Goal: Task Accomplishment & Management: Complete application form

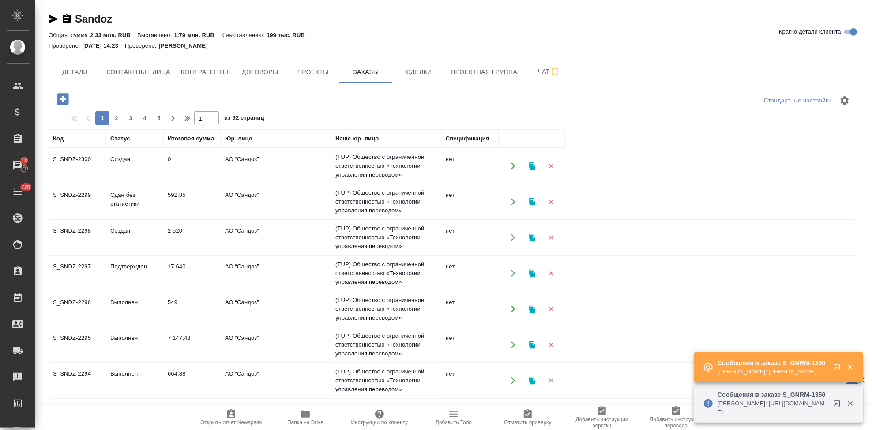
click at [839, 367] on icon "button" at bounding box center [837, 367] width 6 height 6
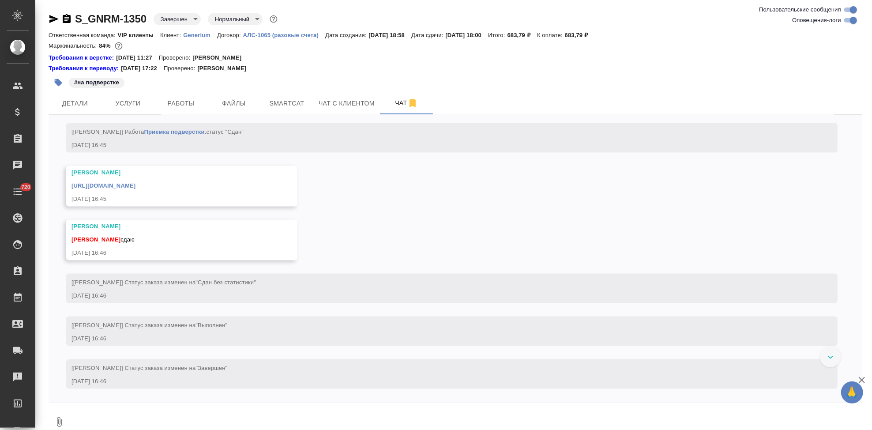
scroll to position [3988, 0]
click at [349, 410] on textarea at bounding box center [466, 422] width 793 height 30
type textarea "спасибо"
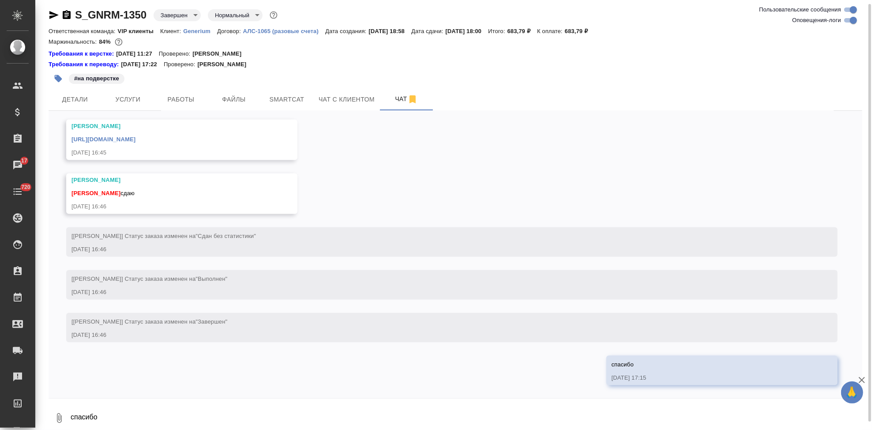
scroll to position [4080, 0]
click at [135, 137] on link "https://drive.awatera.com/apps/files/files/10283982?dir=/Shares/Generium/Orders…" at bounding box center [103, 139] width 64 height 7
click at [191, 28] on p "Generium" at bounding box center [200, 31] width 34 height 7
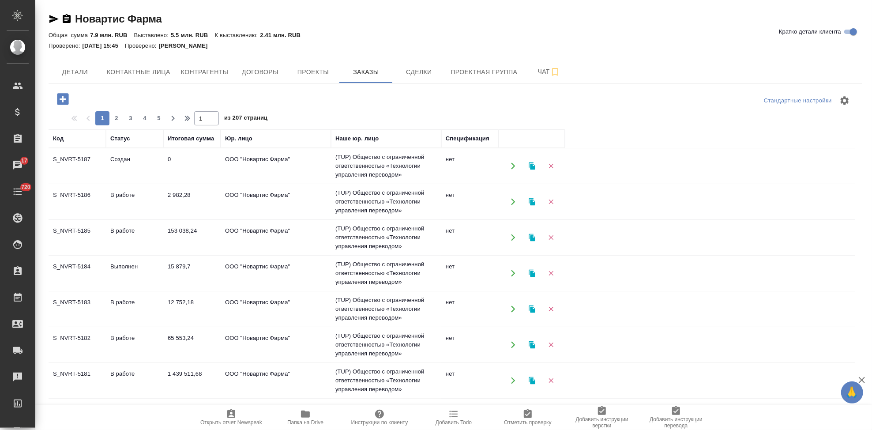
scroll to position [70, 0]
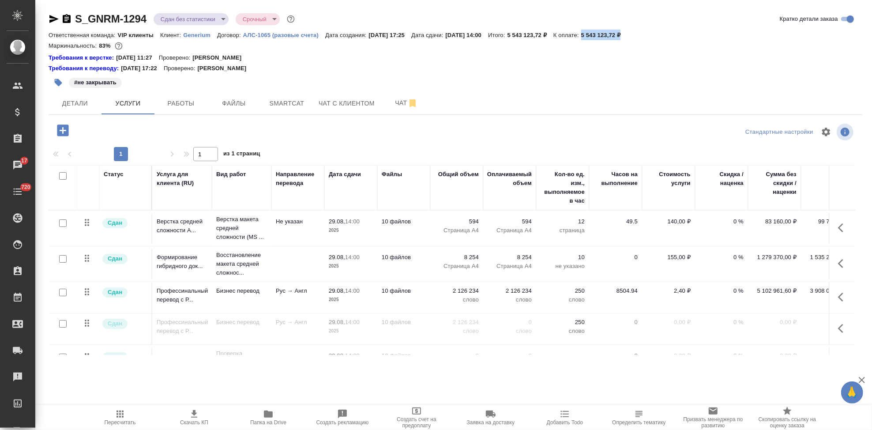
scroll to position [0, 32]
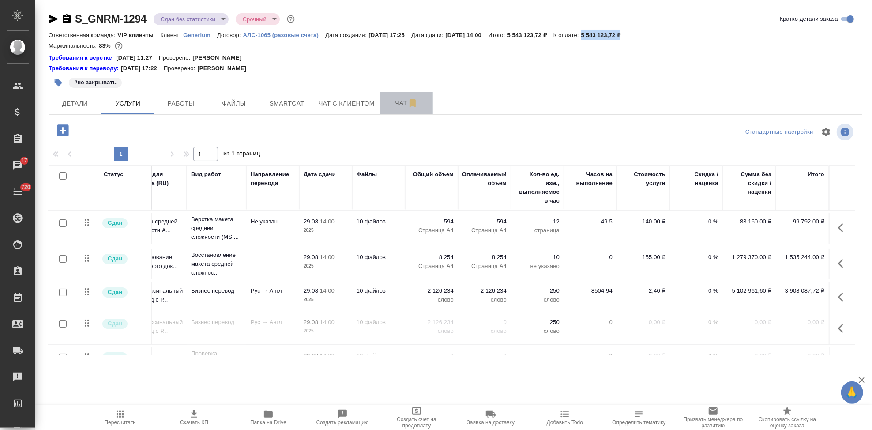
click at [400, 101] on span "Чат" at bounding box center [406, 103] width 42 height 11
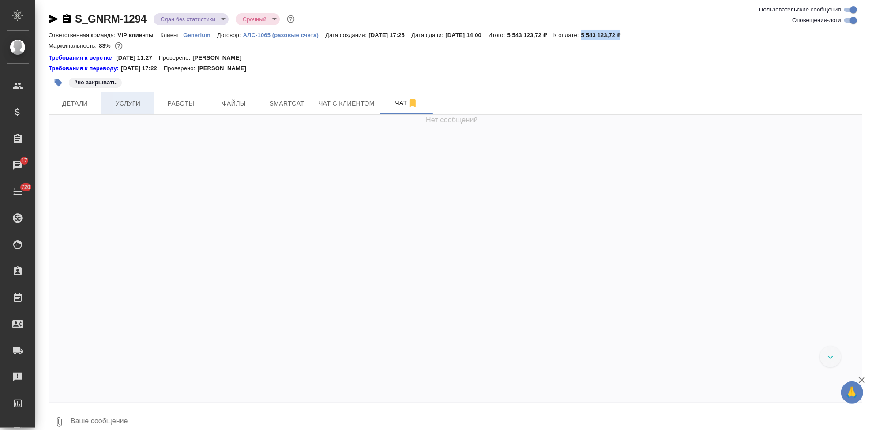
click at [132, 101] on span "Услуги" at bounding box center [128, 103] width 42 height 11
click at [135, 102] on span "Услуги" at bounding box center [128, 103] width 42 height 11
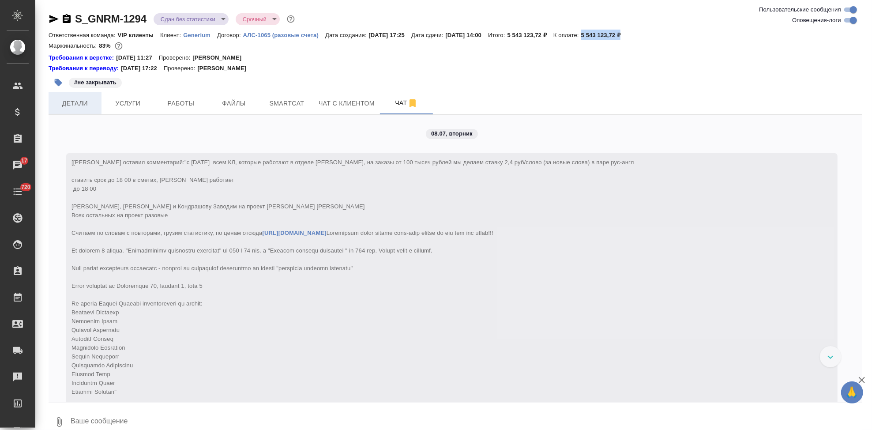
click at [91, 101] on span "Детали" at bounding box center [75, 103] width 42 height 11
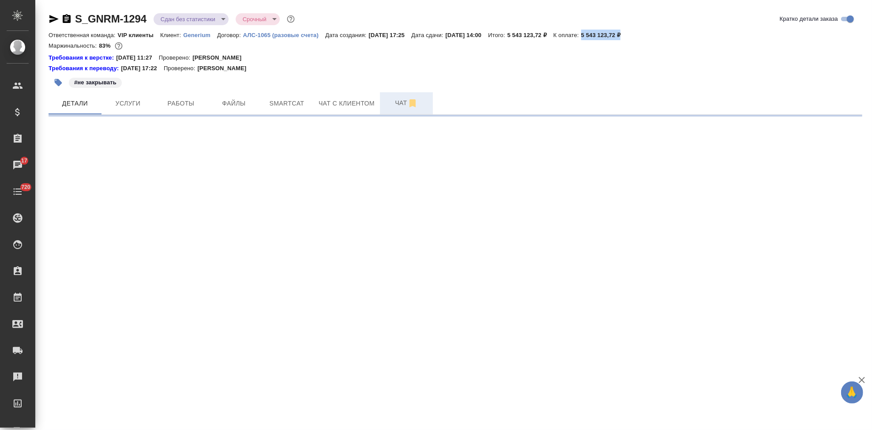
click at [396, 103] on span "Чат" at bounding box center [406, 103] width 42 height 11
select select "RU"
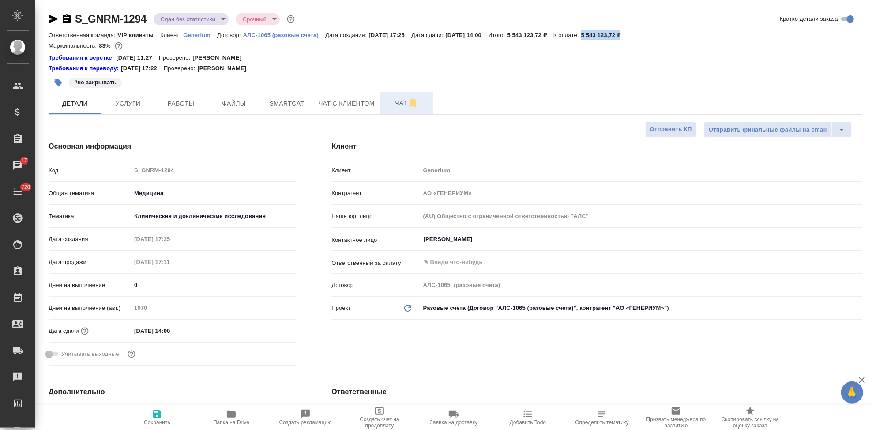
type textarea "x"
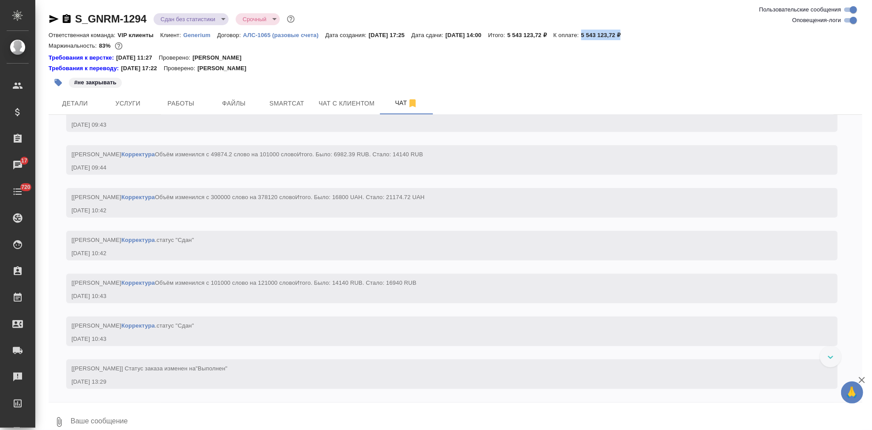
scroll to position [101474, 0]
click at [849, 19] on input "Оповещения-логи" at bounding box center [854, 20] width 32 height 11
click at [846, 21] on input "Оповещения-логи" at bounding box center [854, 20] width 32 height 11
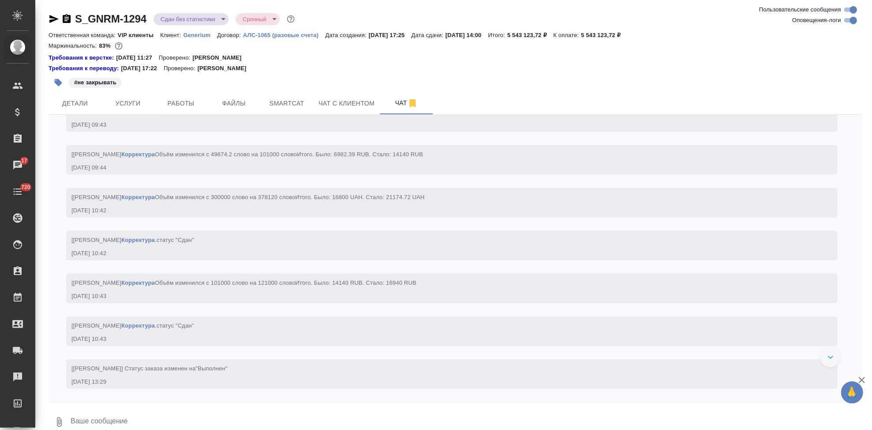
checkbox input "true"
click at [126, 103] on span "Услуги" at bounding box center [128, 103] width 42 height 11
click at [125, 105] on span "Услуги" at bounding box center [128, 103] width 42 height 11
click at [131, 105] on span "Услуги" at bounding box center [128, 103] width 42 height 11
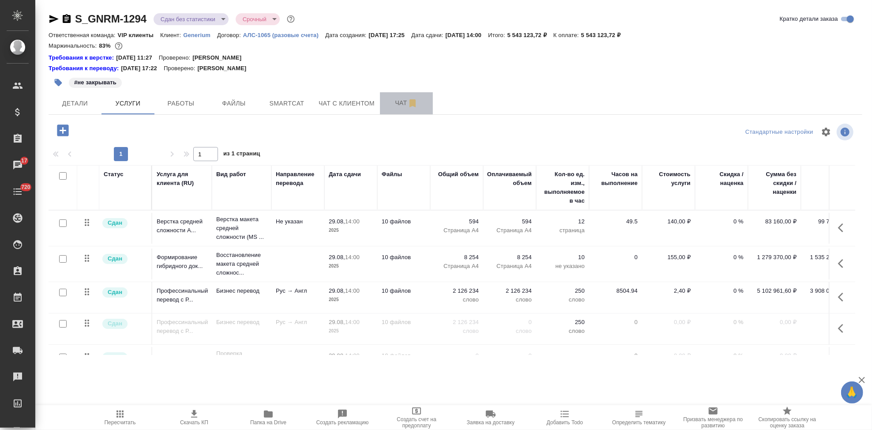
click at [401, 101] on span "Чат" at bounding box center [406, 103] width 42 height 11
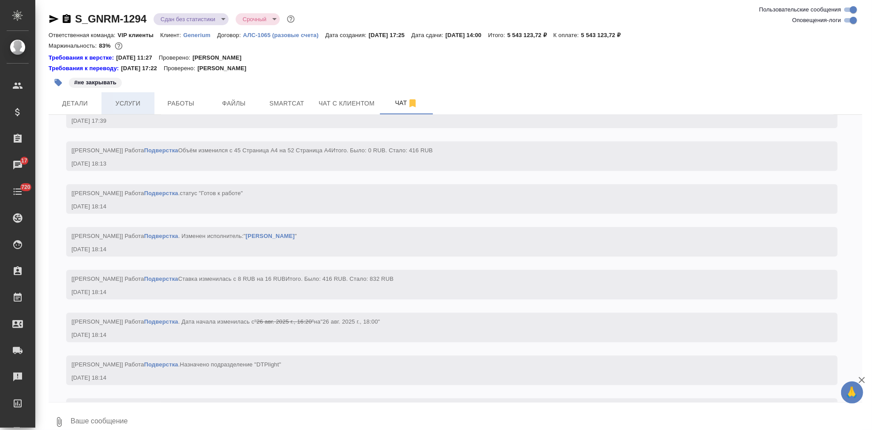
scroll to position [102718, 0]
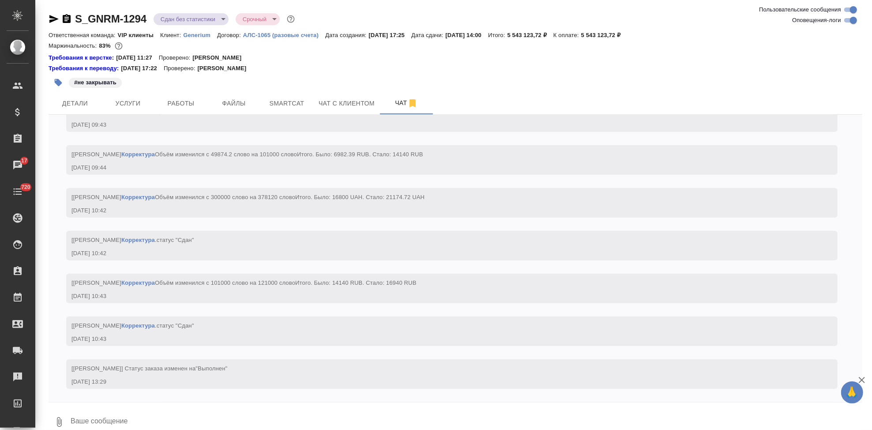
click at [139, 102] on span "Услуги" at bounding box center [128, 103] width 42 height 11
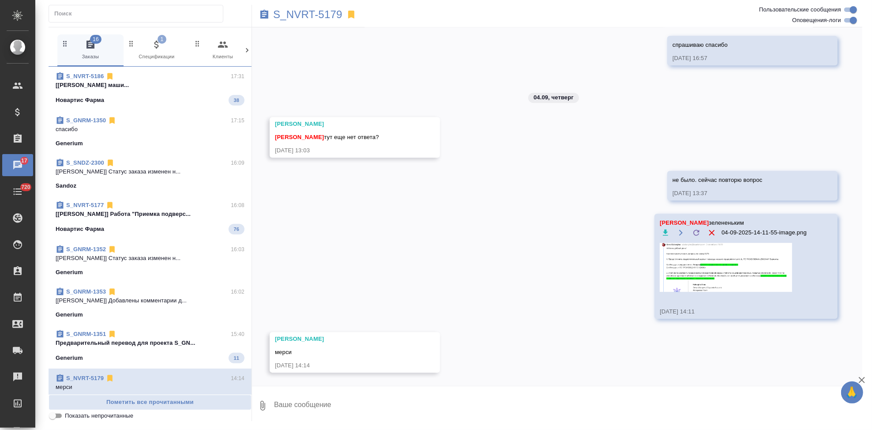
scroll to position [4562, 0]
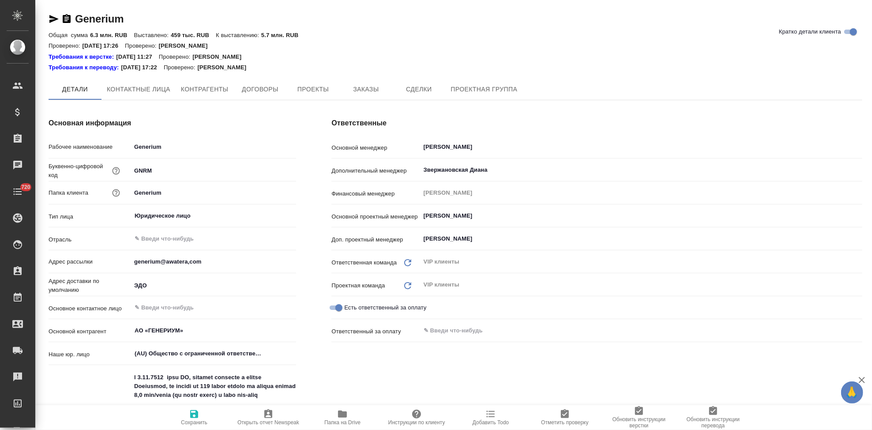
type textarea "x"
click at [370, 86] on span "Заказы" at bounding box center [366, 89] width 42 height 11
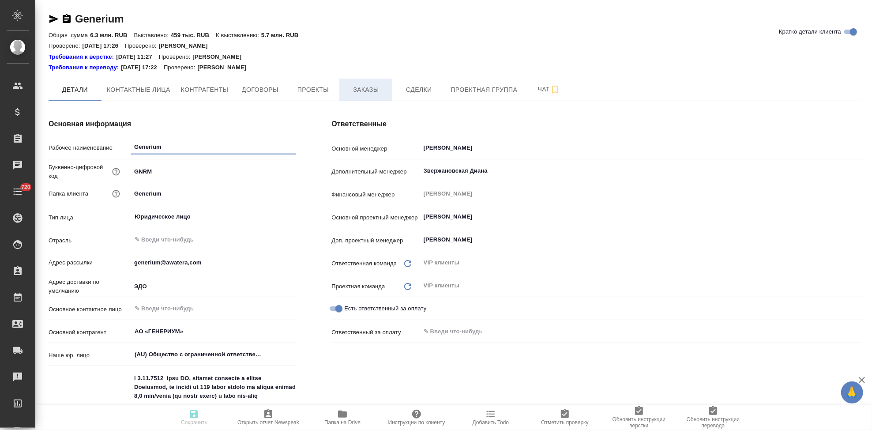
type textarea "x"
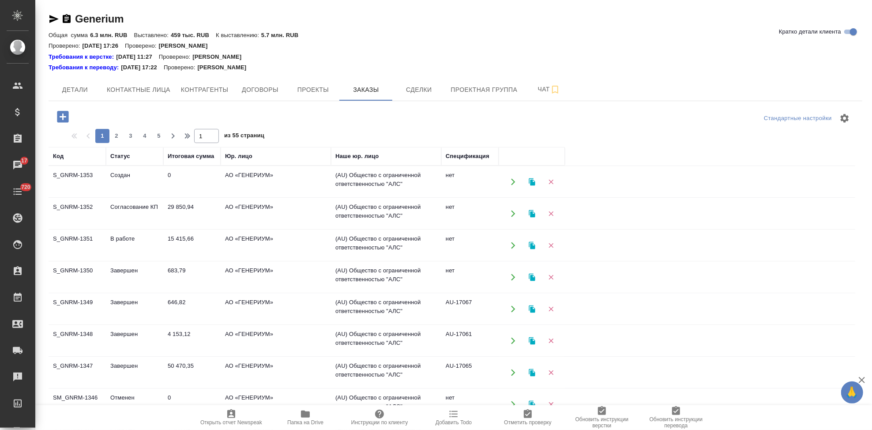
click at [146, 213] on td "Согласование КП" at bounding box center [134, 213] width 57 height 31
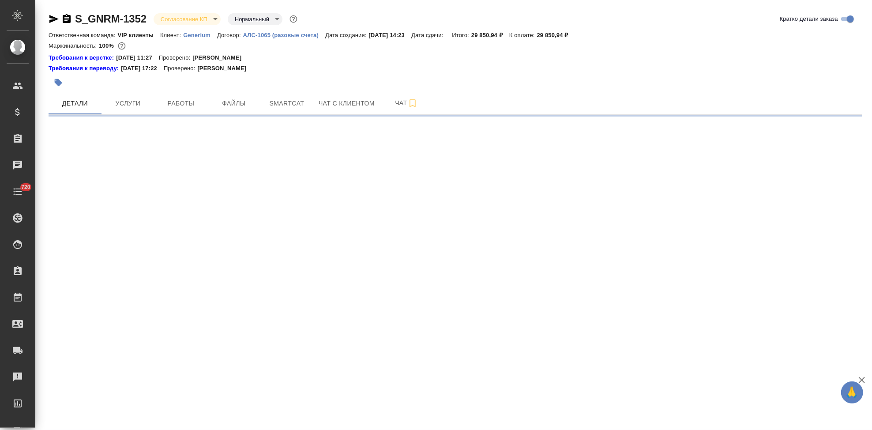
select select "RU"
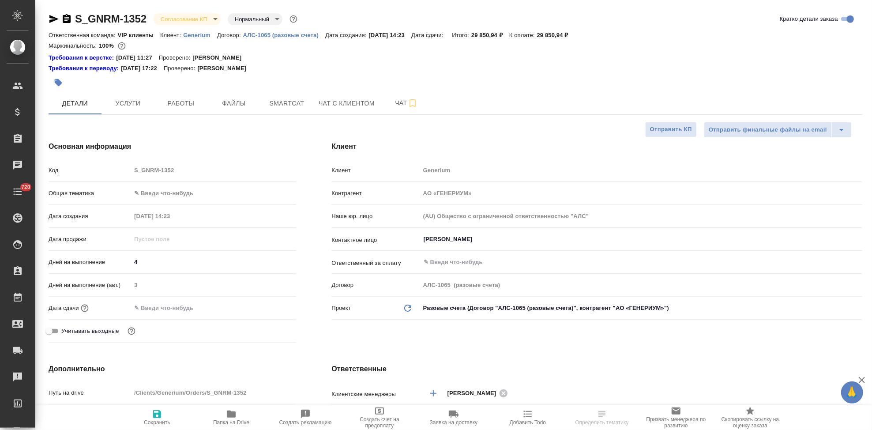
type textarea "x"
click at [211, 19] on body "🙏 .cls-1 fill:#fff; AWATERA Kabargina Anna Клиенты Спецификации Заказы Чаты 720…" at bounding box center [436, 215] width 872 height 430
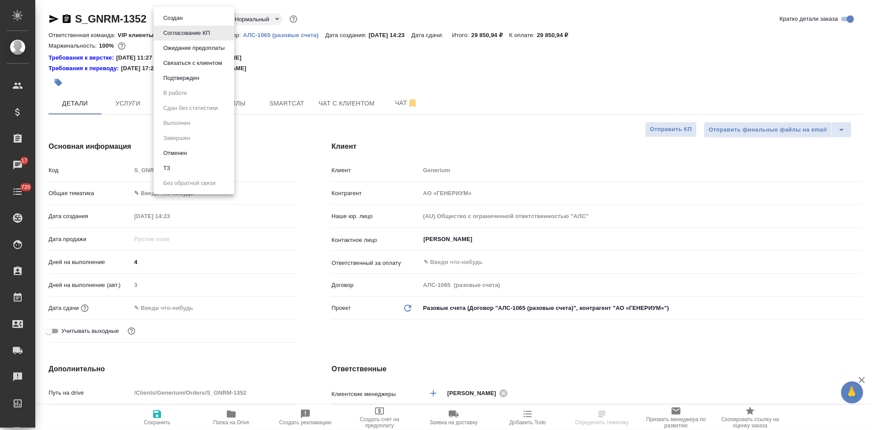
click at [203, 82] on li "Подтвержден" at bounding box center [194, 78] width 81 height 15
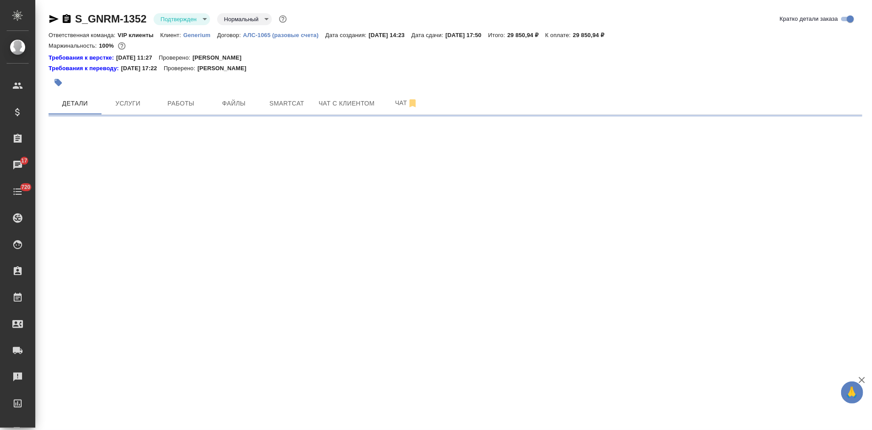
select select "RU"
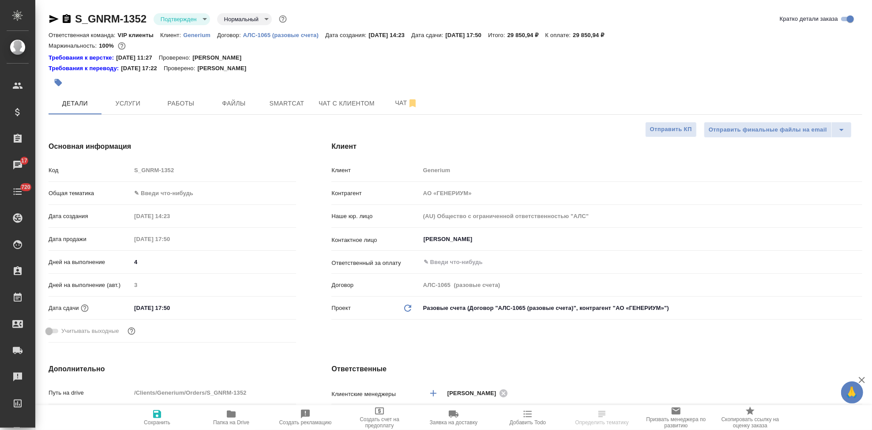
type textarea "x"
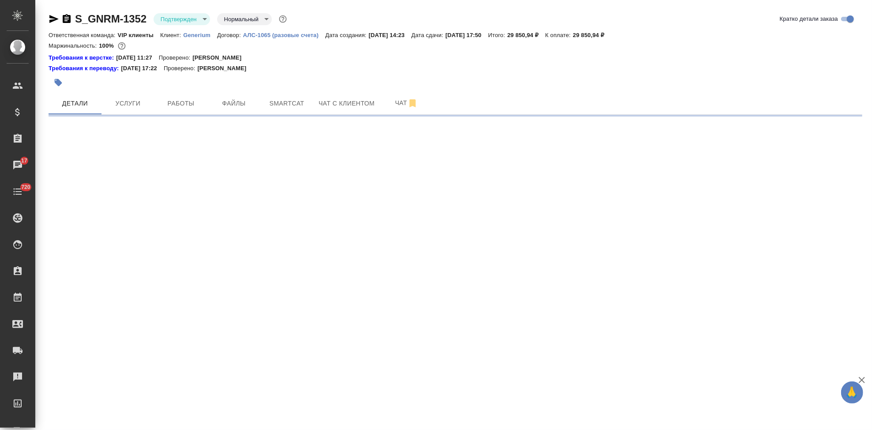
select select "RU"
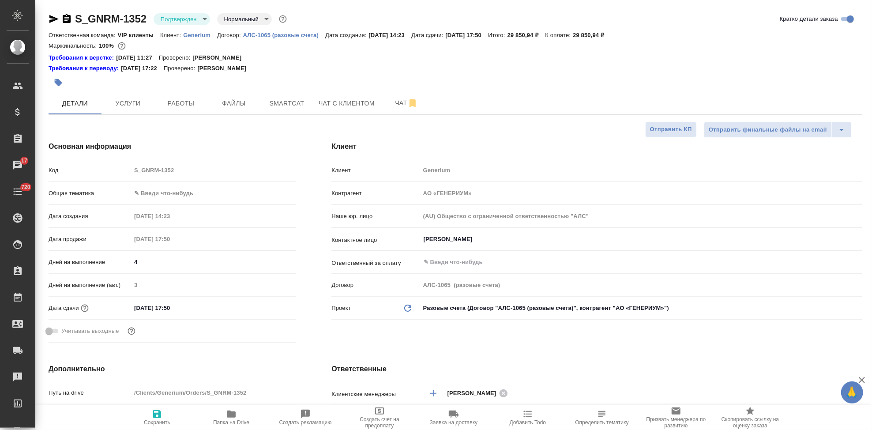
type textarea "x"
click at [181, 308] on input "09.09.2025 17:50" at bounding box center [169, 307] width 77 height 13
click at [271, 304] on icon "button" at bounding box center [271, 307] width 8 height 9
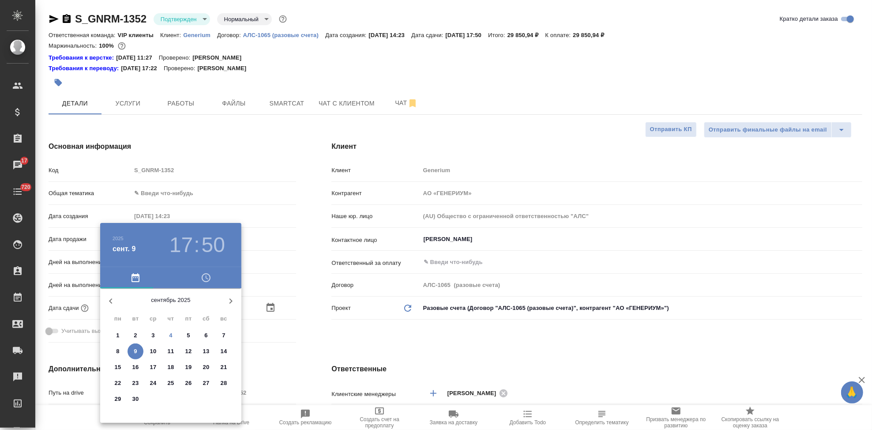
click at [115, 349] on span "8" at bounding box center [118, 351] width 16 height 9
type input "08.09.2025 17:50"
type textarea "x"
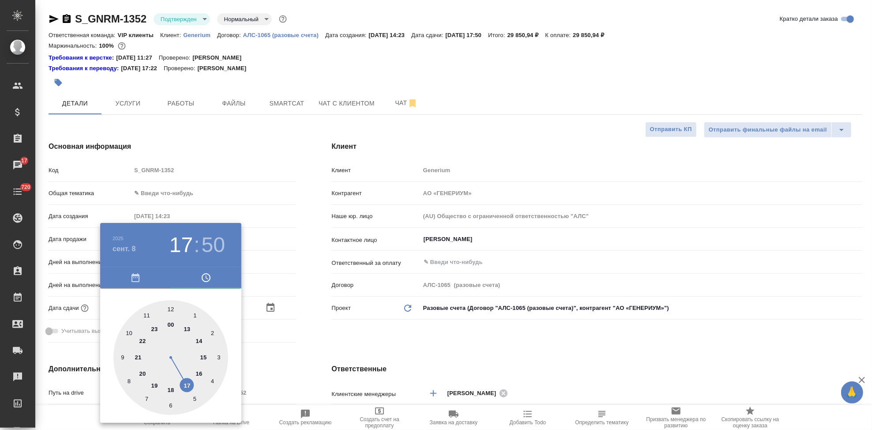
type input "08.09.2025 16:50"
type textarea "x"
type input "08.09.2025 15:50"
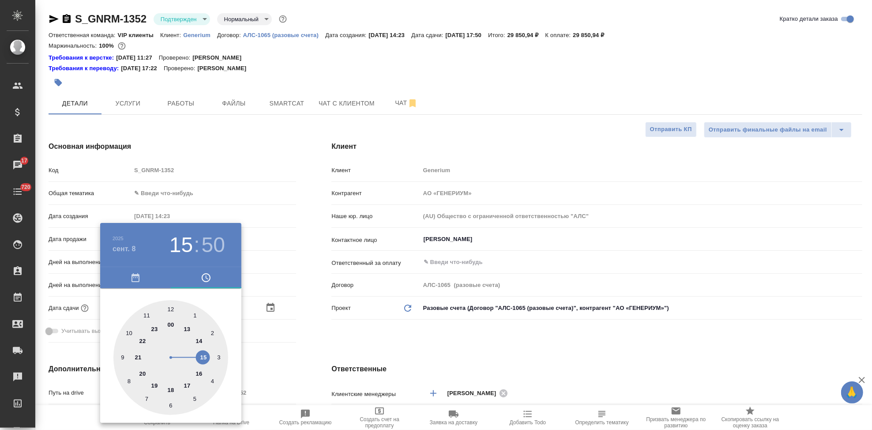
type textarea "x"
drag, startPoint x: 191, startPoint y: 384, endPoint x: 199, endPoint y: 361, distance: 24.8
click at [199, 361] on div at bounding box center [170, 357] width 115 height 115
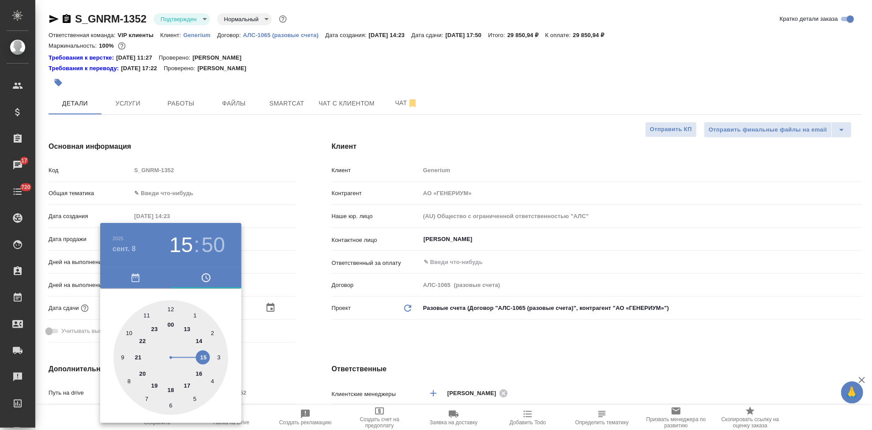
type textarea "x"
type input "08.09.2025 15:54"
type textarea "x"
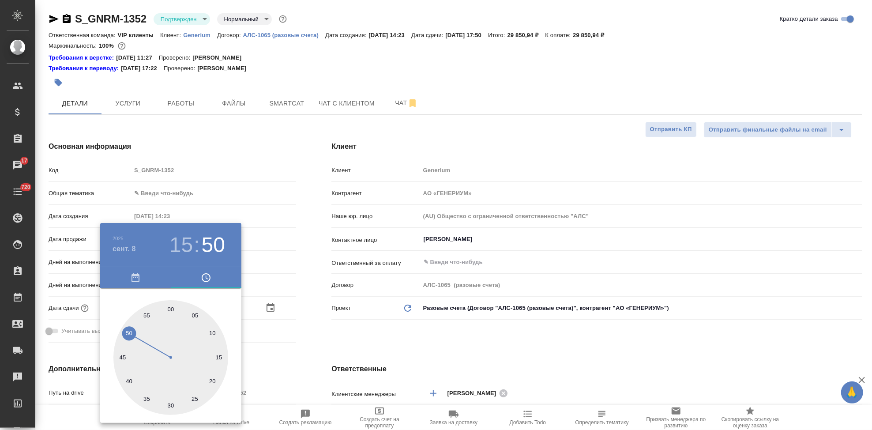
type textarea "x"
type input "08.09.2025 15:59"
type textarea "x"
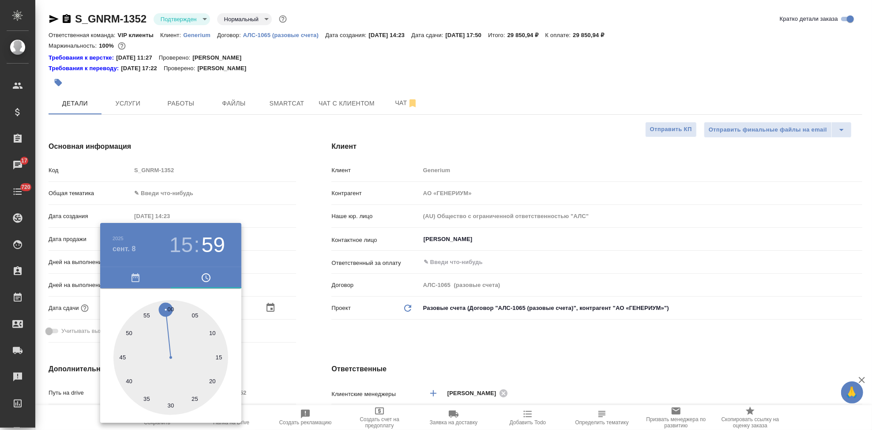
type textarea "x"
type input "08.09.2025 15:00"
type textarea "x"
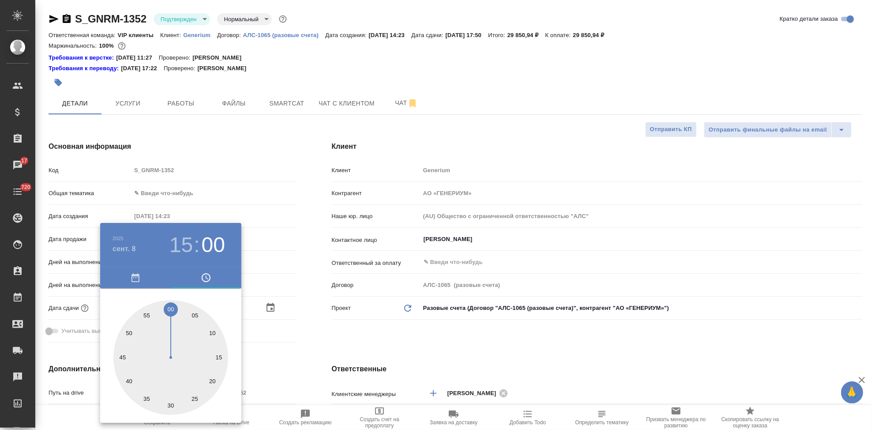
drag, startPoint x: 143, startPoint y: 327, endPoint x: 169, endPoint y: 305, distance: 33.8
click at [169, 305] on div at bounding box center [170, 357] width 115 height 115
type textarea "x"
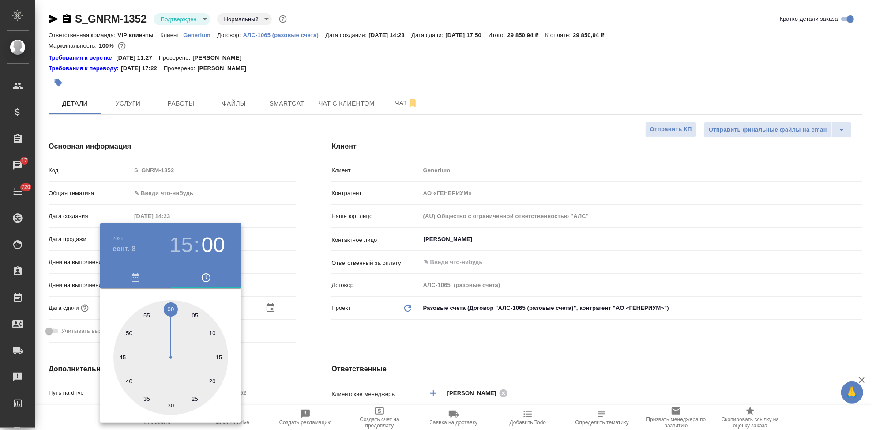
type textarea "x"
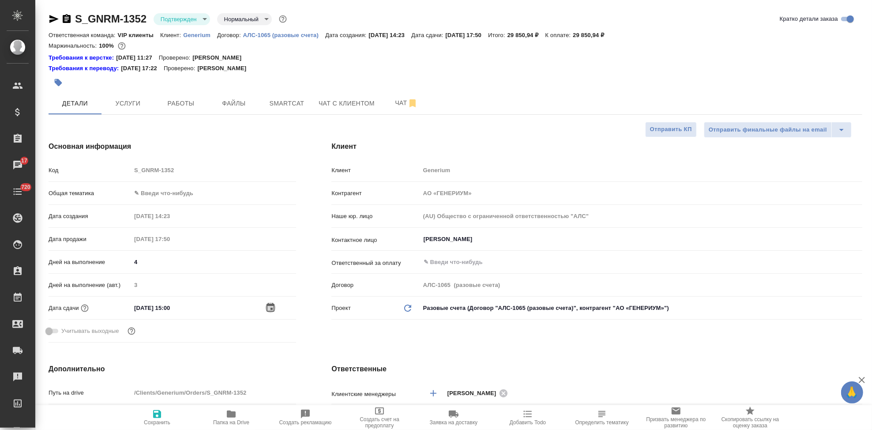
click at [158, 419] on span "Сохранить" at bounding box center [157, 422] width 26 height 6
type textarea "x"
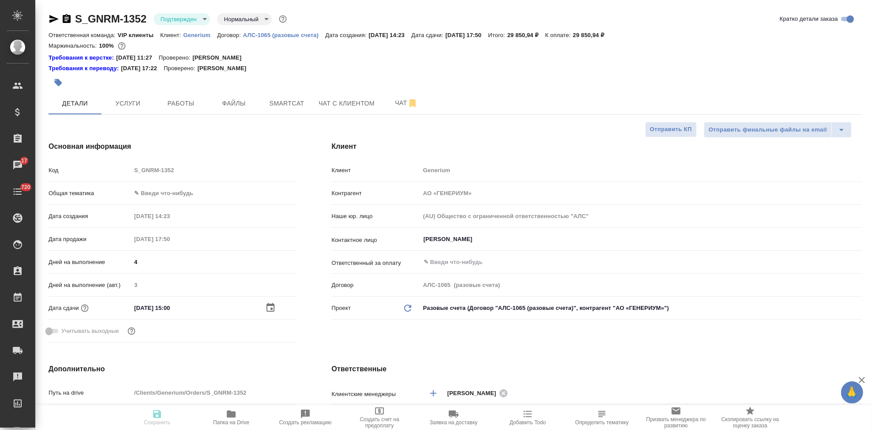
type textarea "x"
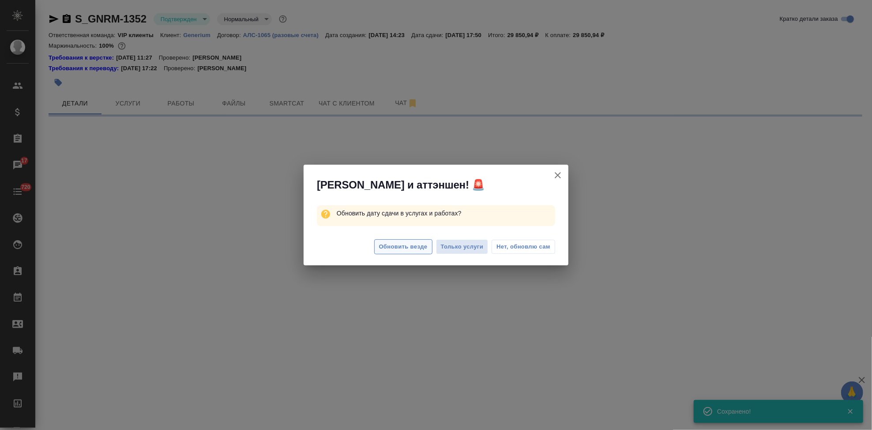
select select "RU"
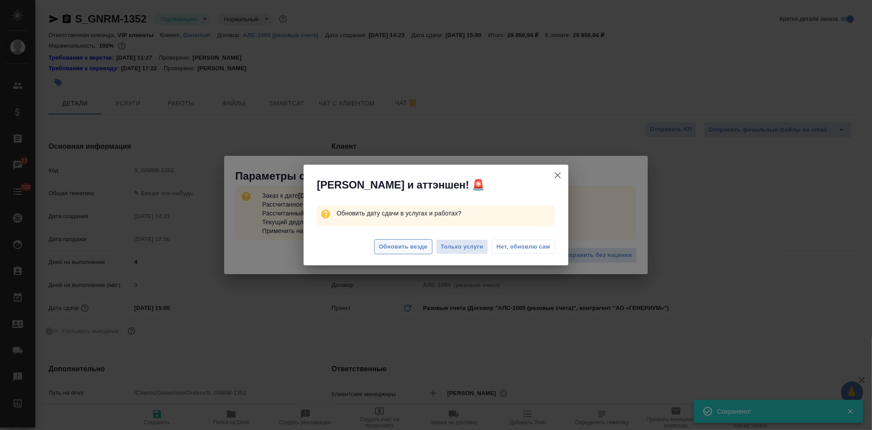
click at [404, 242] on span "Обновить везде" at bounding box center [403, 247] width 49 height 10
type textarea "x"
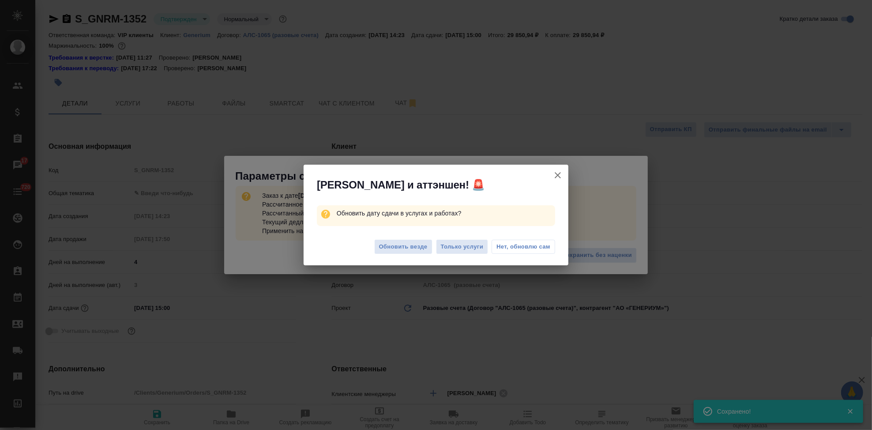
type textarea "x"
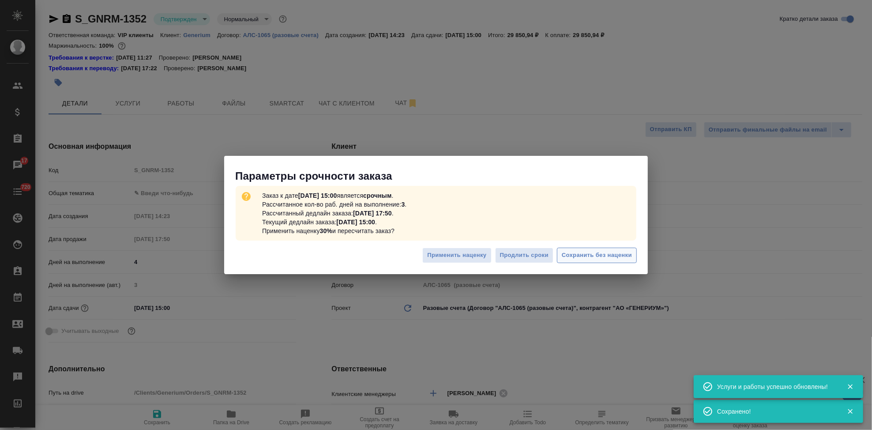
click at [578, 254] on span "Сохранить без наценки" at bounding box center [597, 255] width 70 height 10
type textarea "x"
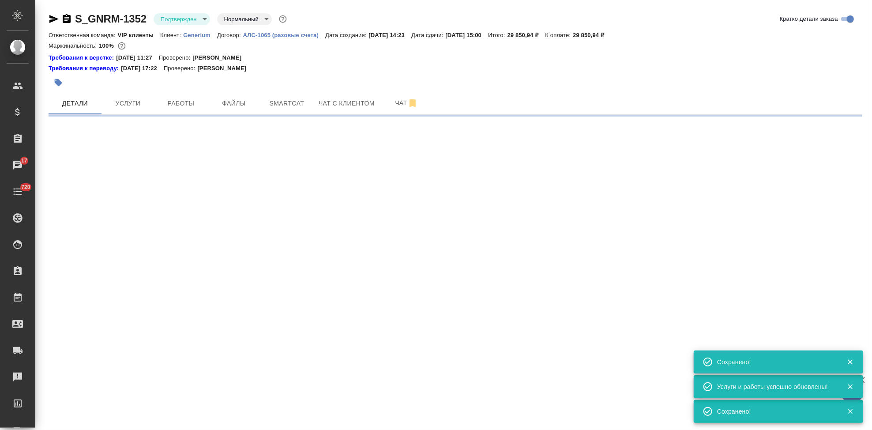
type input "urgent"
select select "RU"
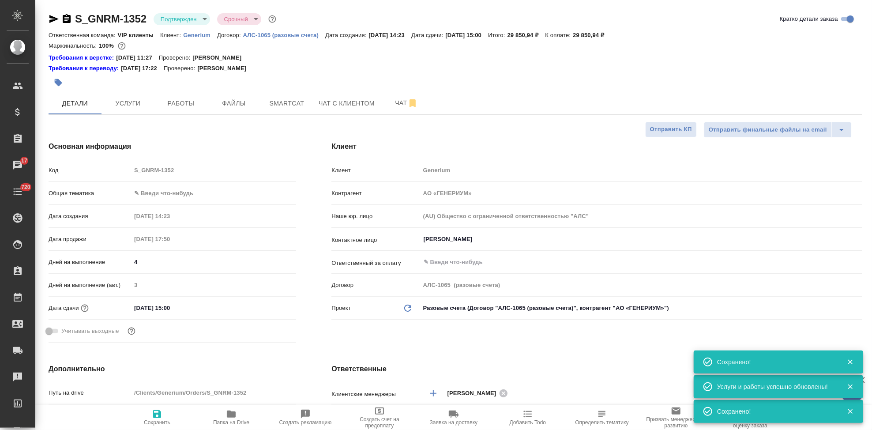
type textarea "x"
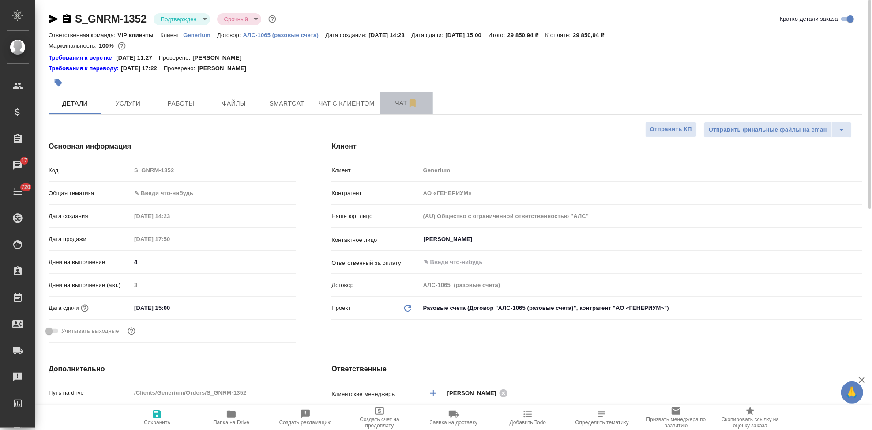
click at [389, 94] on button "Чат" at bounding box center [406, 103] width 53 height 22
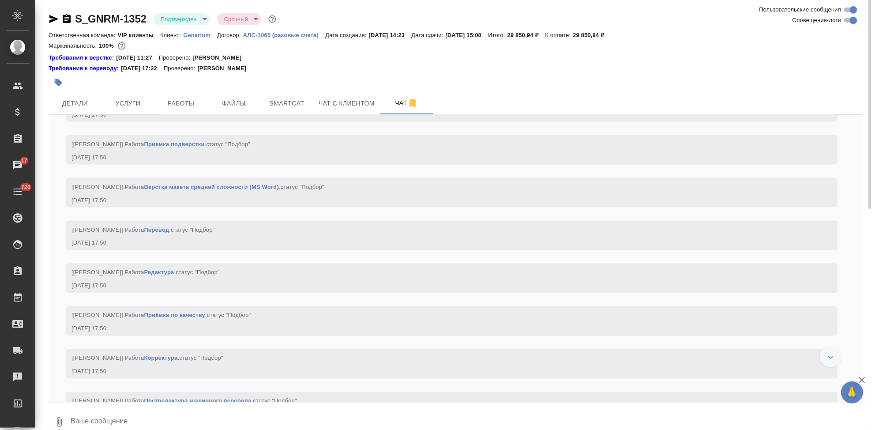
scroll to position [1176, 0]
click at [178, 404] on div at bounding box center [456, 404] width 814 height 4
click at [173, 417] on textarea at bounding box center [466, 422] width 793 height 30
type textarea """
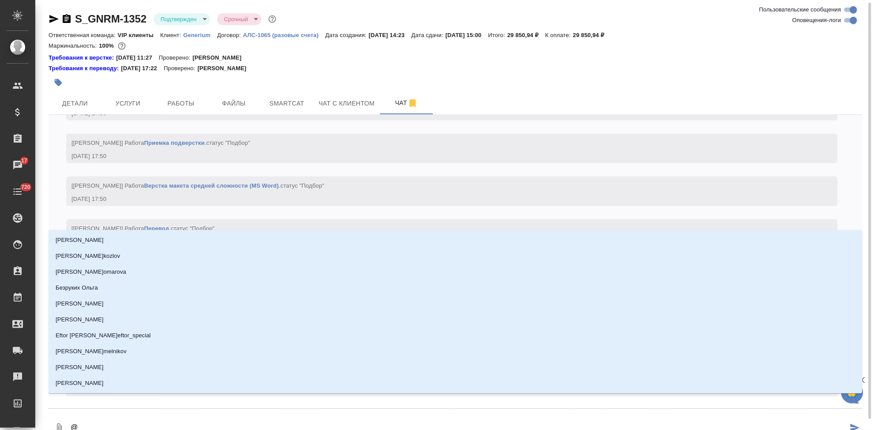
scroll to position [1, 0]
type textarea "@г"
type input "г"
type textarea "@гр"
type input "гр"
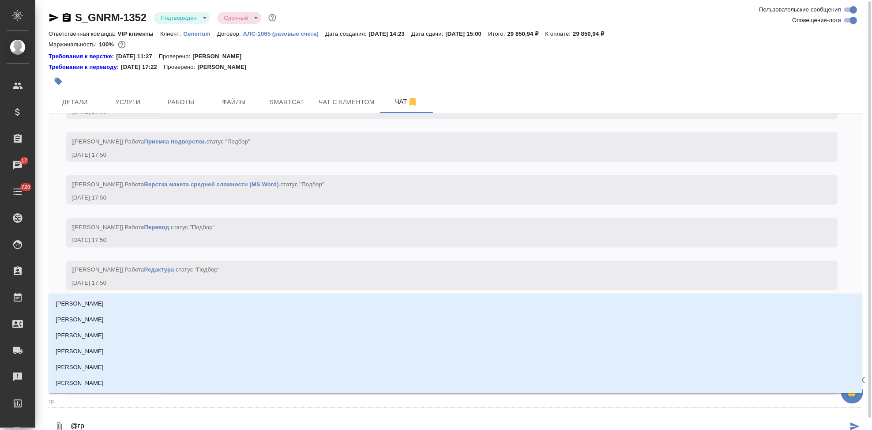
type textarea "@гра"
type input "гра"
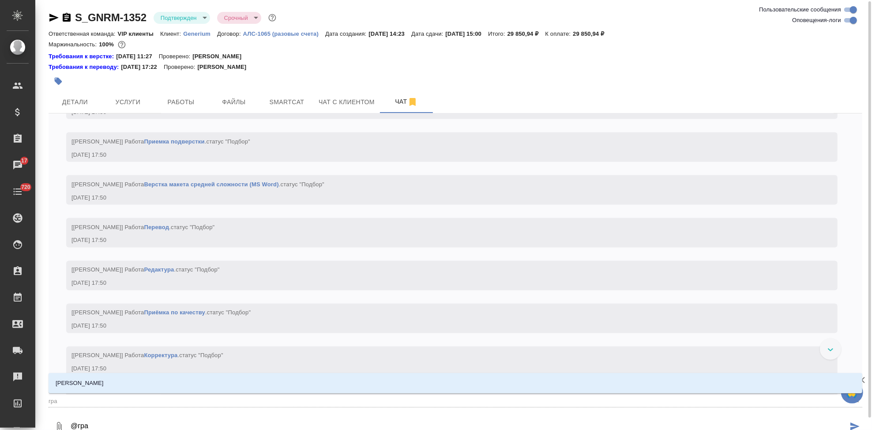
type textarea "@граб"
type input "граб"
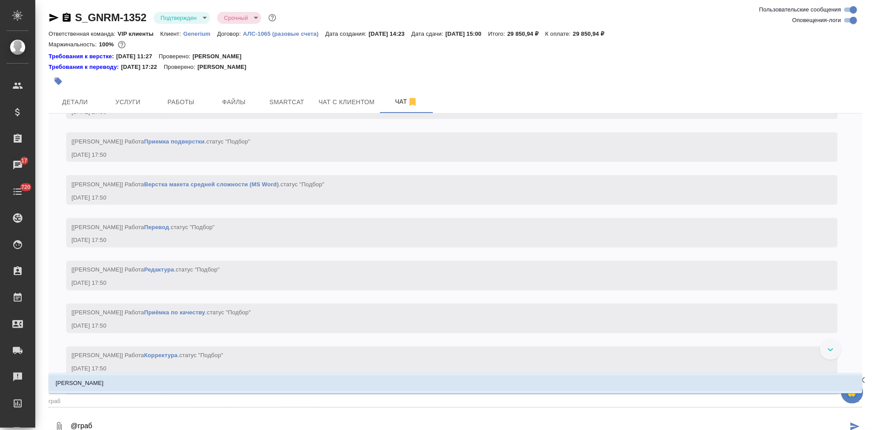
click at [289, 382] on li "Грабко Мария" at bounding box center [456, 383] width 814 height 16
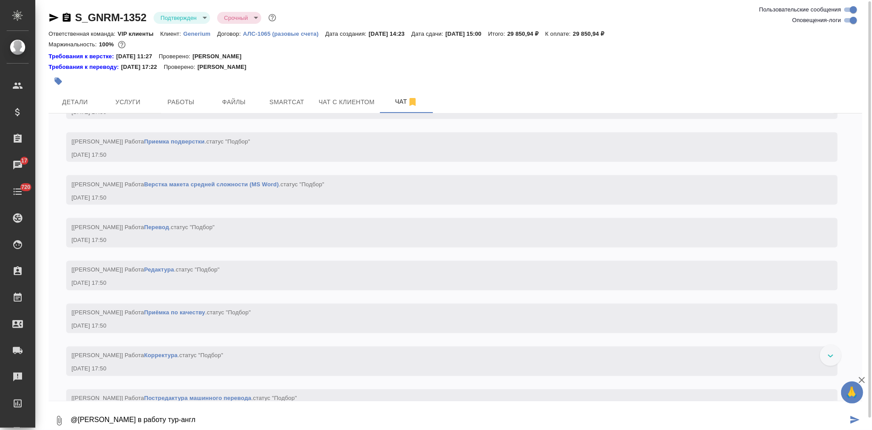
type textarea "@Грабко Мария в работу тур-англ"
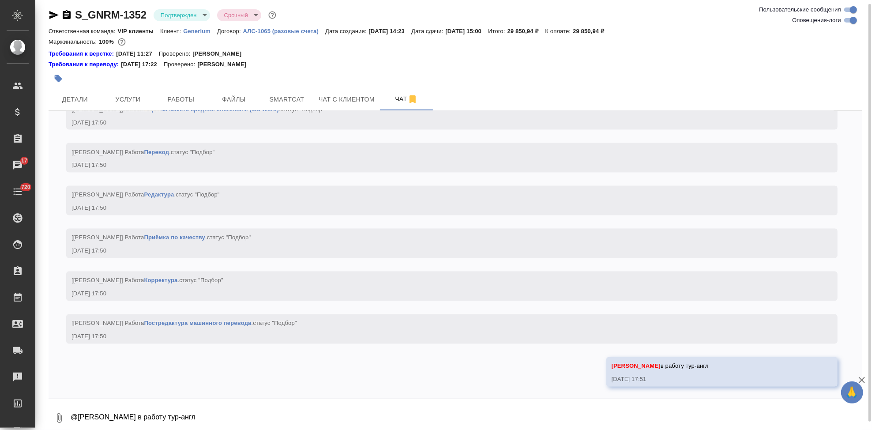
scroll to position [1259, 0]
click at [70, 92] on button "Детали" at bounding box center [75, 99] width 53 height 22
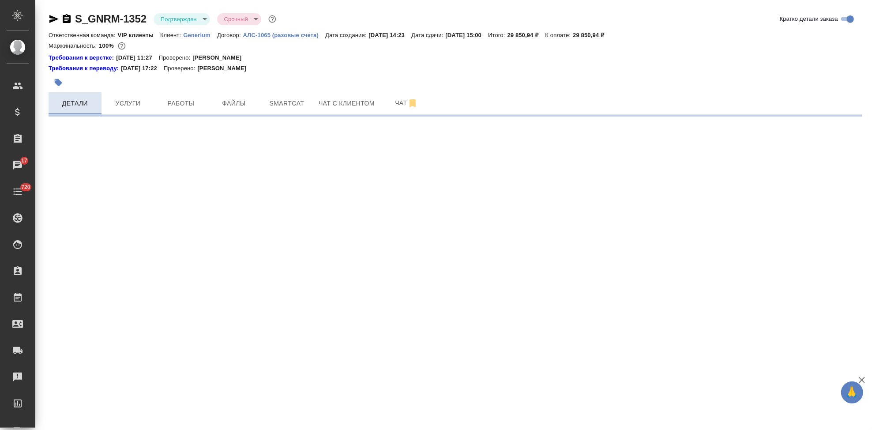
select select "RU"
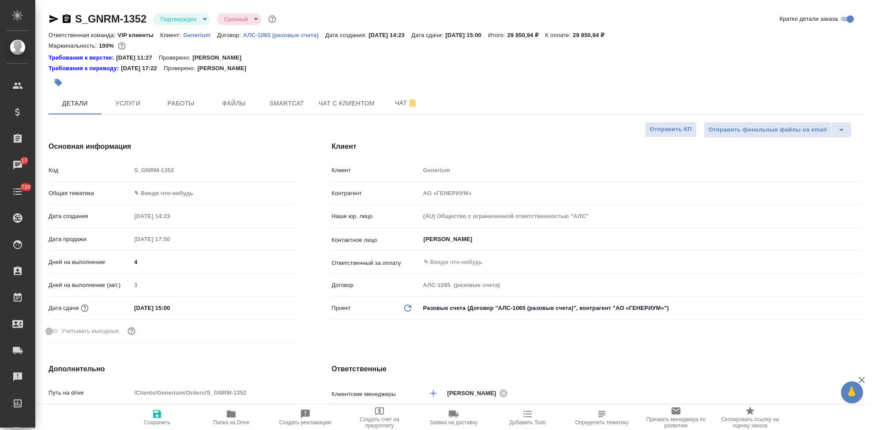
type textarea "x"
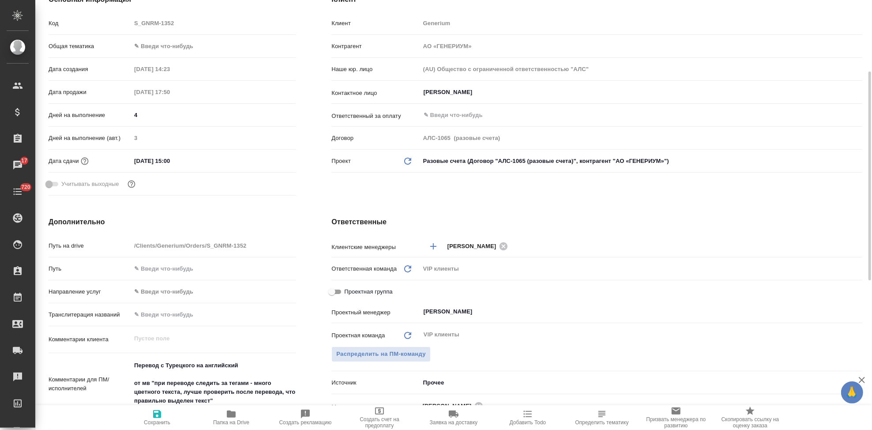
scroll to position [245, 0]
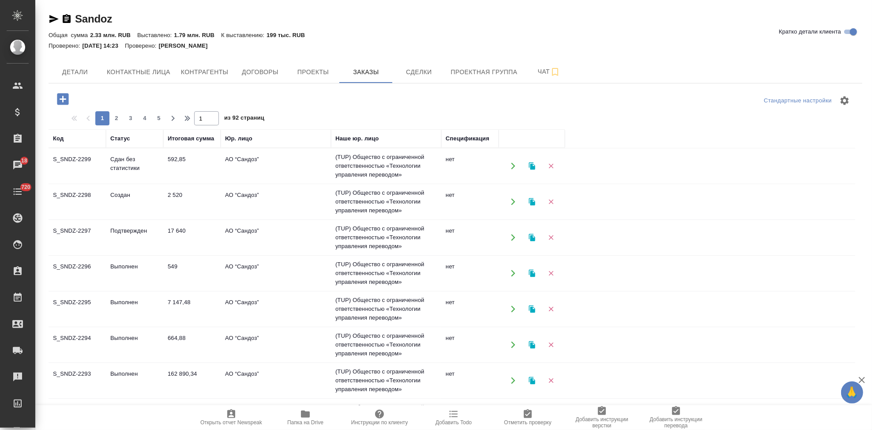
click at [61, 101] on icon "button" at bounding box center [62, 98] width 11 height 11
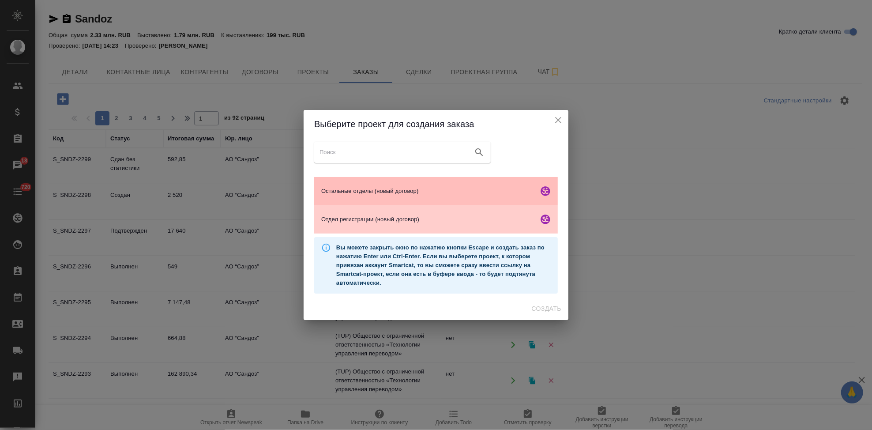
click at [391, 194] on span "Остальные отделы (новый договор)" at bounding box center [428, 191] width 214 height 9
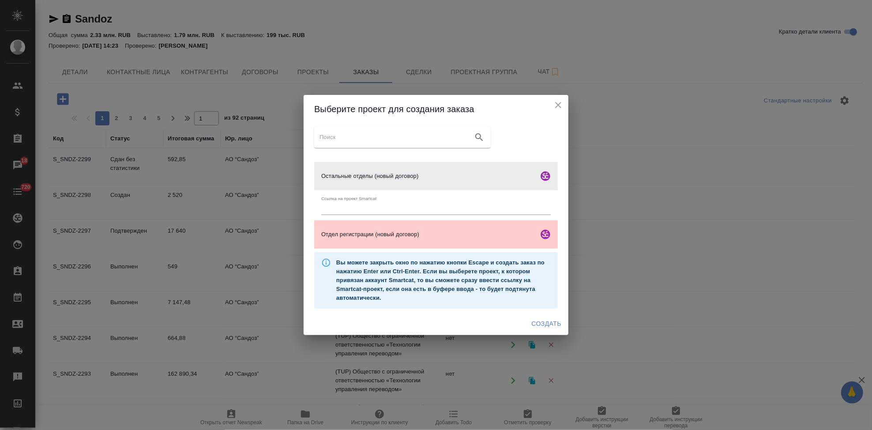
click at [553, 325] on span "Создать" at bounding box center [547, 323] width 30 height 11
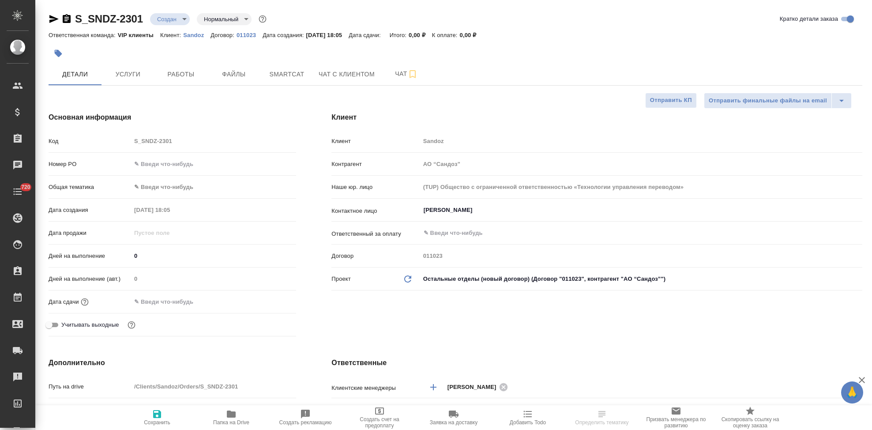
select select "RU"
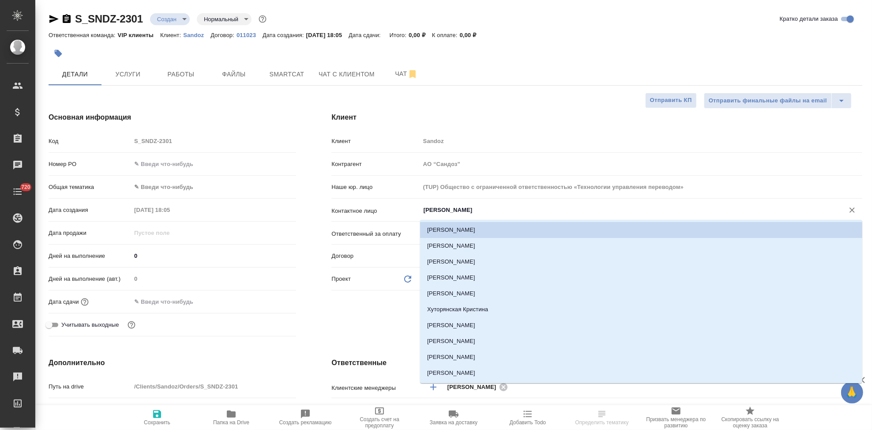
click at [485, 212] on input "Ковалец Ирина" at bounding box center [626, 210] width 407 height 11
click at [235, 76] on span "Файлы" at bounding box center [234, 74] width 42 height 11
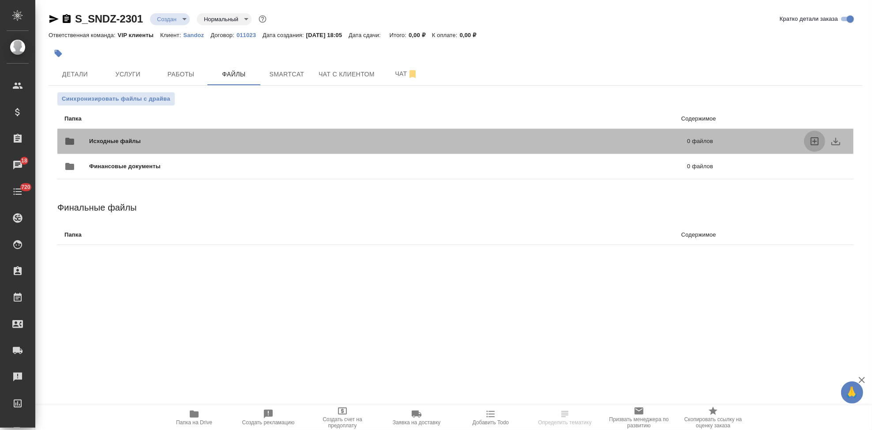
click at [813, 139] on icon "uploadFiles" at bounding box center [814, 141] width 11 height 11
click at [0, 0] on input "uploadFiles" at bounding box center [0, 0] width 0 height 0
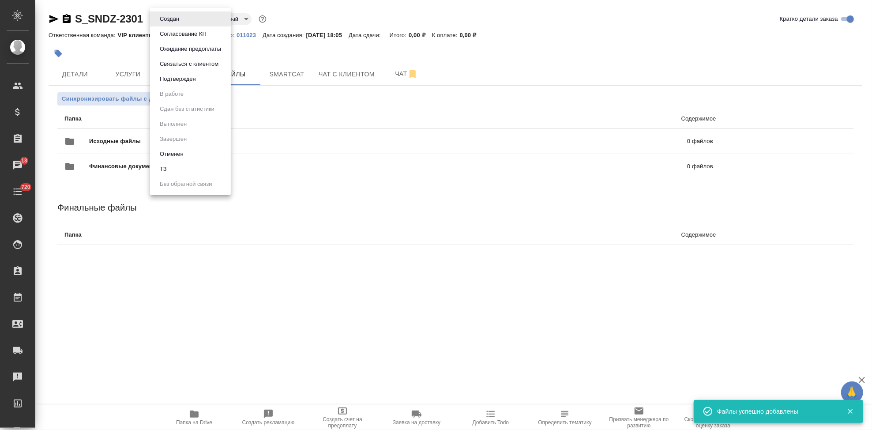
click at [183, 20] on body "🙏 .cls-1 fill:#fff; AWATERA Kabargina Anna Клиенты Спецификации Заказы 18 Чаты …" at bounding box center [436, 215] width 872 height 430
click at [171, 165] on li "ТЗ" at bounding box center [190, 169] width 81 height 15
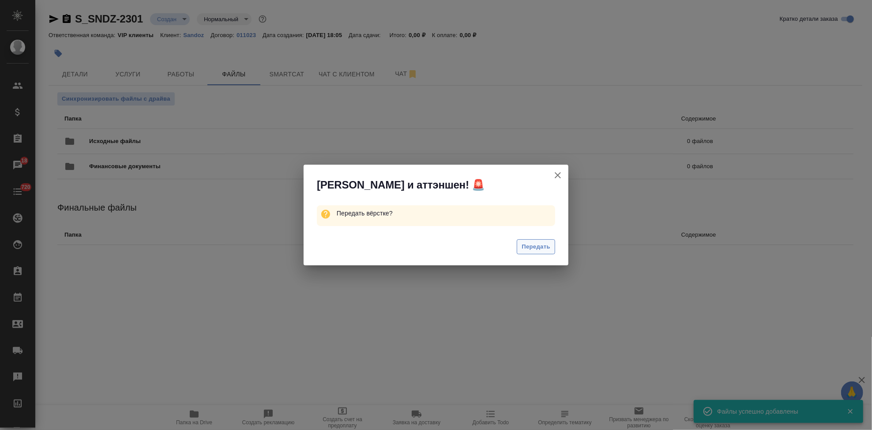
click at [545, 245] on span "Передать" at bounding box center [536, 247] width 29 height 10
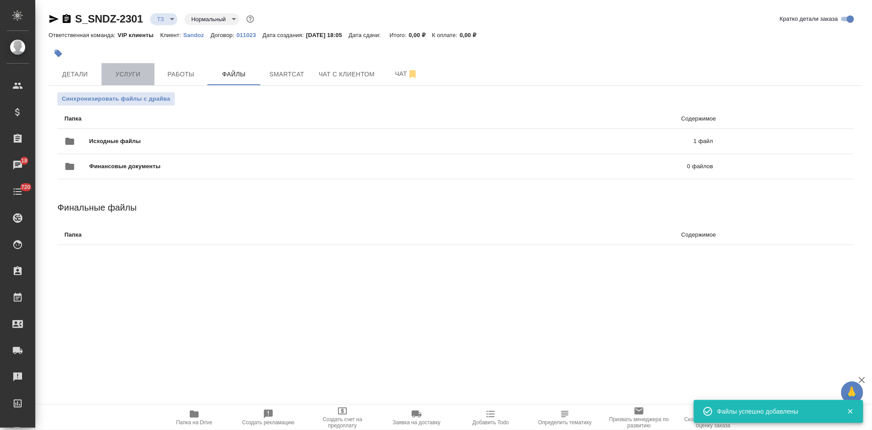
click at [131, 65] on button "Услуги" at bounding box center [127, 74] width 53 height 22
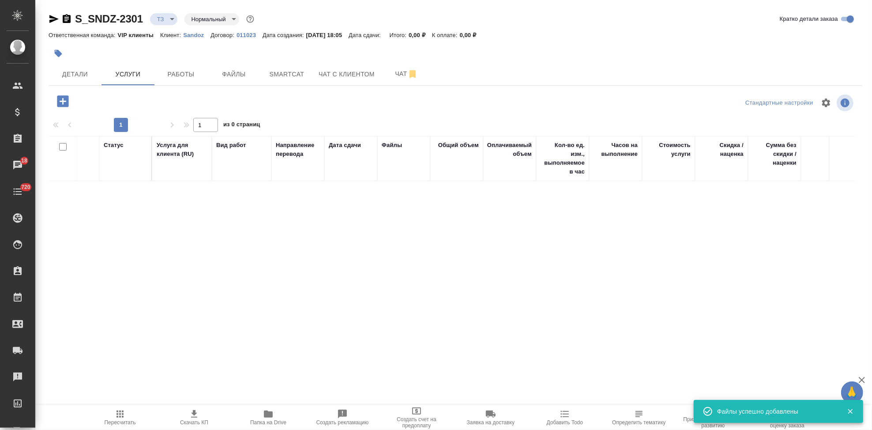
click at [60, 99] on icon "button" at bounding box center [62, 100] width 11 height 11
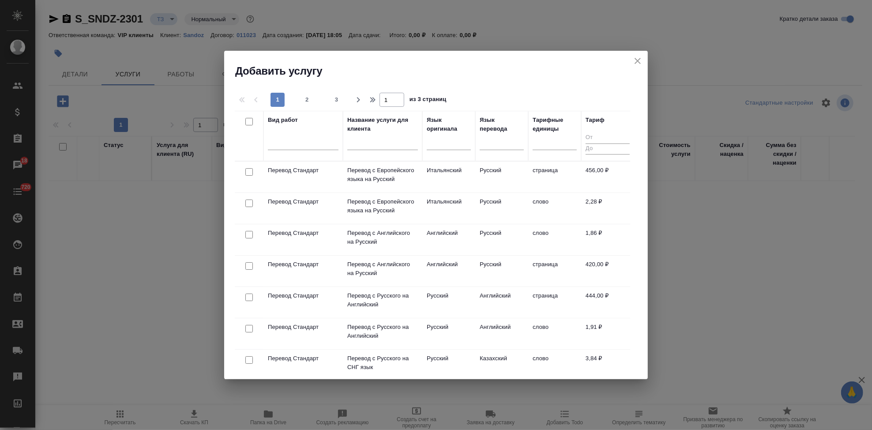
click at [378, 144] on input "text" at bounding box center [382, 144] width 71 height 11
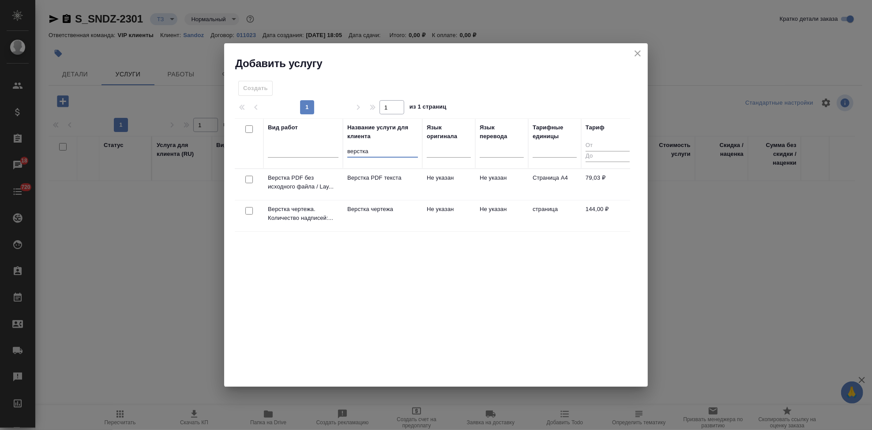
type input "верстка"
click at [468, 210] on td "Не указан" at bounding box center [448, 215] width 53 height 31
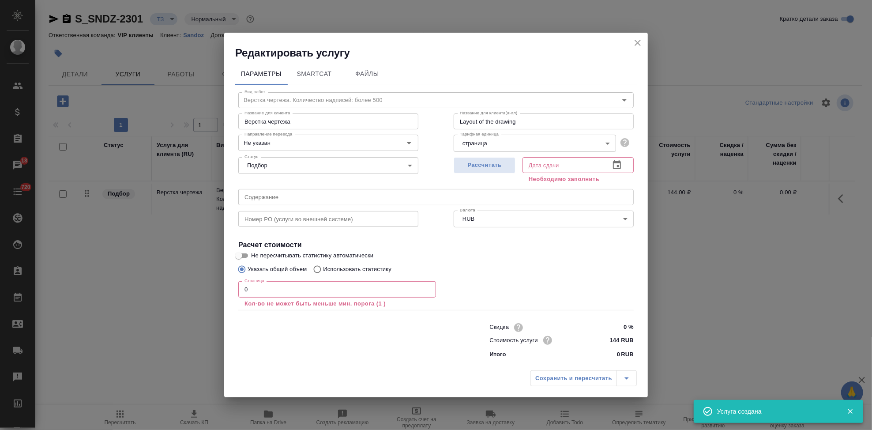
click at [336, 286] on input "0" at bounding box center [337, 289] width 198 height 16
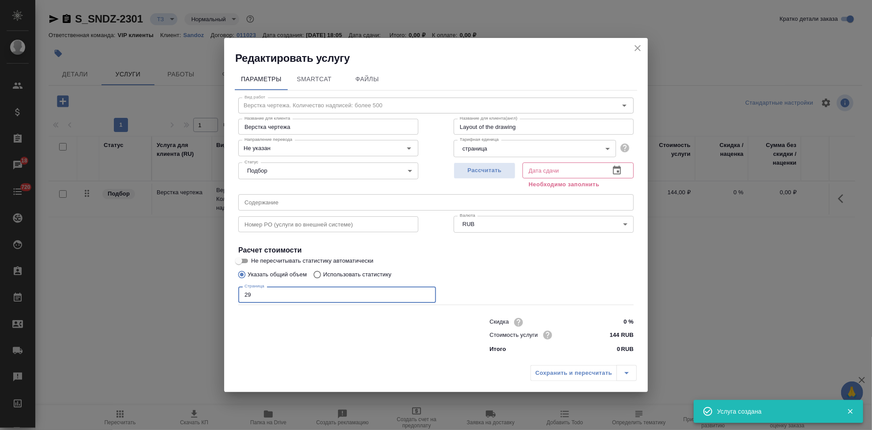
type input "29"
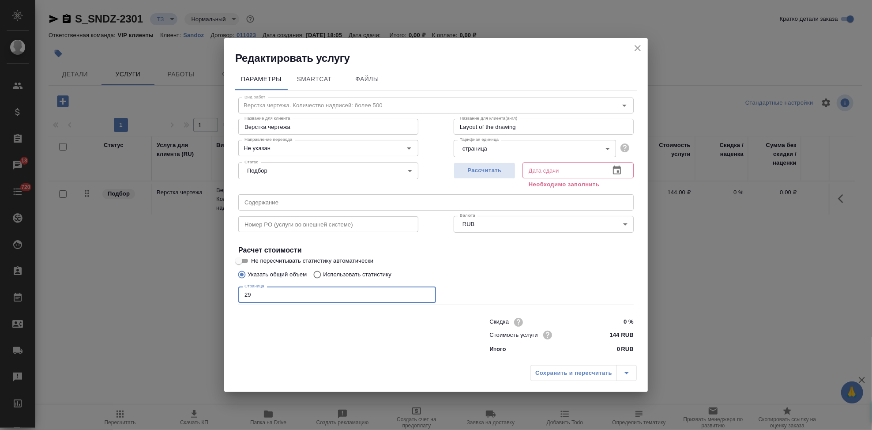
click at [619, 169] on icon "button" at bounding box center [617, 170] width 11 height 11
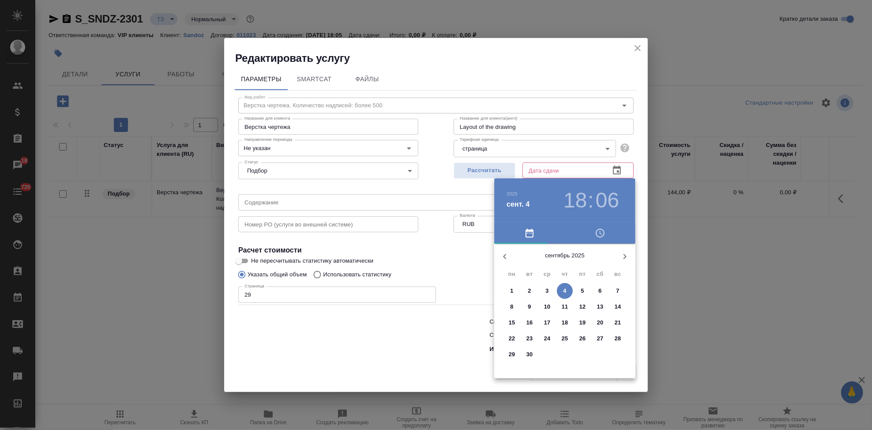
click at [546, 304] on p "10" at bounding box center [547, 306] width 7 height 9
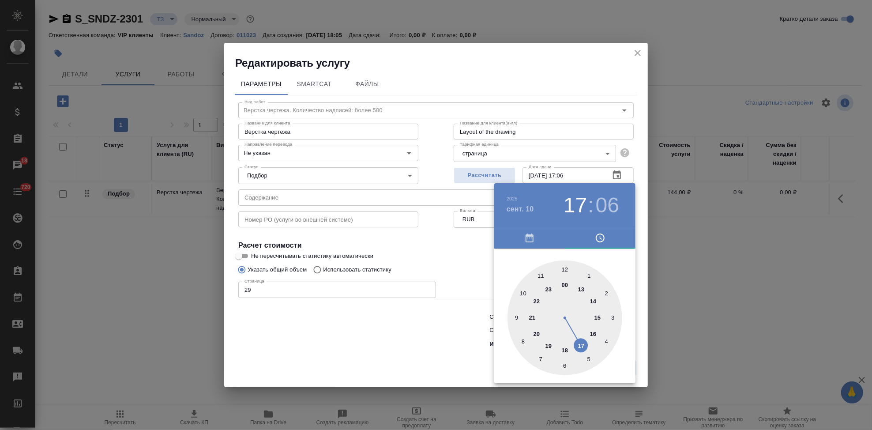
drag, startPoint x: 568, startPoint y: 340, endPoint x: 575, endPoint y: 338, distance: 7.0
click at [575, 338] on div at bounding box center [564, 317] width 115 height 115
type input "10.09.2025 17:00"
drag, startPoint x: 585, startPoint y: 274, endPoint x: 562, endPoint y: 268, distance: 23.2
click at [562, 268] on div at bounding box center [564, 317] width 115 height 115
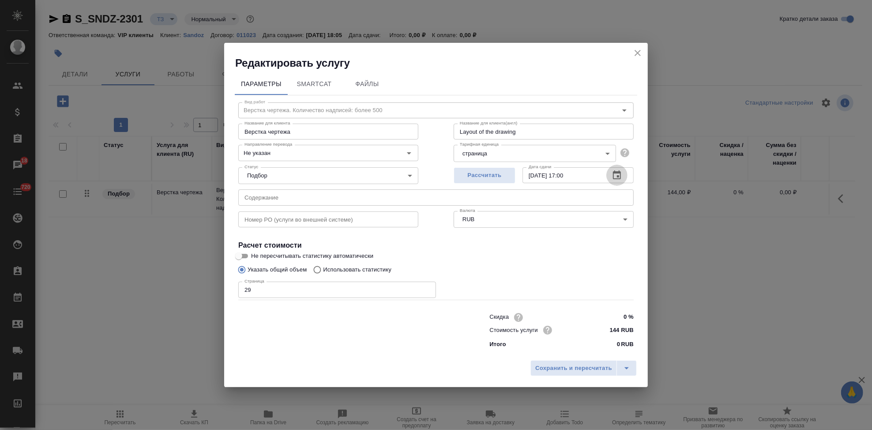
click at [313, 194] on input "text" at bounding box center [435, 197] width 395 height 16
click at [621, 371] on icon "split button" at bounding box center [626, 368] width 11 height 11
click at [583, 352] on li "Сохранить" at bounding box center [585, 349] width 106 height 14
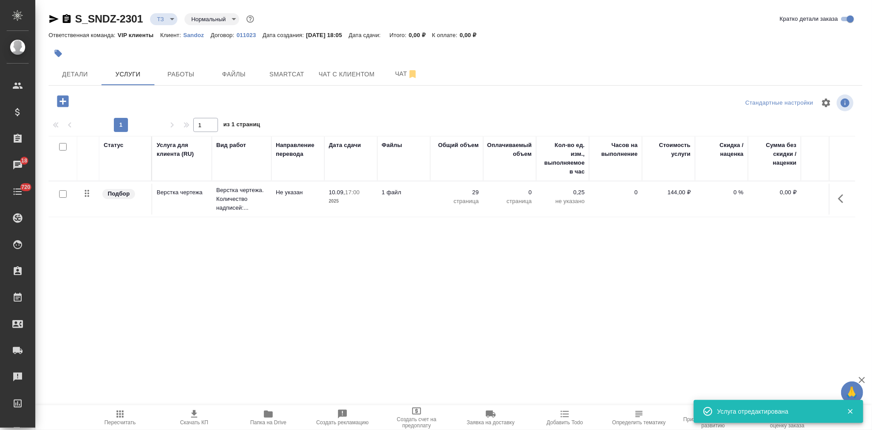
click at [60, 99] on icon "button" at bounding box center [62, 100] width 11 height 11
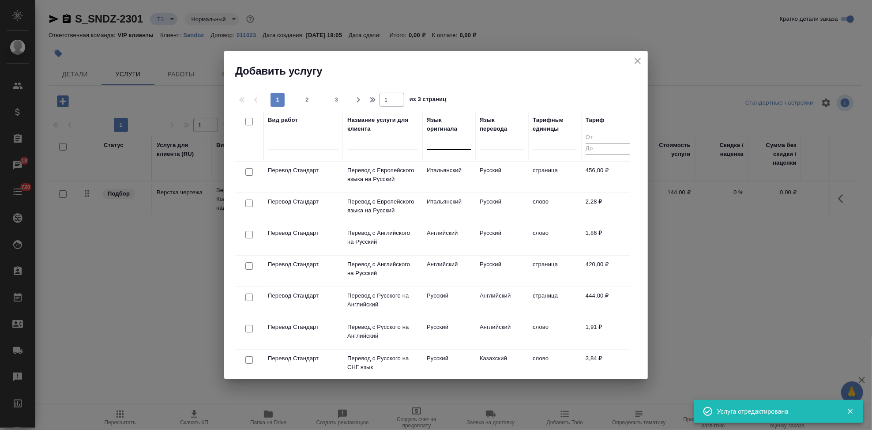
click at [435, 147] on div at bounding box center [449, 141] width 44 height 13
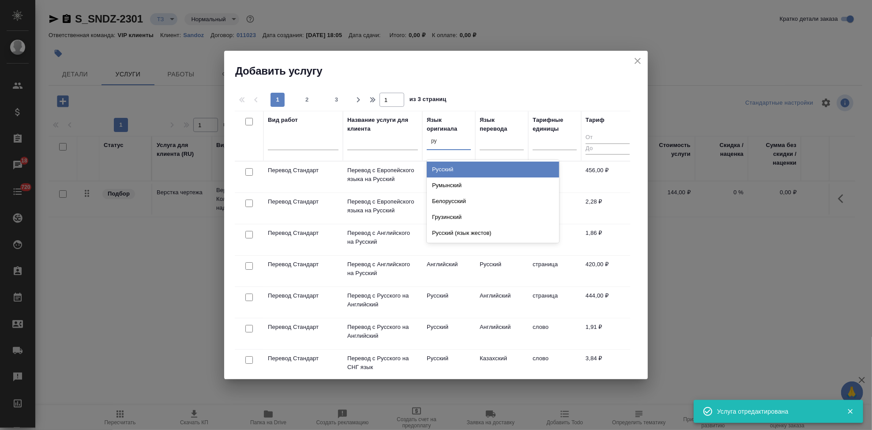
type input "рус"
click at [444, 172] on div "Русский" at bounding box center [493, 170] width 132 height 16
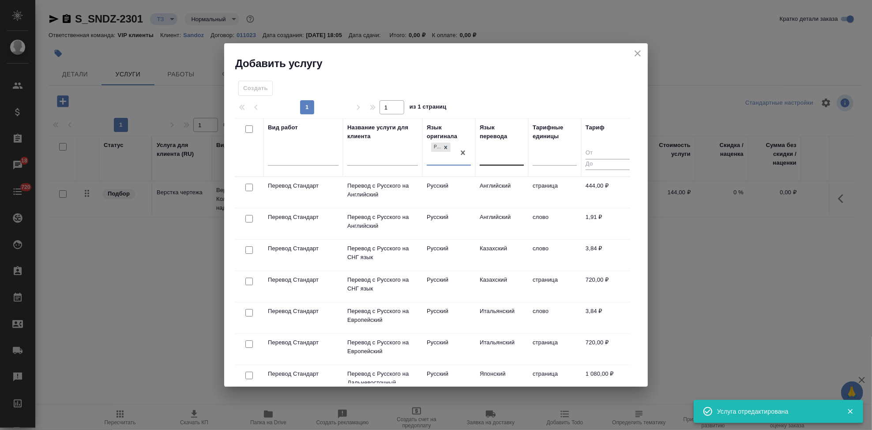
click at [494, 162] on div at bounding box center [502, 156] width 44 height 13
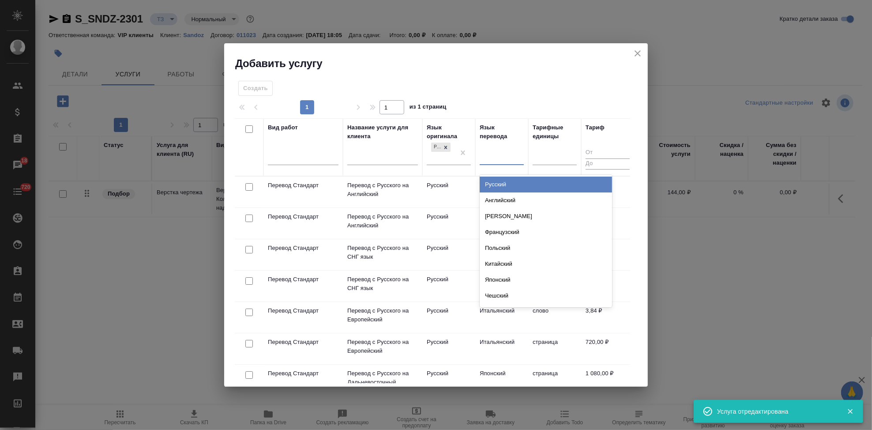
type input "а"
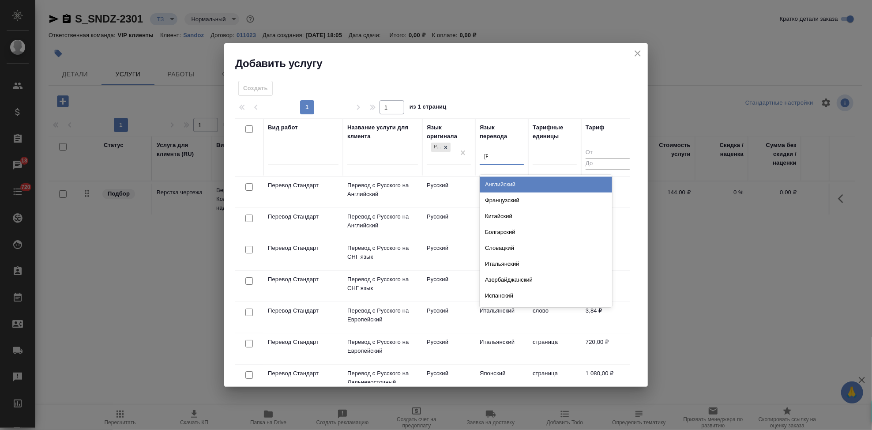
click at [500, 183] on div "Английский" at bounding box center [546, 185] width 132 height 16
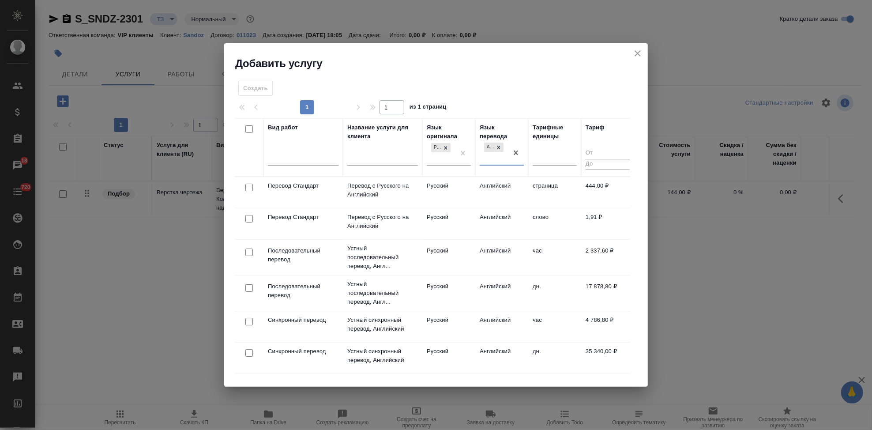
click at [493, 215] on td "Английский" at bounding box center [501, 223] width 53 height 31
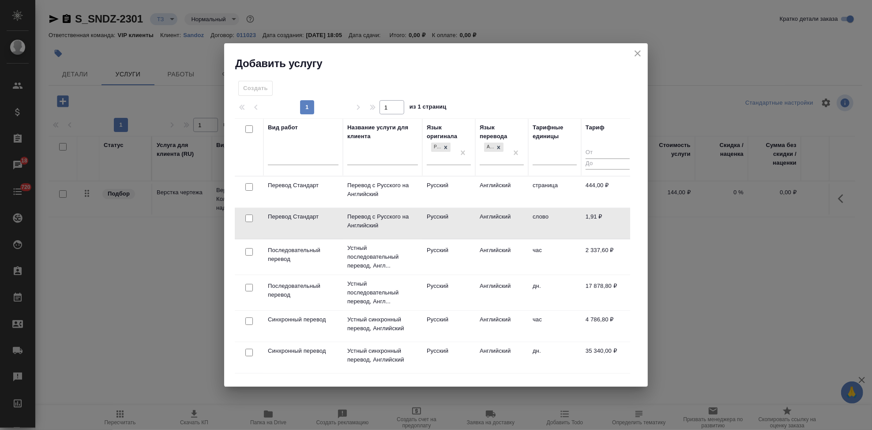
click at [493, 215] on td "Английский" at bounding box center [501, 223] width 53 height 31
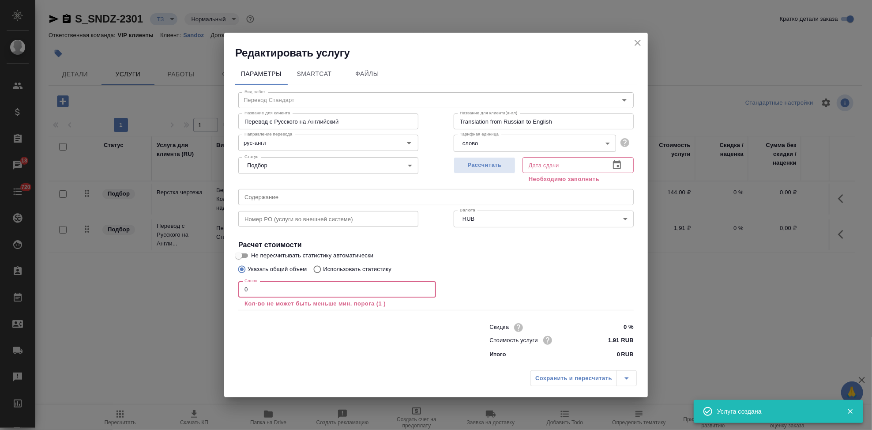
click at [357, 289] on input "0" at bounding box center [337, 289] width 198 height 16
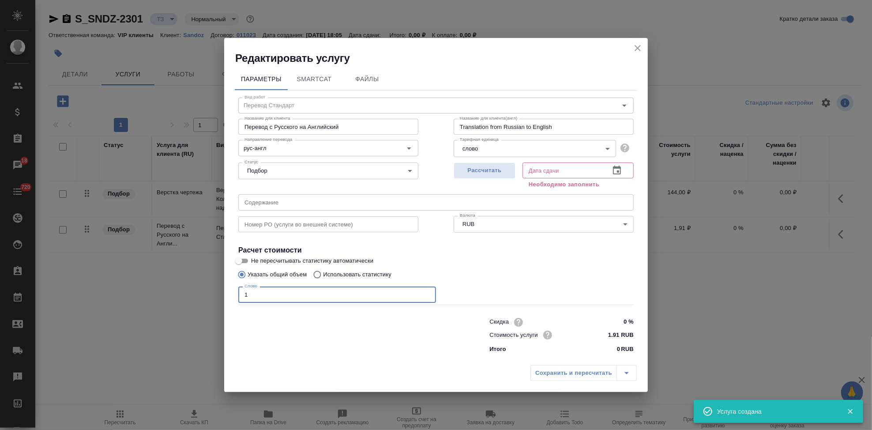
type input "1"
click at [620, 172] on icon "button" at bounding box center [617, 169] width 8 height 9
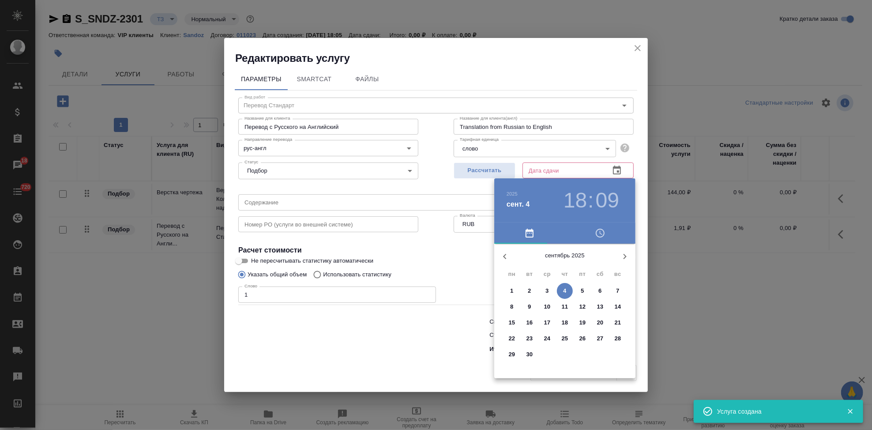
click at [545, 309] on p "10" at bounding box center [547, 306] width 7 height 9
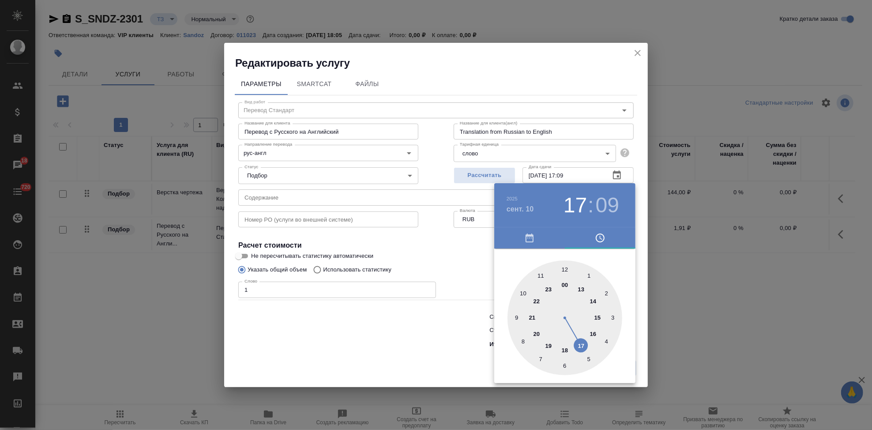
drag, startPoint x: 560, startPoint y: 344, endPoint x: 574, endPoint y: 344, distance: 13.7
click at [574, 344] on div at bounding box center [564, 317] width 115 height 115
type input "10.09.2025 17:00"
drag, startPoint x: 598, startPoint y: 284, endPoint x: 567, endPoint y: 268, distance: 34.5
click at [567, 268] on div at bounding box center [564, 317] width 115 height 115
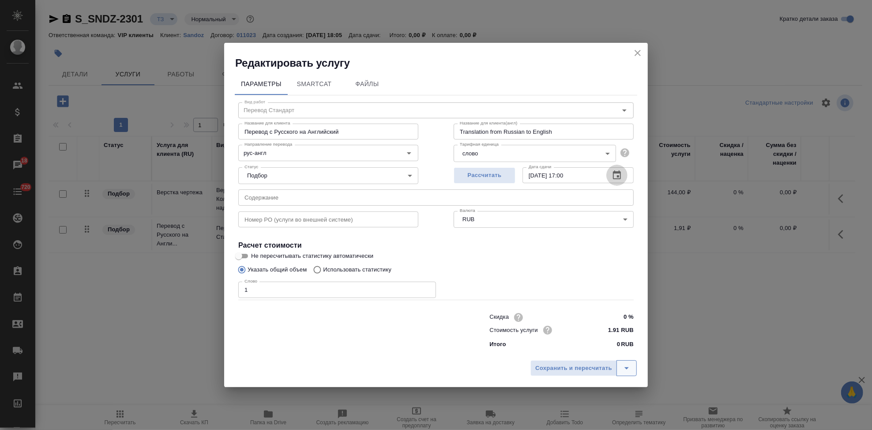
click at [635, 368] on button "split button" at bounding box center [626, 368] width 20 height 16
click at [609, 345] on li "Сохранить" at bounding box center [585, 349] width 106 height 14
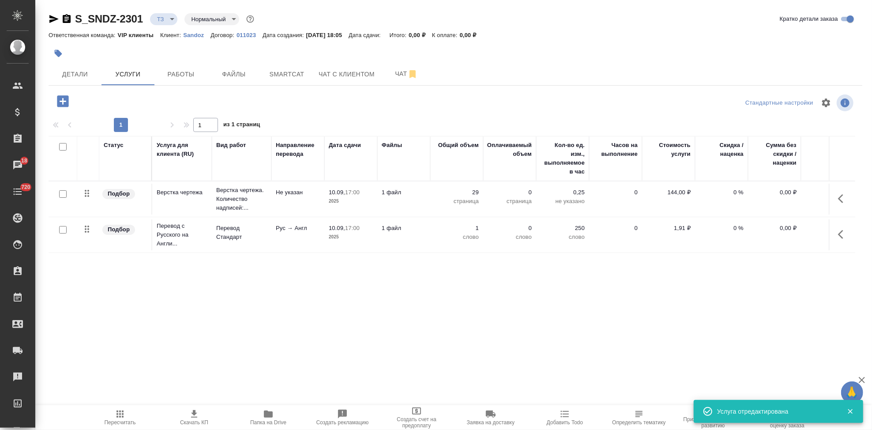
click at [64, 231] on input "checkbox" at bounding box center [63, 230] width 8 height 8
checkbox input "true"
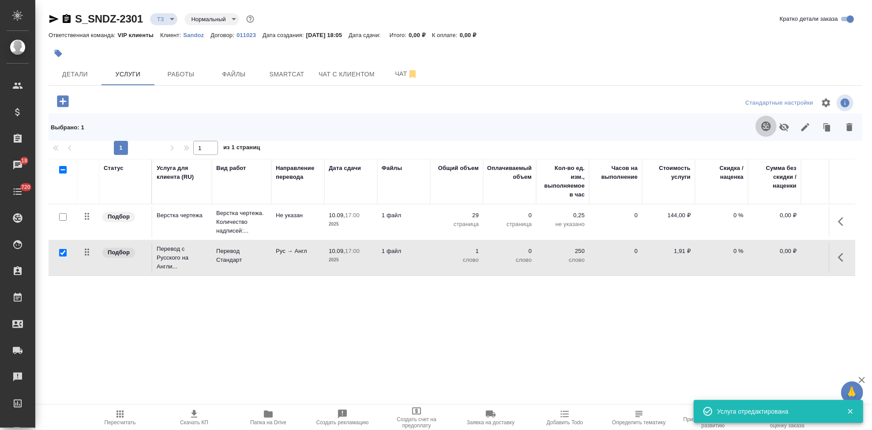
click at [762, 128] on icon "button" at bounding box center [766, 126] width 11 height 11
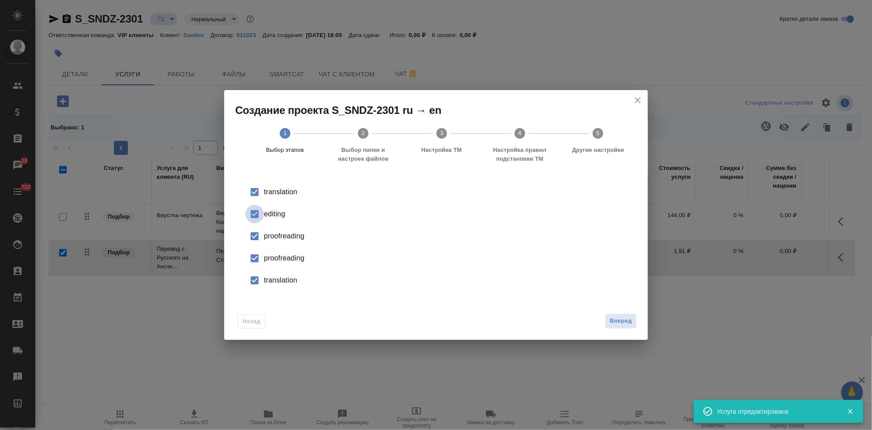
click at [256, 211] on input "checkbox" at bounding box center [254, 214] width 19 height 19
click at [255, 255] on input "checkbox" at bounding box center [254, 258] width 19 height 19
click at [250, 281] on input "checkbox" at bounding box center [254, 280] width 19 height 19
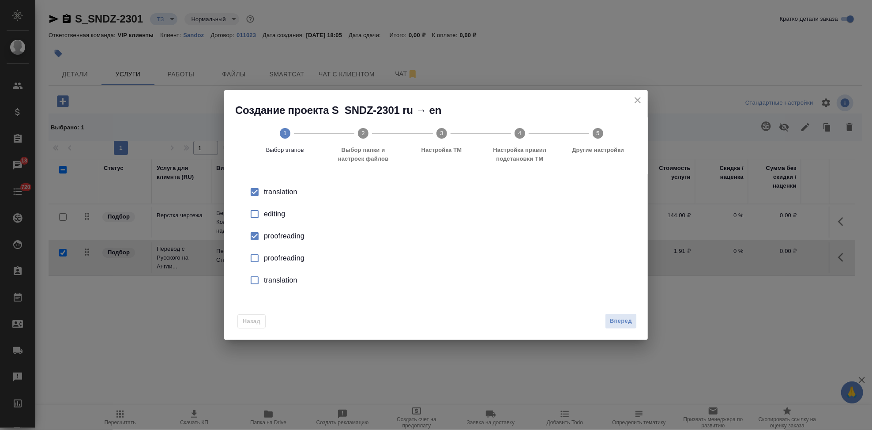
click at [631, 325] on span "Вперед" at bounding box center [621, 321] width 22 height 10
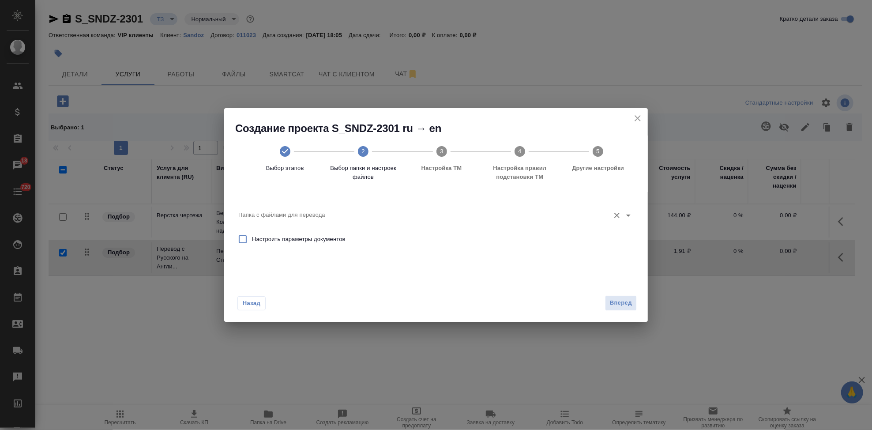
click at [586, 215] on input "Папка с файлами для перевода" at bounding box center [421, 215] width 367 height 11
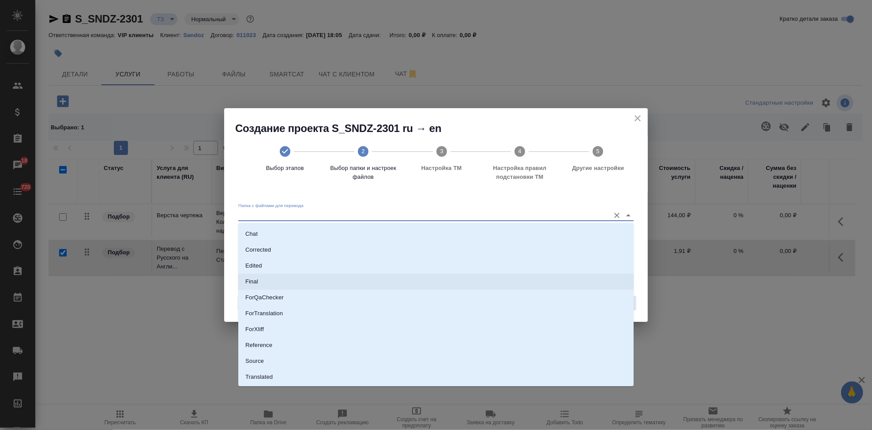
scroll to position [45, 0]
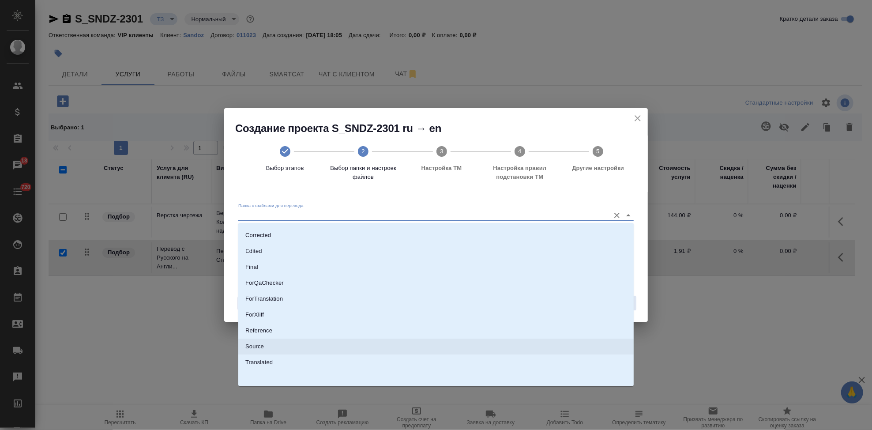
click at [274, 349] on li "Source" at bounding box center [435, 346] width 395 height 16
type input "Source"
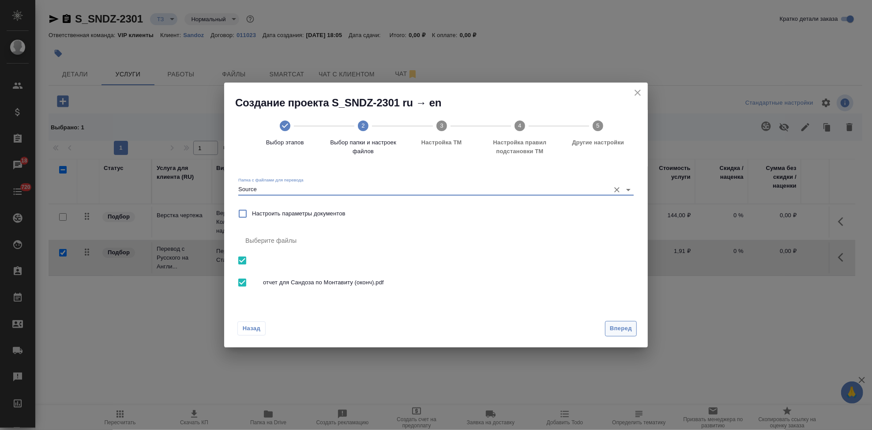
click at [614, 329] on span "Вперед" at bounding box center [621, 328] width 22 height 10
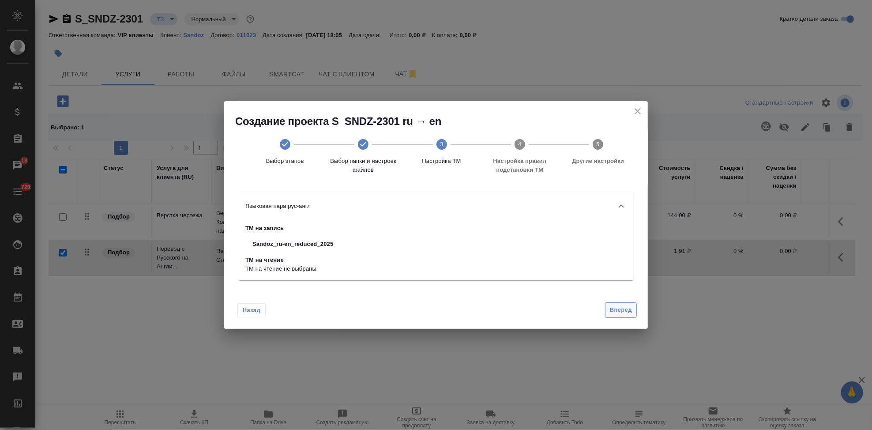
click at [616, 309] on span "Вперед" at bounding box center [621, 310] width 22 height 10
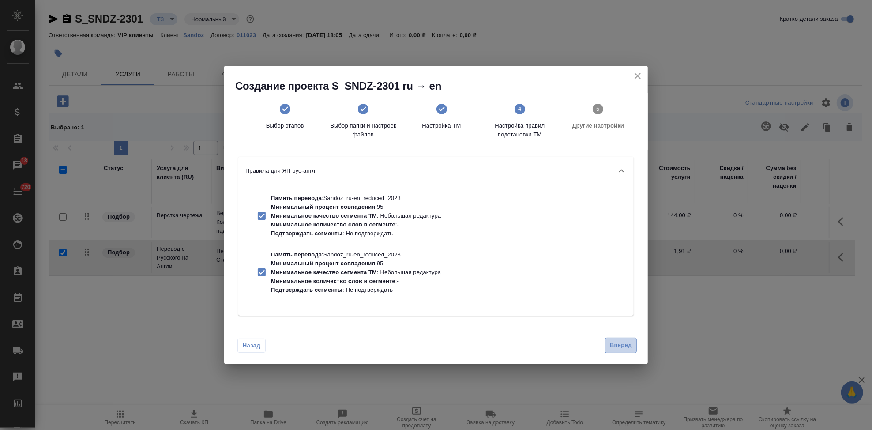
click at [616, 342] on span "Вперед" at bounding box center [621, 345] width 22 height 10
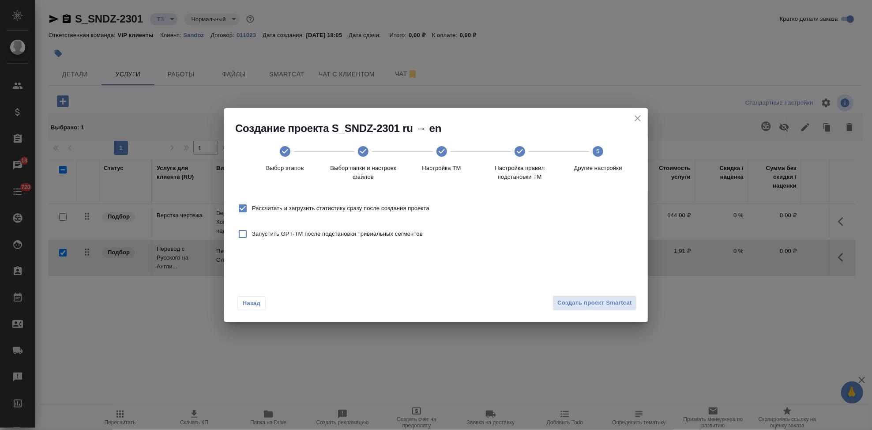
click at [615, 292] on div "Назад Создать проект Smartcat" at bounding box center [436, 300] width 424 height 41
click at [609, 304] on span "Создать проект Smartcat" at bounding box center [594, 303] width 75 height 10
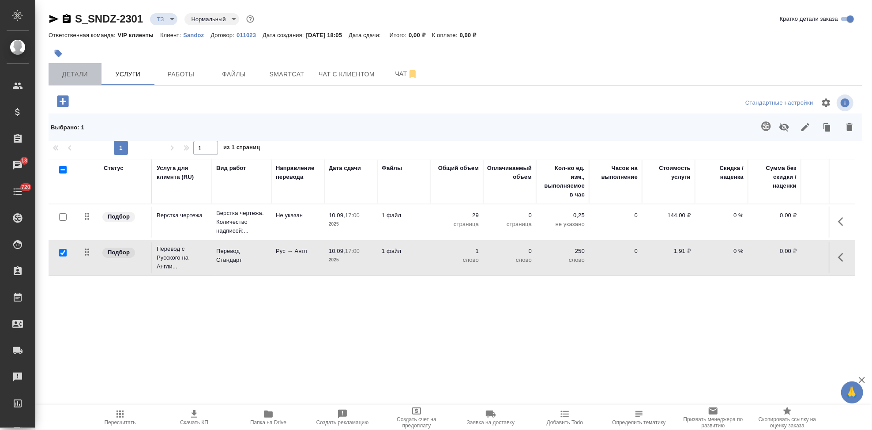
click at [75, 68] on button "Детали" at bounding box center [75, 74] width 53 height 22
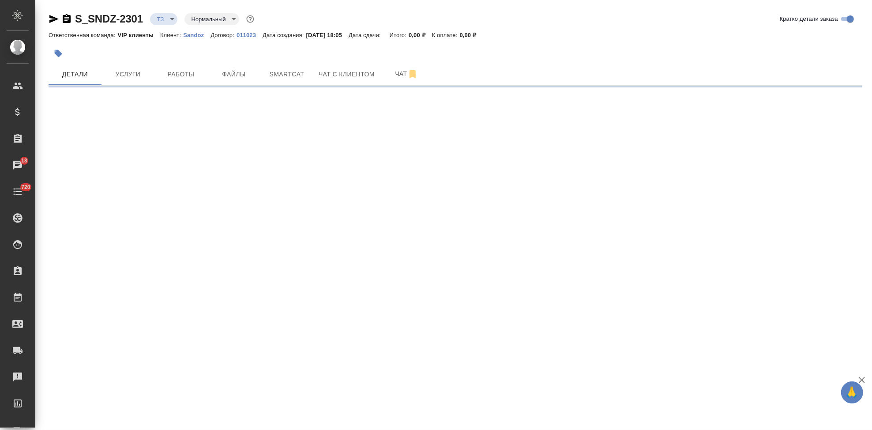
select select "RU"
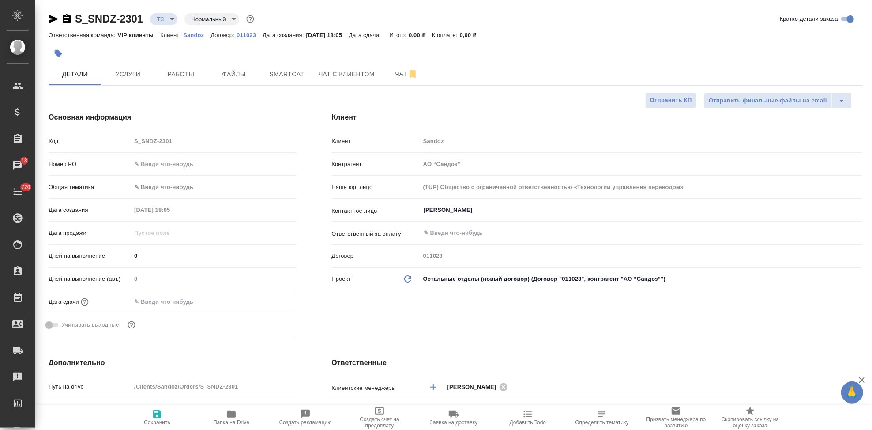
type textarea "x"
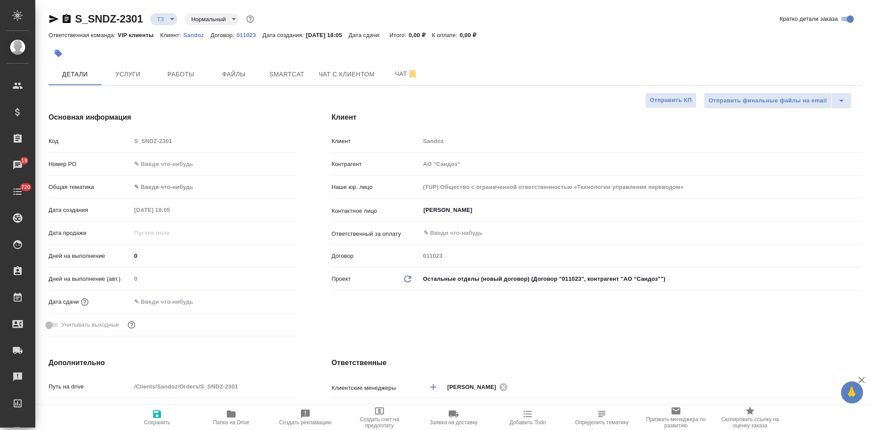
type textarea "x"
click at [135, 73] on span "Услуги" at bounding box center [128, 74] width 42 height 11
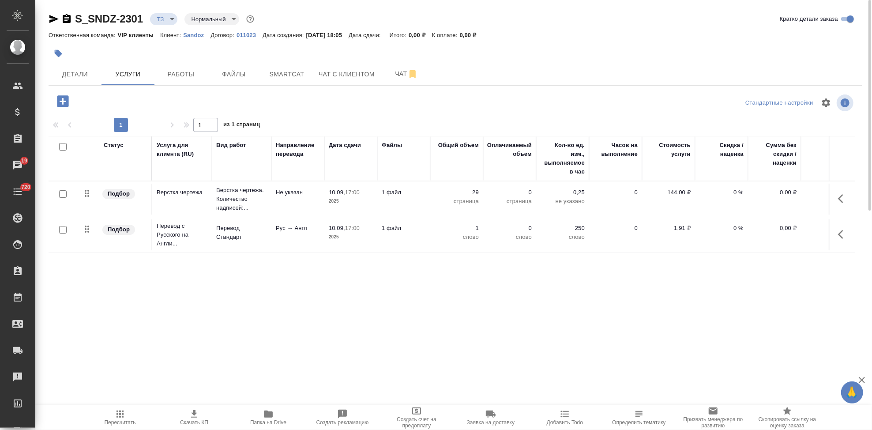
click at [838, 233] on button "button" at bounding box center [843, 234] width 21 height 21
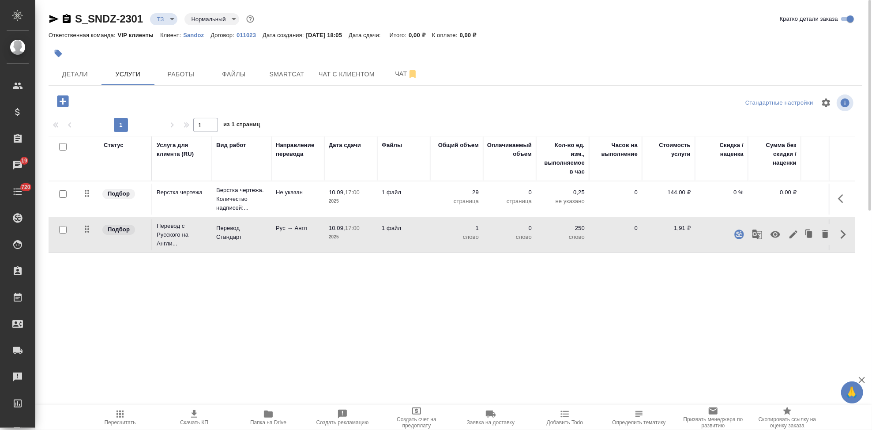
click at [795, 235] on icon "button" at bounding box center [793, 234] width 11 height 11
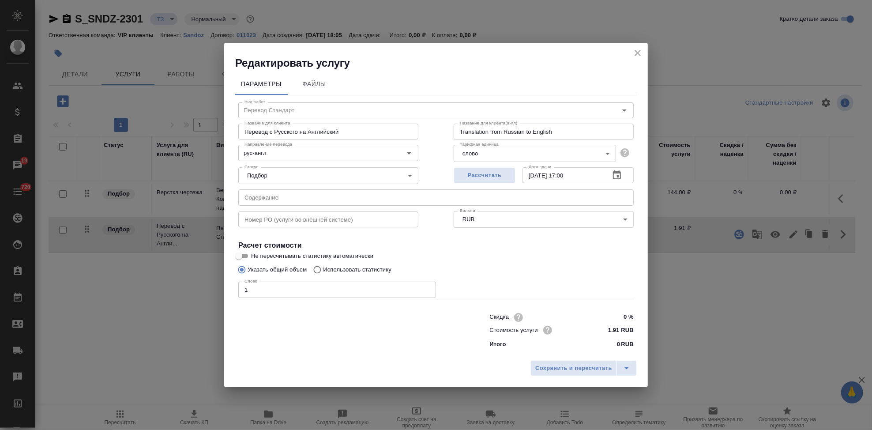
click at [315, 267] on input "Использовать статистику" at bounding box center [316, 269] width 14 height 17
radio input "true"
radio input "false"
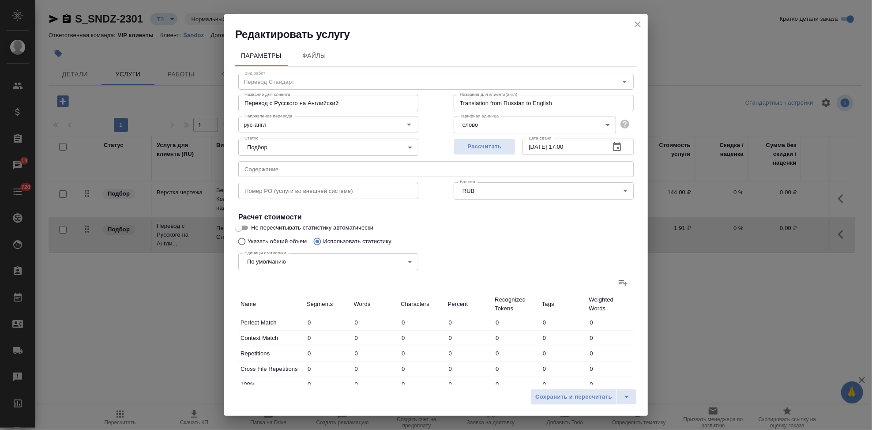
click at [619, 289] on label at bounding box center [623, 282] width 21 height 21
click at [0, 0] on input "file" at bounding box center [0, 0] width 0 height 0
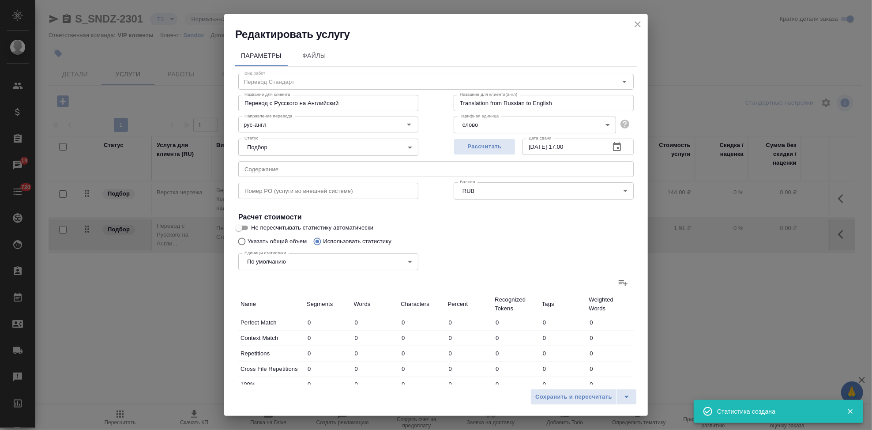
type input "95"
type input "681"
type input "6065"
type input "11"
type input "103"
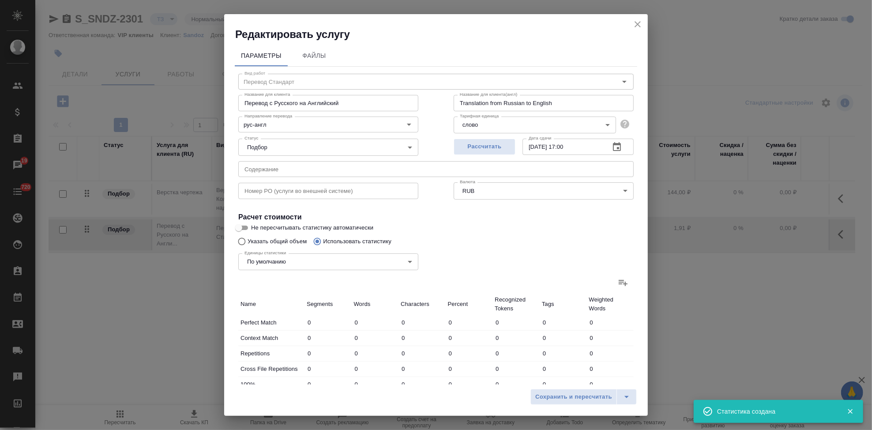
type input "792"
type input "95"
type input "409"
type input "3320"
type input "23"
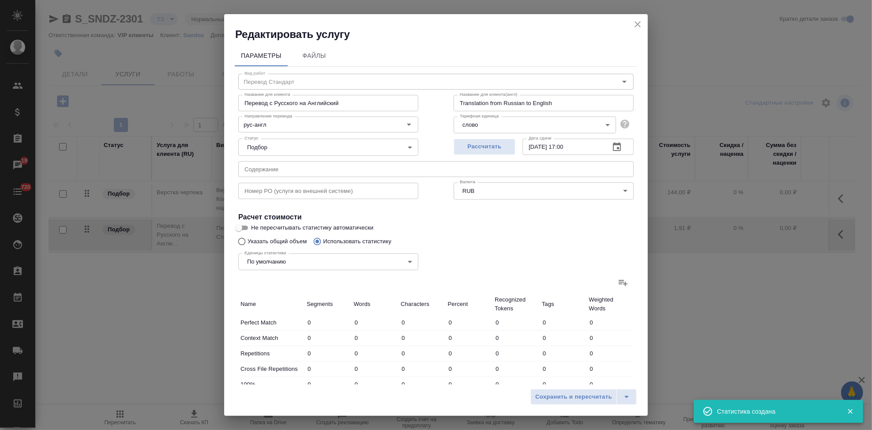
type input "151"
type input "1385"
type input "19"
type input "278"
type input "2299"
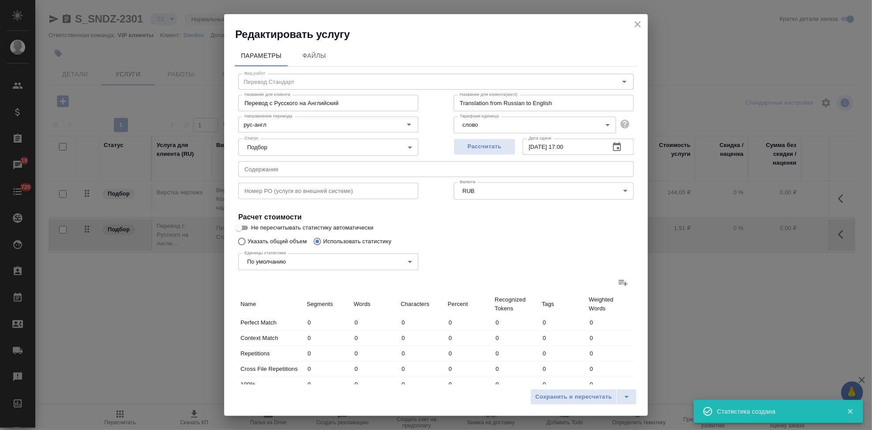
type input "46"
type input "316"
type input "2694"
type input "554"
type input "6441"
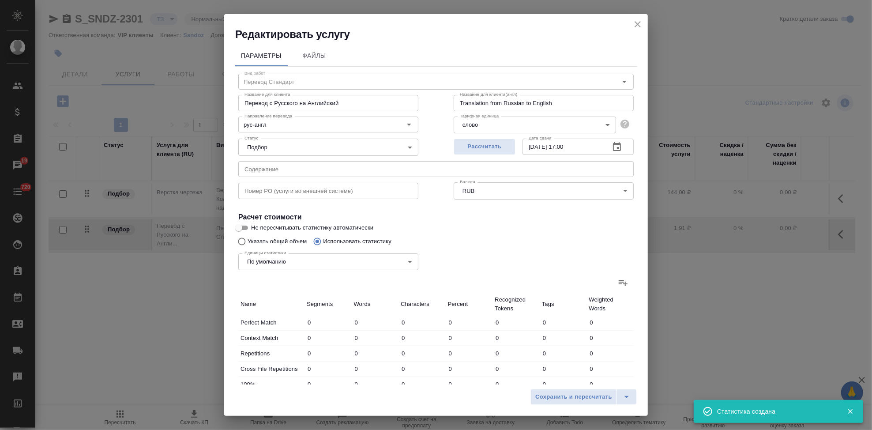
type input "51570"
type input "832"
type input "8276"
type input "67333"
type input "843"
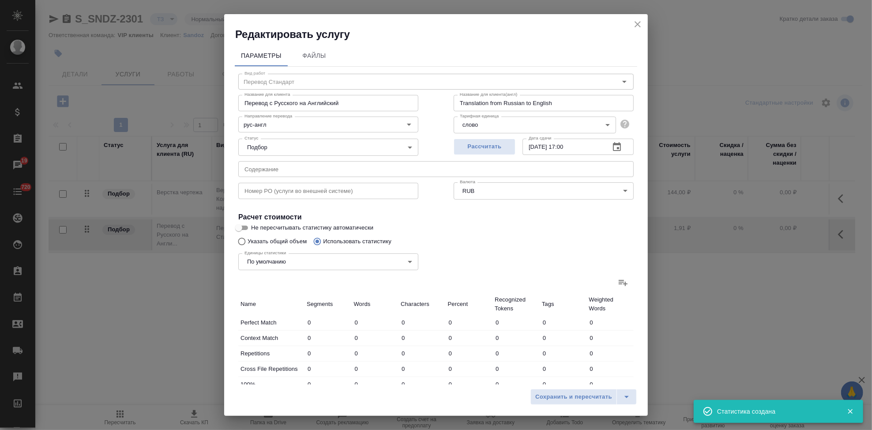
type input "8379"
type input "68125"
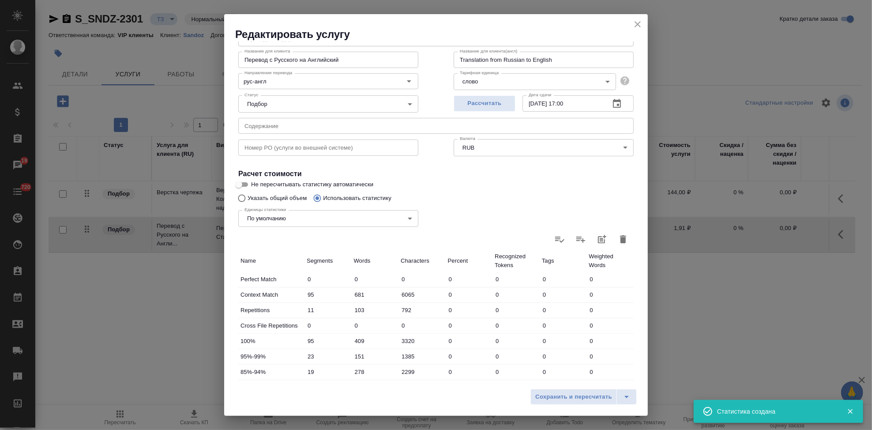
scroll to position [171, 0]
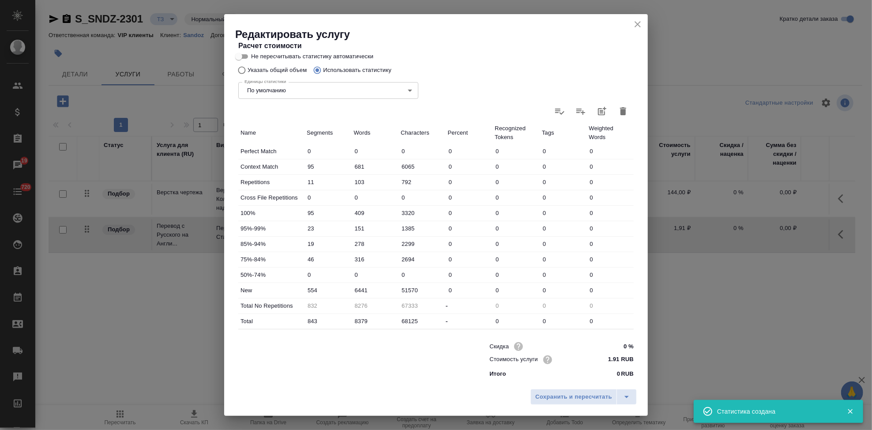
click at [368, 287] on input "6441" at bounding box center [375, 290] width 47 height 13
click at [357, 288] on input "6441" at bounding box center [375, 290] width 46 height 13
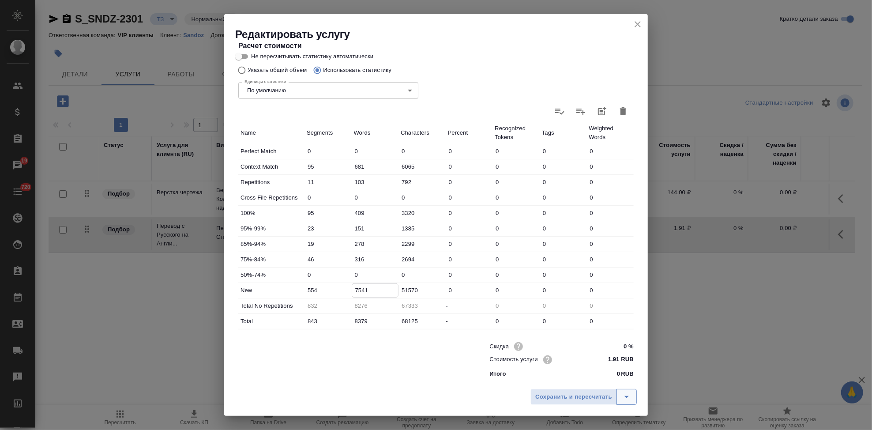
type input "7541"
click at [631, 390] on button "split button" at bounding box center [626, 397] width 20 height 16
click at [583, 379] on li "Сохранить" at bounding box center [585, 378] width 106 height 14
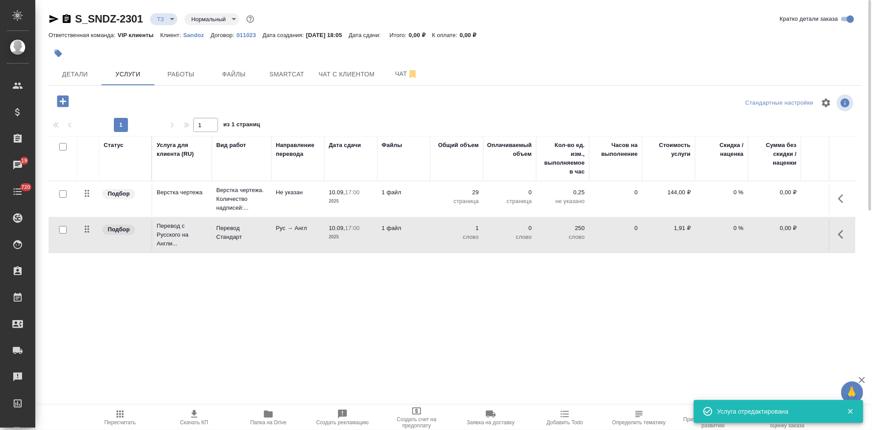
click at [118, 416] on icon "button" at bounding box center [120, 414] width 11 height 11
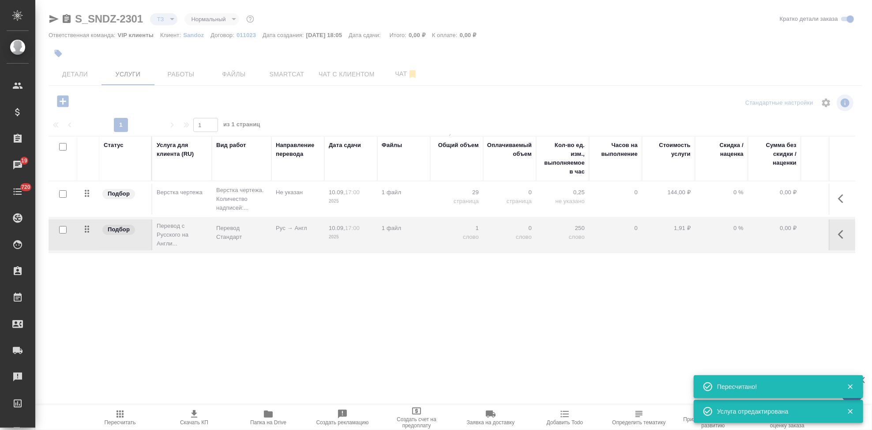
type input "new"
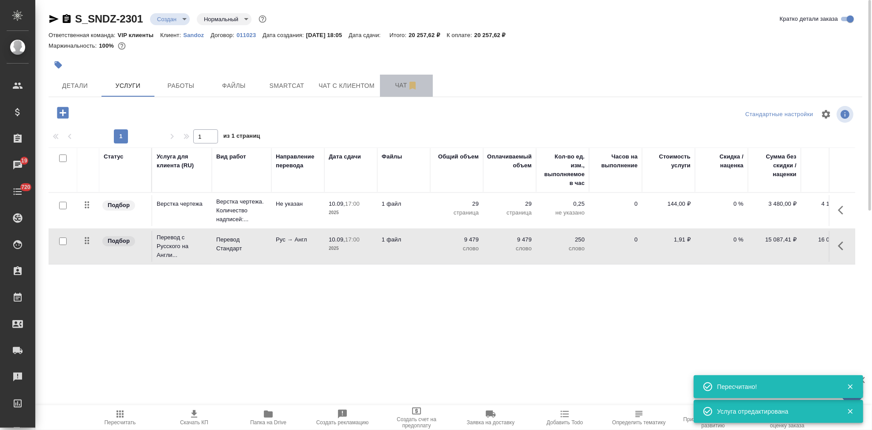
click at [387, 85] on span "Чат" at bounding box center [406, 85] width 42 height 11
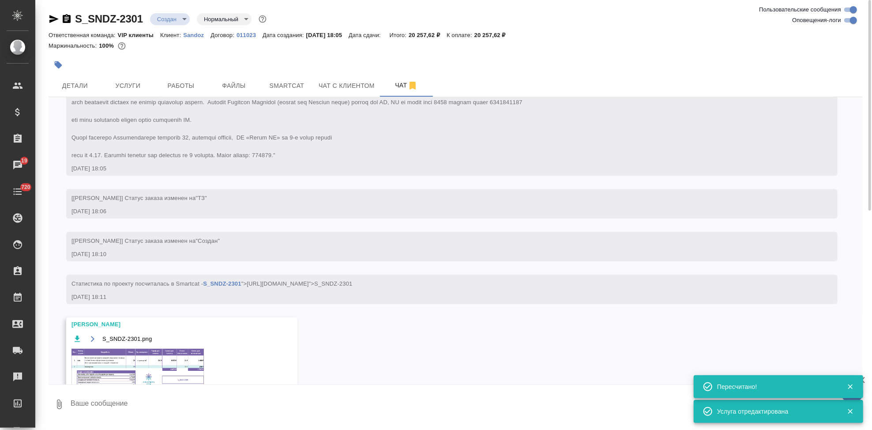
scroll to position [126, 0]
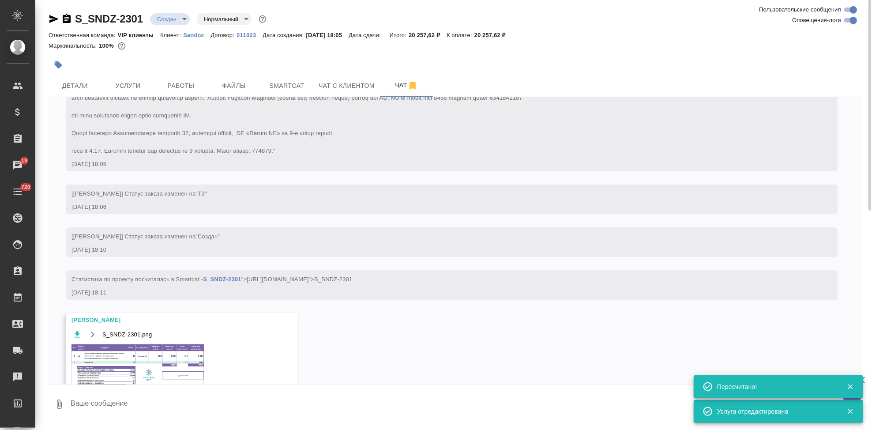
click at [126, 358] on img at bounding box center [137, 365] width 132 height 43
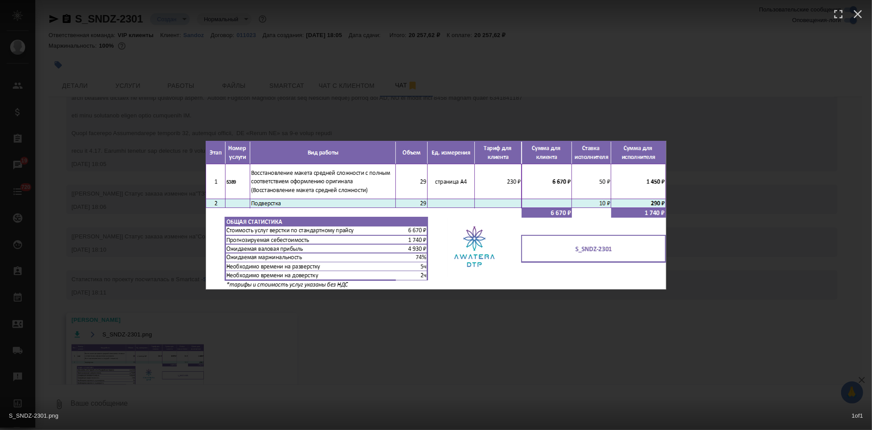
click at [484, 341] on div "S_SNDZ-2301.png 1 of 1" at bounding box center [436, 215] width 872 height 430
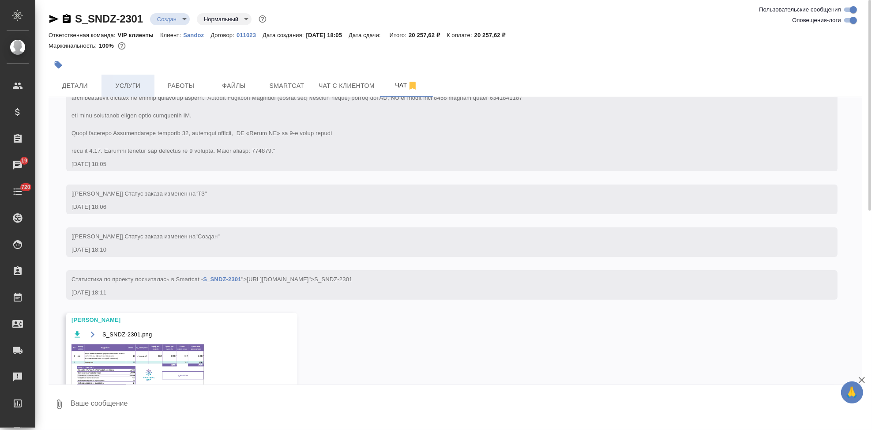
click at [139, 88] on span "Услуги" at bounding box center [128, 85] width 42 height 11
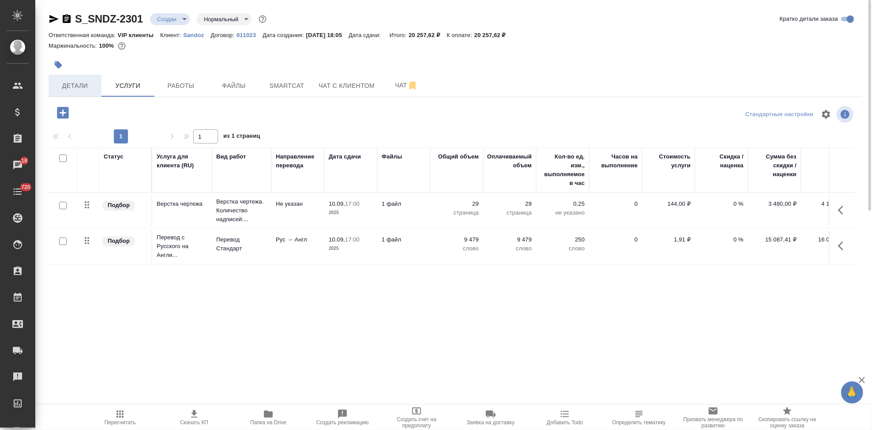
click at [83, 91] on button "Детали" at bounding box center [75, 86] width 53 height 22
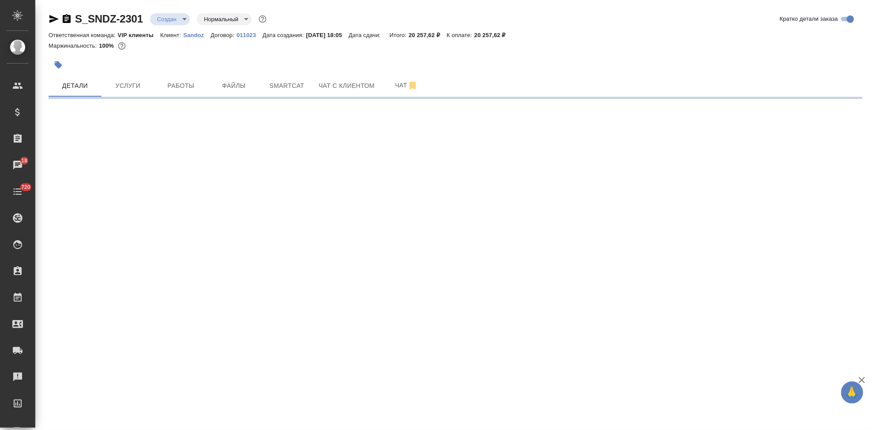
select select "RU"
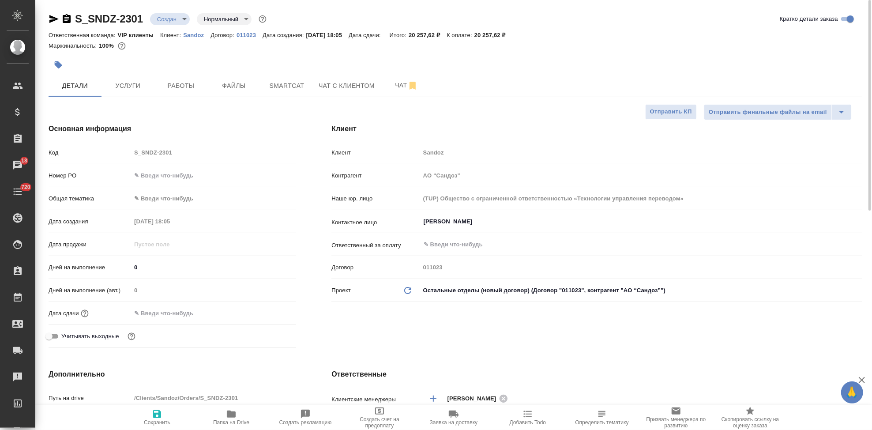
type textarea "x"
click at [159, 266] on input "0" at bounding box center [213, 267] width 165 height 13
type textarea "x"
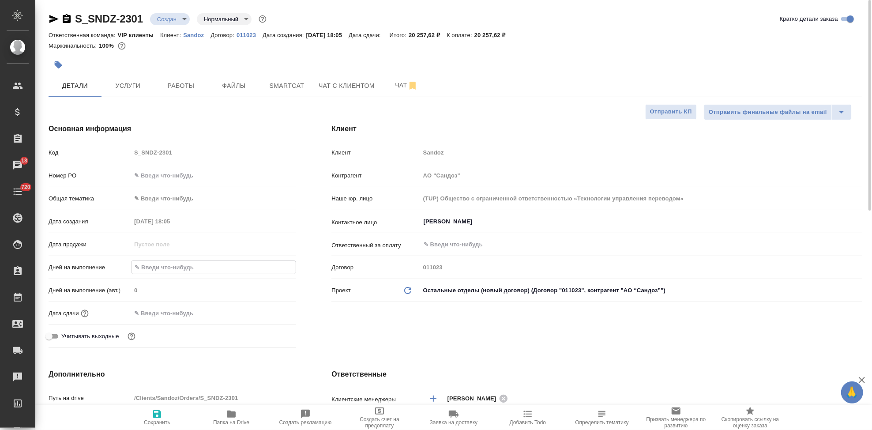
type textarea "x"
type input "5"
type textarea "x"
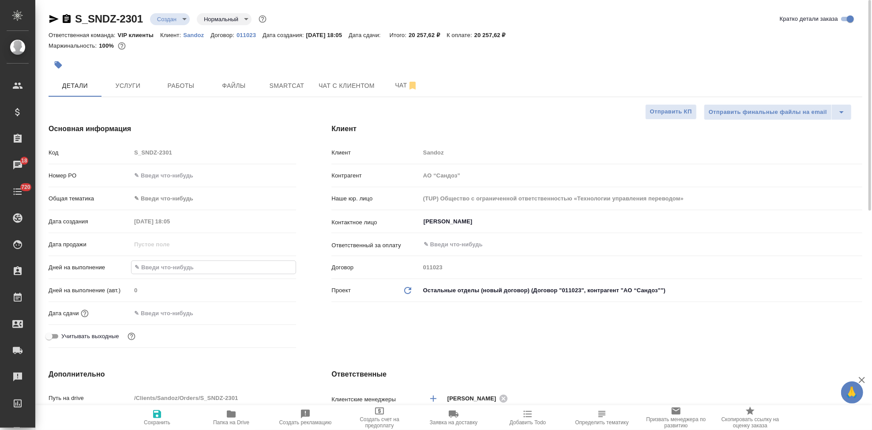
type textarea "x"
type input "5"
click at [156, 423] on span "Сохранить" at bounding box center [157, 422] width 26 height 6
type textarea "x"
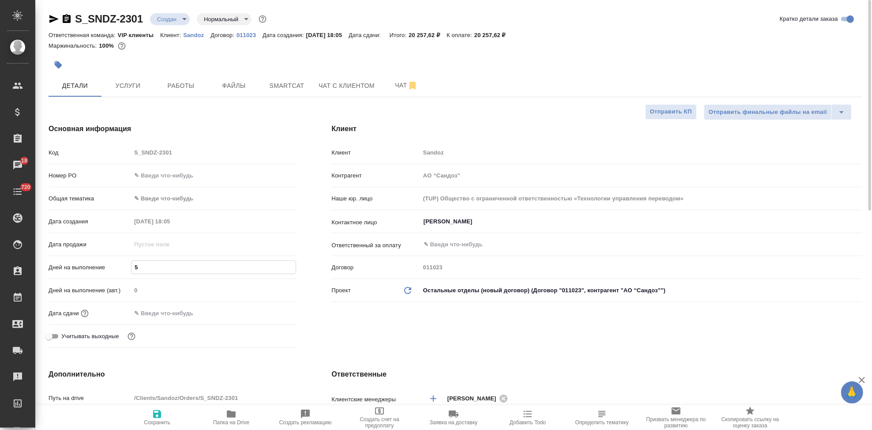
type textarea "x"
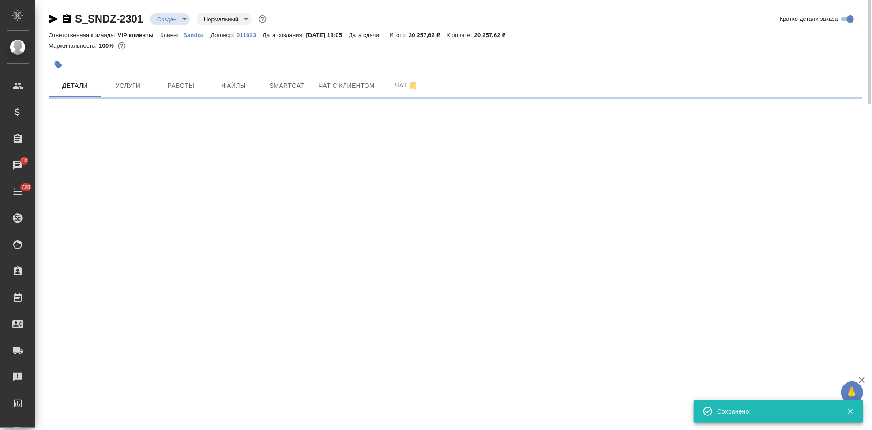
select select "RU"
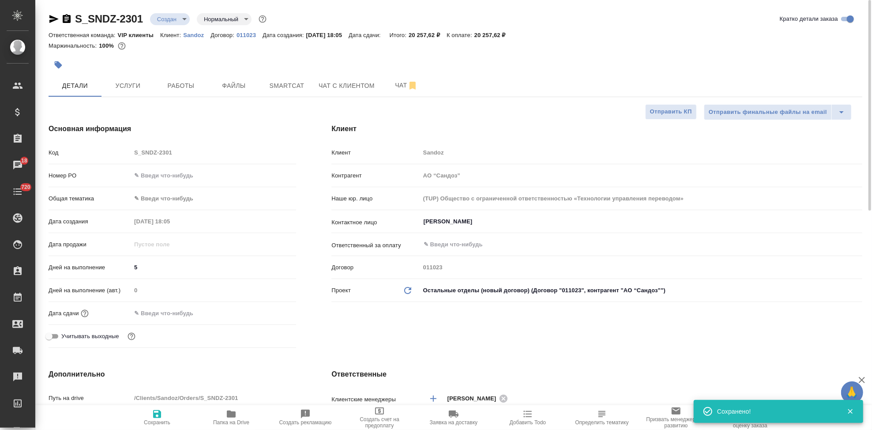
type textarea "x"
click at [158, 418] on icon "button" at bounding box center [157, 414] width 11 height 11
type textarea "x"
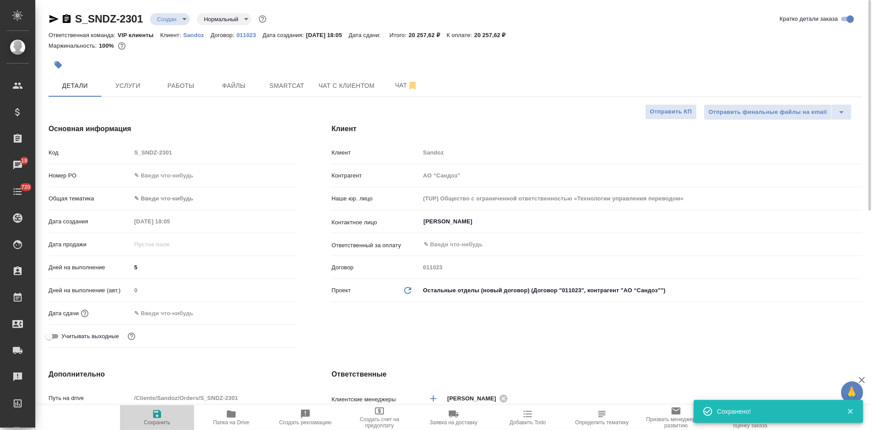
type textarea "x"
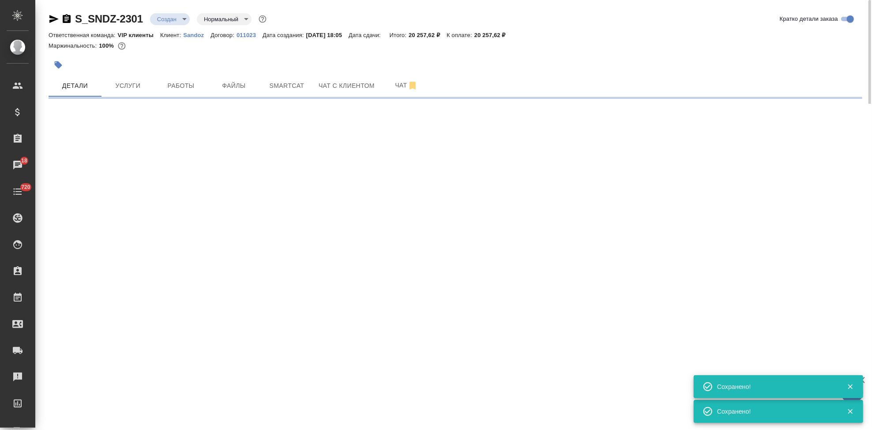
select select "RU"
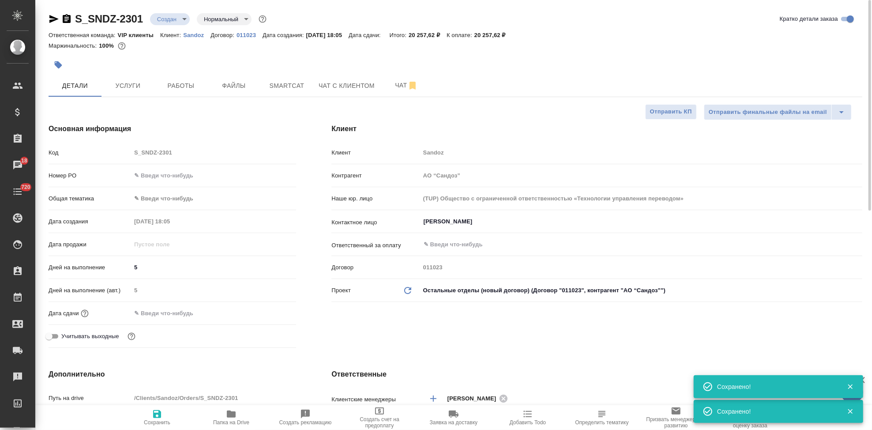
type textarea "x"
click at [139, 85] on span "Услуги" at bounding box center [128, 85] width 42 height 11
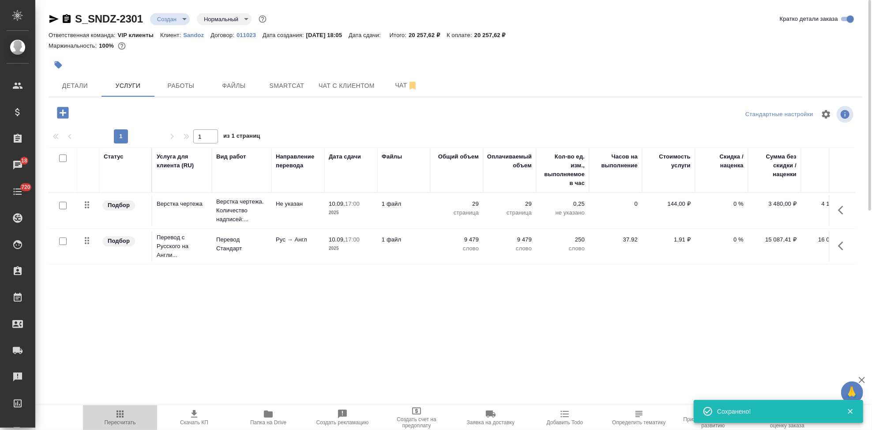
click at [128, 427] on button "Пересчитать" at bounding box center [120, 417] width 74 height 25
click at [193, 414] on icon "button" at bounding box center [194, 414] width 6 height 8
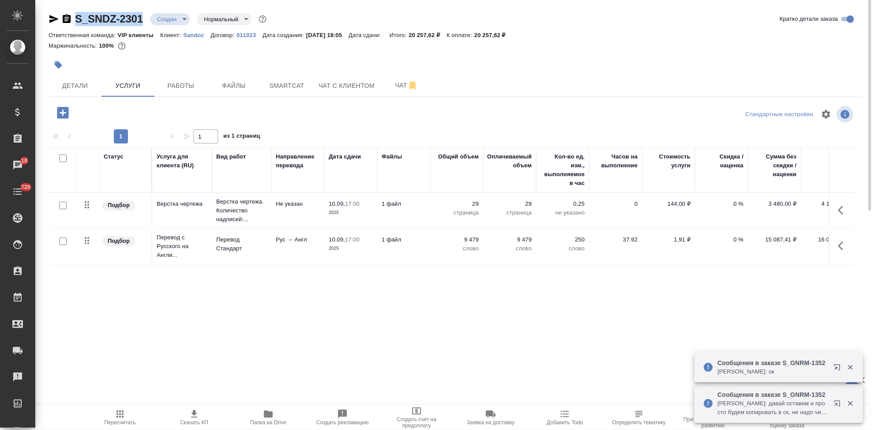
drag, startPoint x: 145, startPoint y: 16, endPoint x: 75, endPoint y: 16, distance: 69.7
click at [75, 16] on div "S_SNDZ-2301 Создан new Нормальный normal" at bounding box center [159, 19] width 220 height 14
copy link "S_SNDZ-2301"
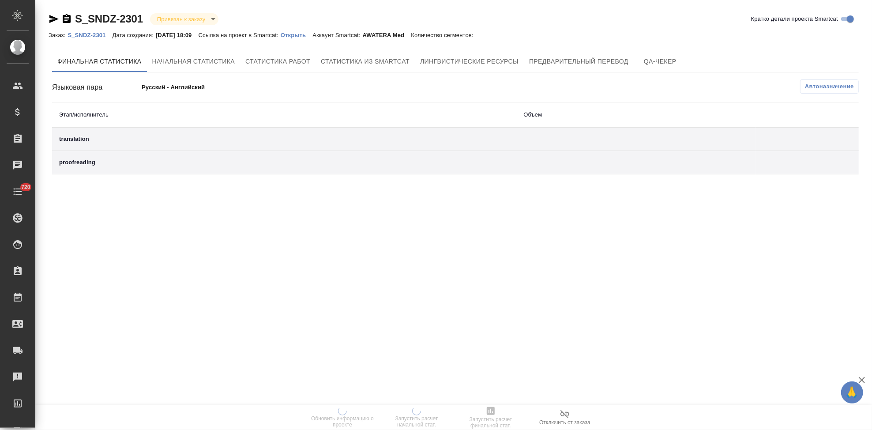
click at [310, 38] on p "Открыть" at bounding box center [297, 35] width 32 height 7
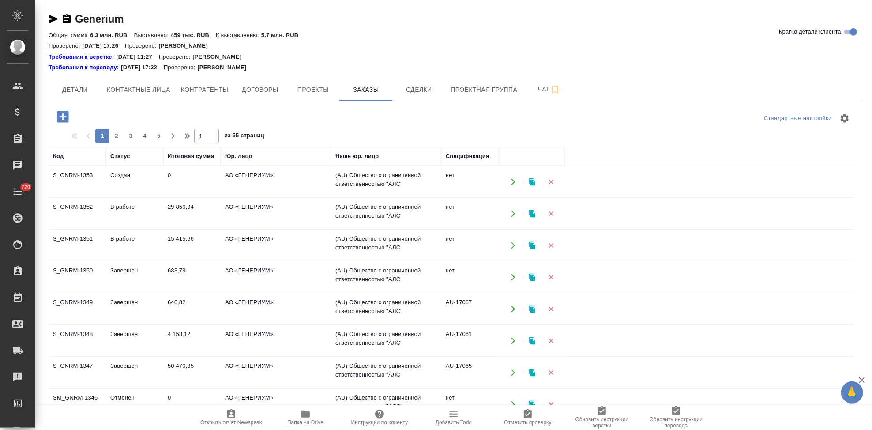
click at [125, 178] on td "Создан" at bounding box center [134, 181] width 57 height 31
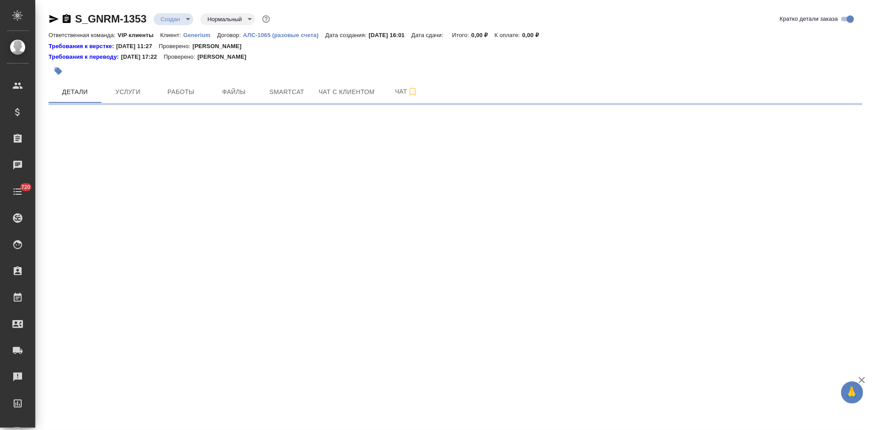
select select "RU"
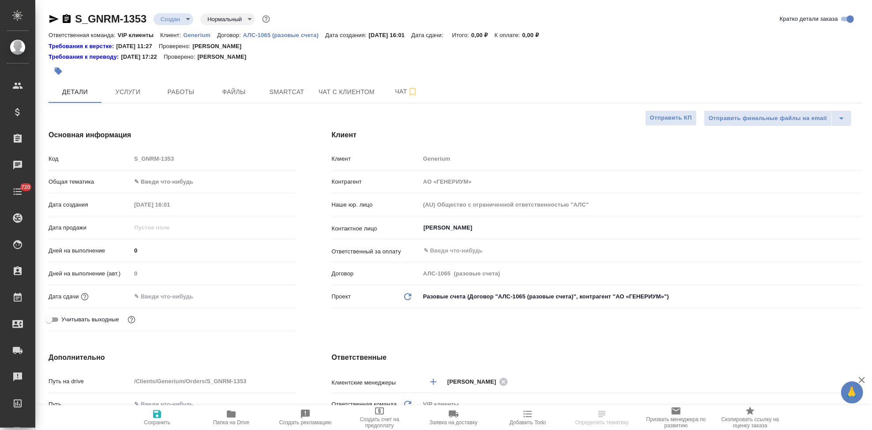
click at [187, 13] on body "🙏 .cls-1 fill:#fff; AWATERA Kabargina [PERSON_NAME] Спецификации Заказы Чаты 72…" at bounding box center [436, 215] width 872 height 430
type textarea "x"
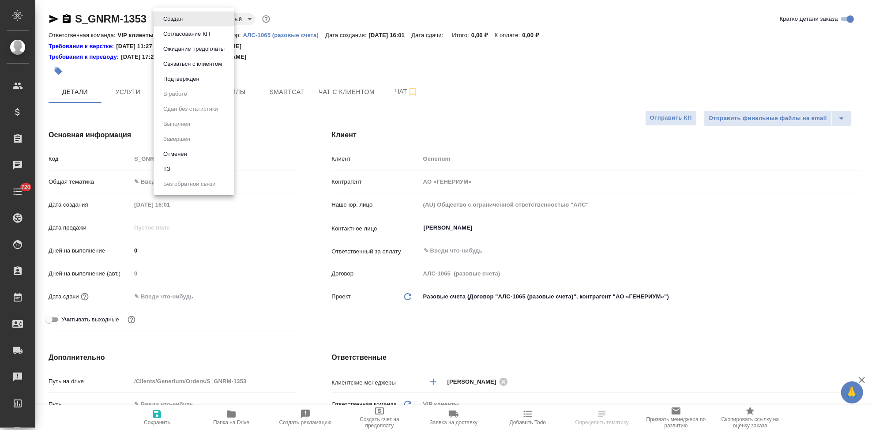
type textarea "x"
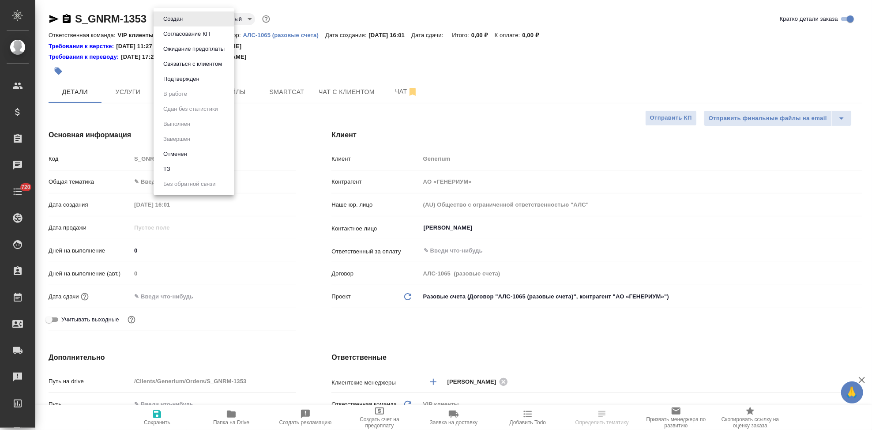
type input "[PERSON_NAME]"
click at [185, 77] on button "Подтвержден" at bounding box center [181, 79] width 41 height 10
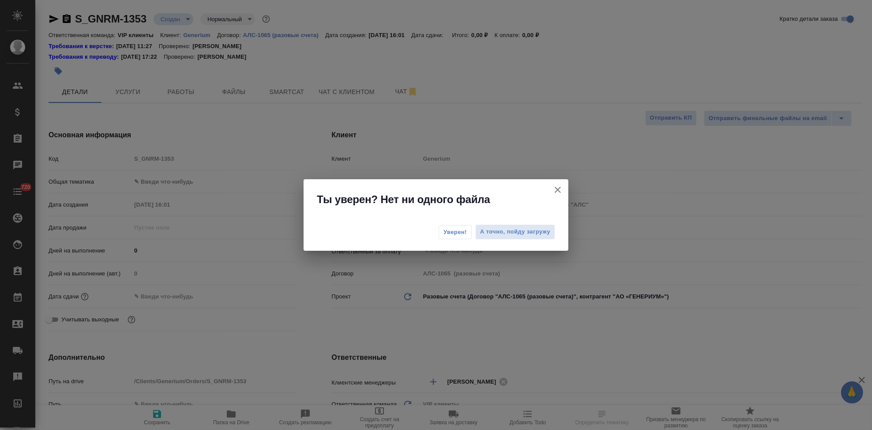
click at [555, 191] on icon "button" at bounding box center [557, 189] width 11 height 11
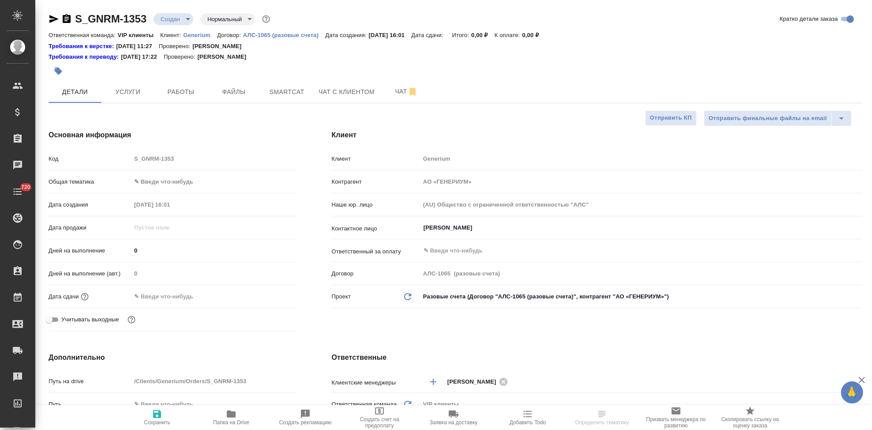
click at [190, 17] on body "🙏 .cls-1 fill:#fff; AWATERA Kabargina [PERSON_NAME] Спецификации Заказы Чаты 72…" at bounding box center [436, 215] width 872 height 430
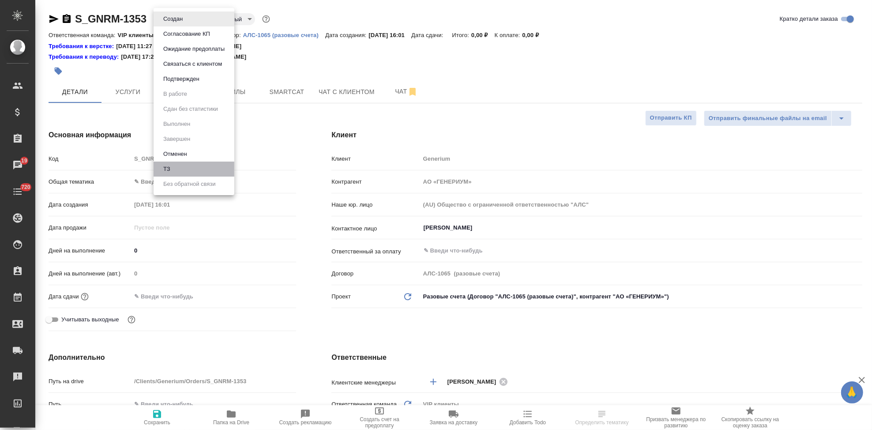
click at [176, 168] on li "ТЗ" at bounding box center [194, 169] width 81 height 15
type textarea "x"
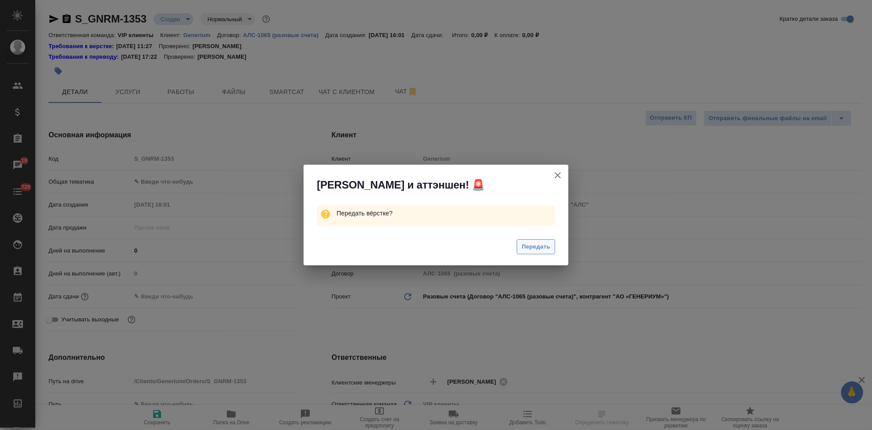
click at [540, 246] on span "Передать" at bounding box center [536, 247] width 29 height 10
type textarea "x"
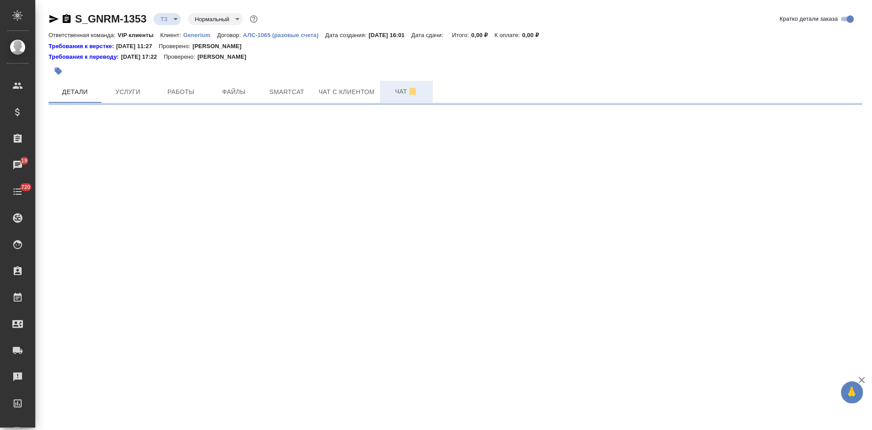
select select "RU"
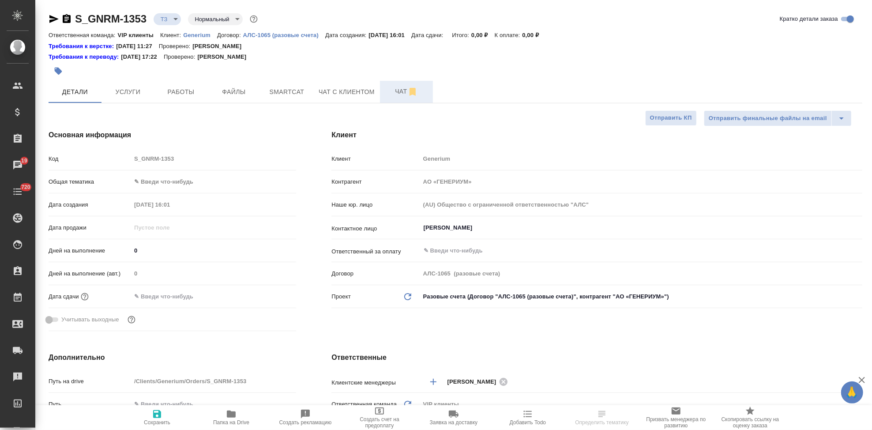
type textarea "x"
click at [393, 91] on span "Чат" at bounding box center [406, 91] width 42 height 11
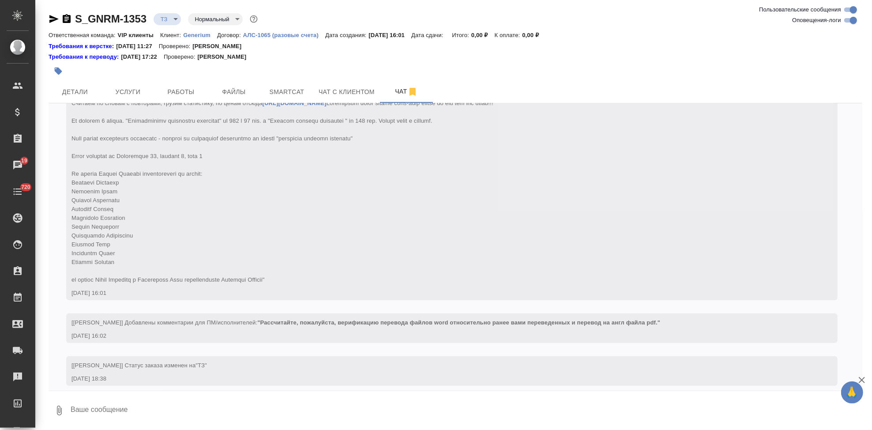
scroll to position [135, 0]
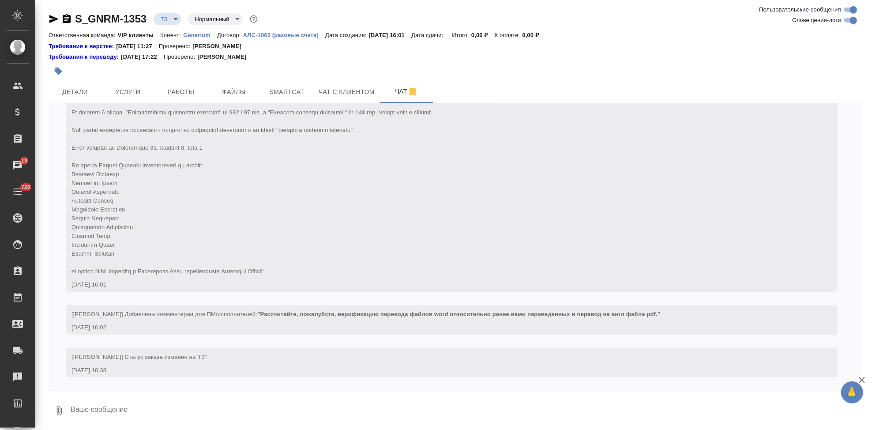
click at [259, 406] on textarea at bounding box center [466, 410] width 793 height 30
type textarea "у"
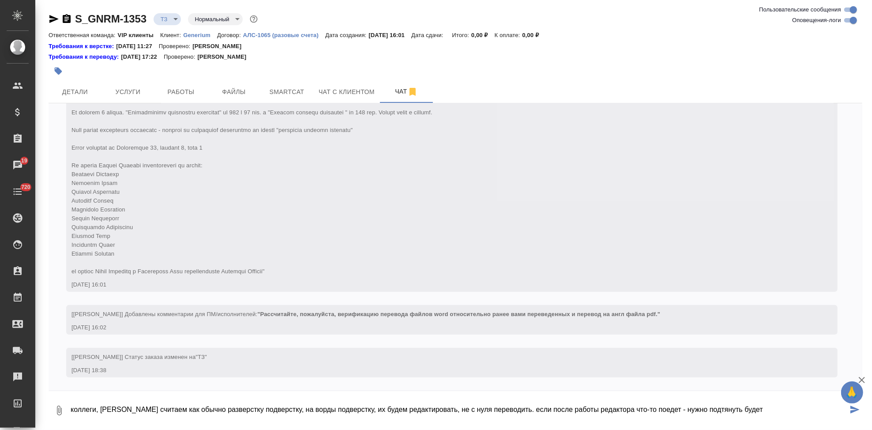
type textarea "коллеги, [PERSON_NAME] считаем как обычно разверстку подверстку, на ворды подве…"
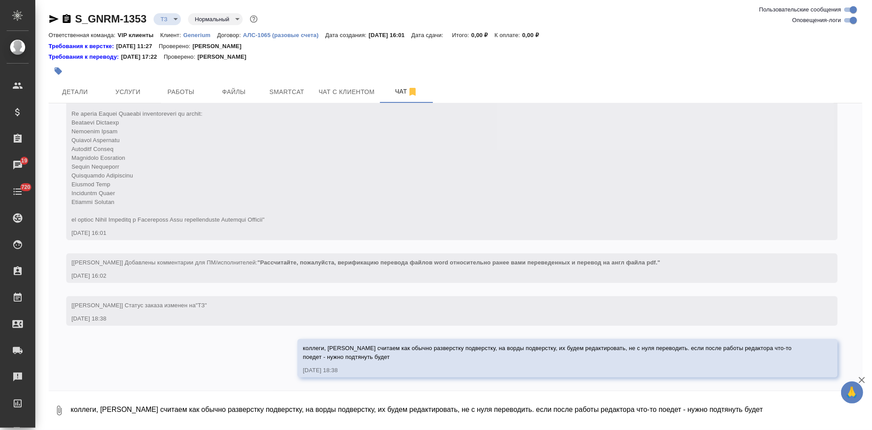
scroll to position [187, 0]
drag, startPoint x: 352, startPoint y: 352, endPoint x: 342, endPoint y: 365, distance: 17.0
click at [305, 346] on div "коллеги, [PERSON_NAME] считаем как обычно разверстку подверстку, на ворды подве…" at bounding box center [555, 352] width 504 height 20
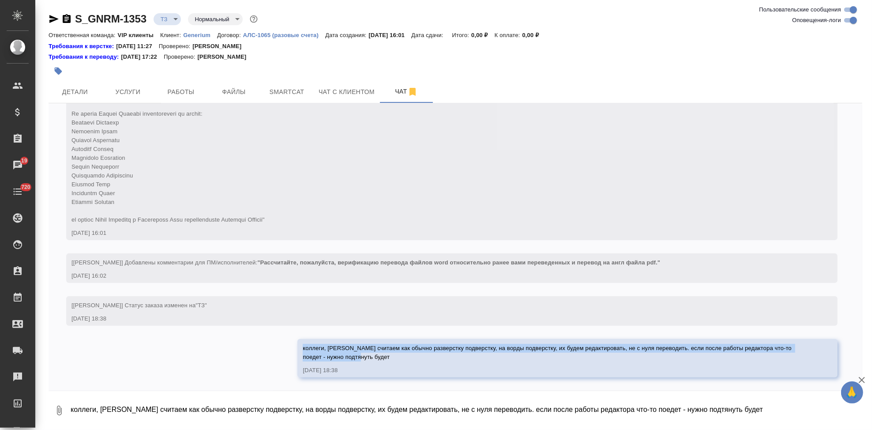
drag, startPoint x: 348, startPoint y: 360, endPoint x: 297, endPoint y: 346, distance: 52.7
click at [297, 346] on div "коллеги, [PERSON_NAME] считаем как обычно разверстку подверстку, на ворды подве…" at bounding box center [567, 358] width 540 height 38
copy span "коллеги, [PERSON_NAME] считаем как обычно разверстку подверстку, на ворды подве…"
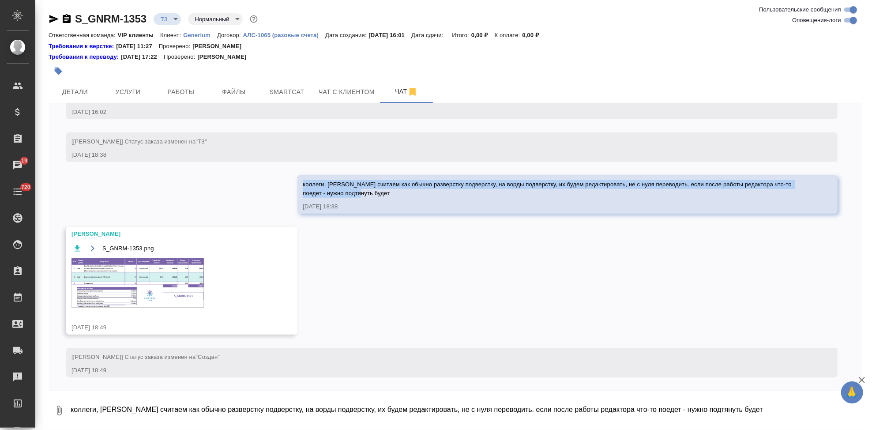
scroll to position [350, 0]
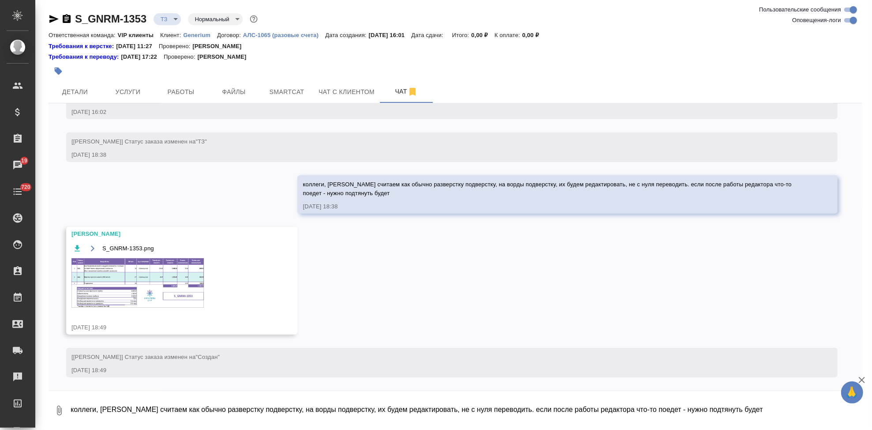
click at [143, 309] on div "S_GNRM-1353.png" at bounding box center [168, 281] width 195 height 76
click at [180, 290] on img at bounding box center [137, 282] width 132 height 49
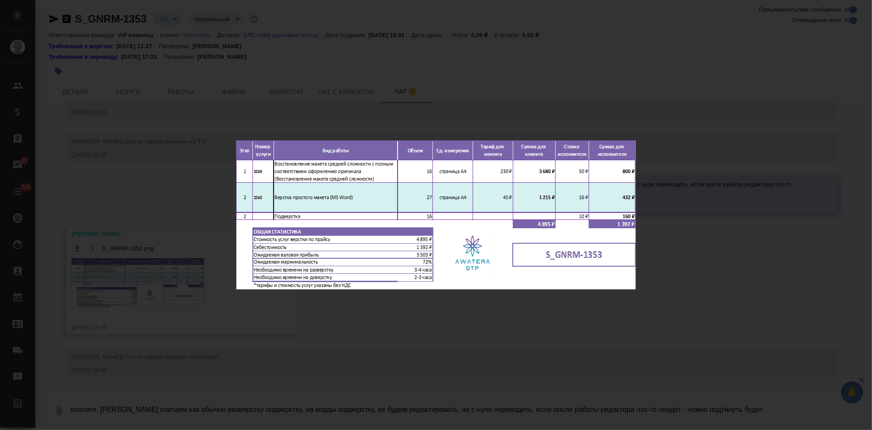
click at [419, 326] on div "S_GNRM-1353.png 1 of 1" at bounding box center [436, 215] width 872 height 430
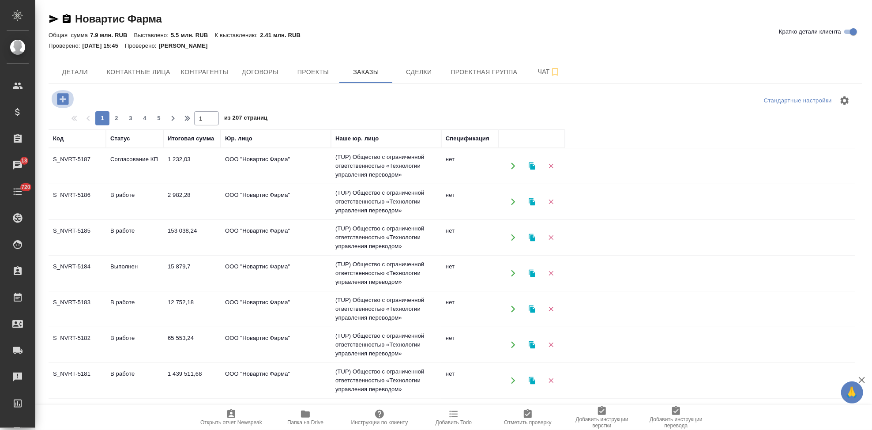
click at [66, 100] on icon "button" at bounding box center [62, 98] width 11 height 11
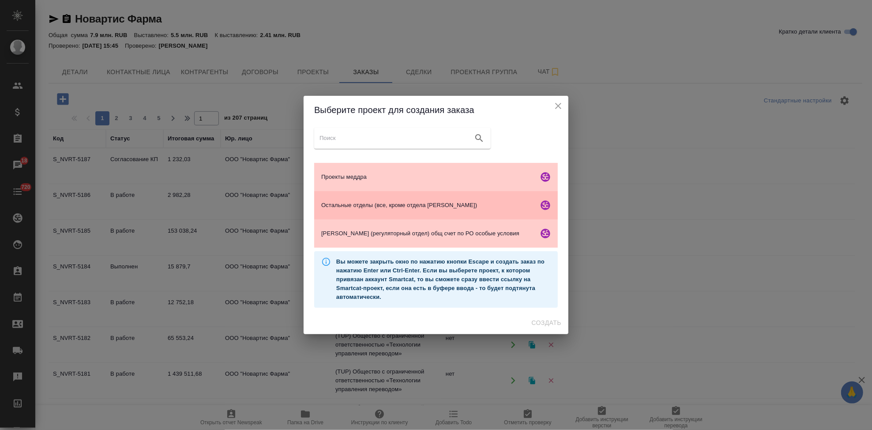
click at [369, 205] on span "Остальные отделы (все, кроме отдела [PERSON_NAME])" at bounding box center [428, 205] width 214 height 9
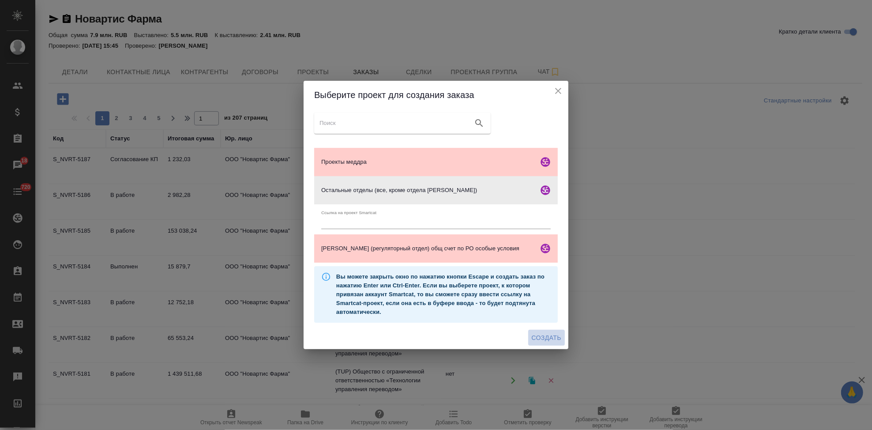
click at [543, 333] on span "Создать" at bounding box center [547, 337] width 30 height 11
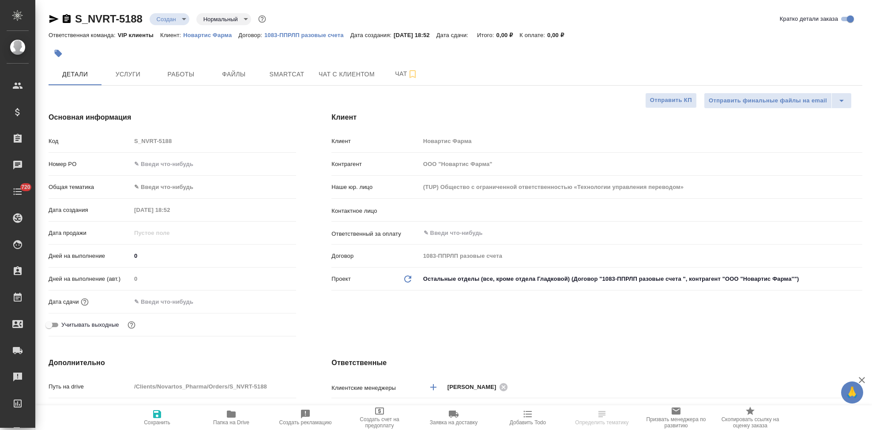
select select "RU"
type textarea "x"
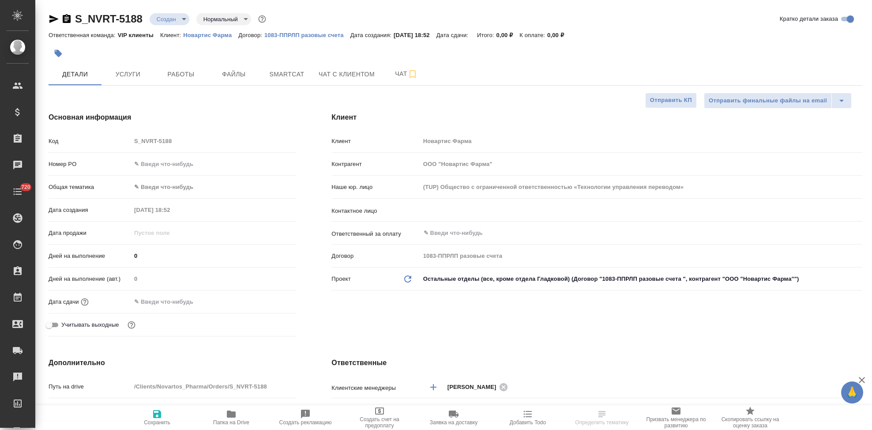
type textarea "x"
click at [70, 135] on div "Код S_NVRT-5188" at bounding box center [173, 140] width 248 height 15
click at [542, 207] on input "text" at bounding box center [626, 210] width 407 height 11
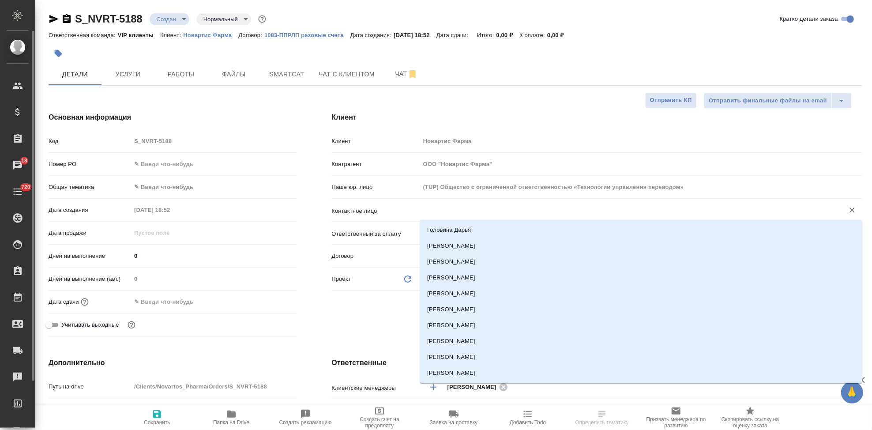
type textarea "x"
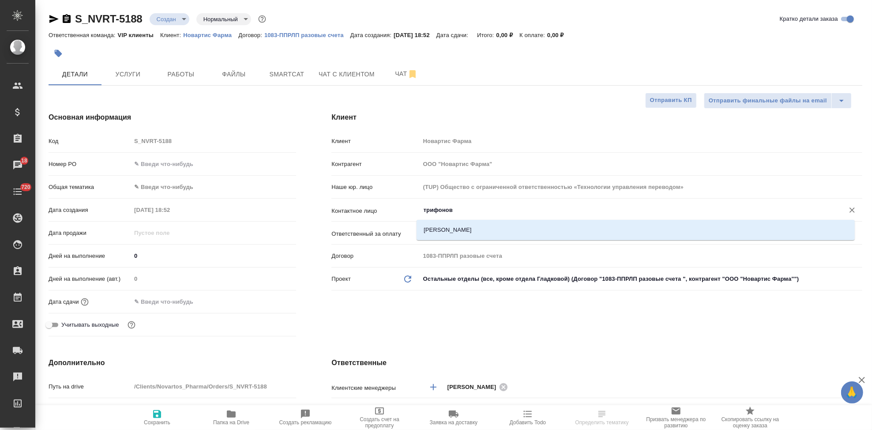
type input "[PERSON_NAME]"
click at [465, 226] on div ".cls-1 fill:#fff; AWATERA Kabargina [PERSON_NAME] Спецификации Заказы 18 Чаты 7…" at bounding box center [436, 215] width 872 height 430
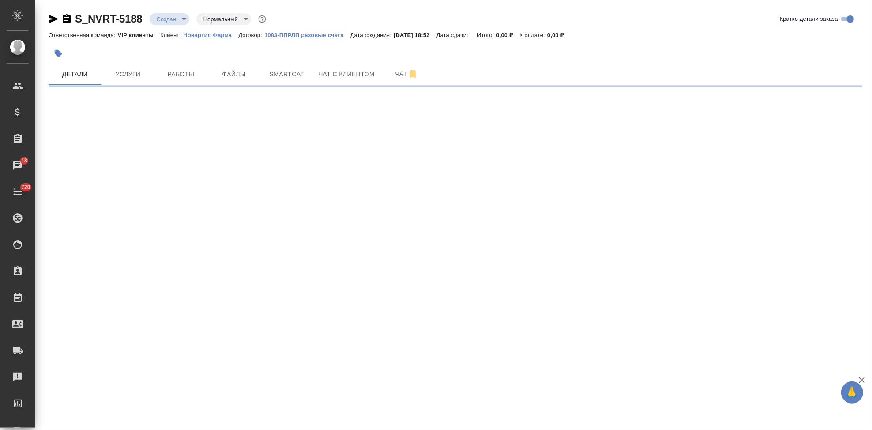
select select "RU"
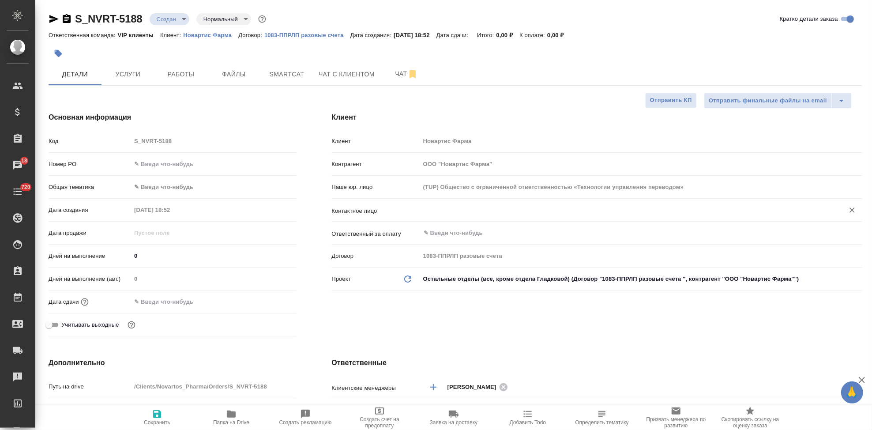
type textarea "x"
click at [476, 206] on input "text" at bounding box center [626, 210] width 407 height 11
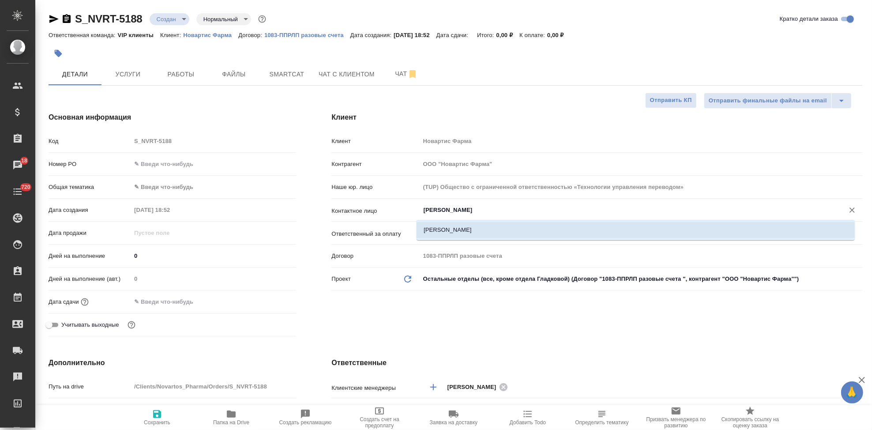
click at [470, 227] on li "[PERSON_NAME]" at bounding box center [636, 230] width 438 height 16
type input "[PERSON_NAME]"
type textarea "x"
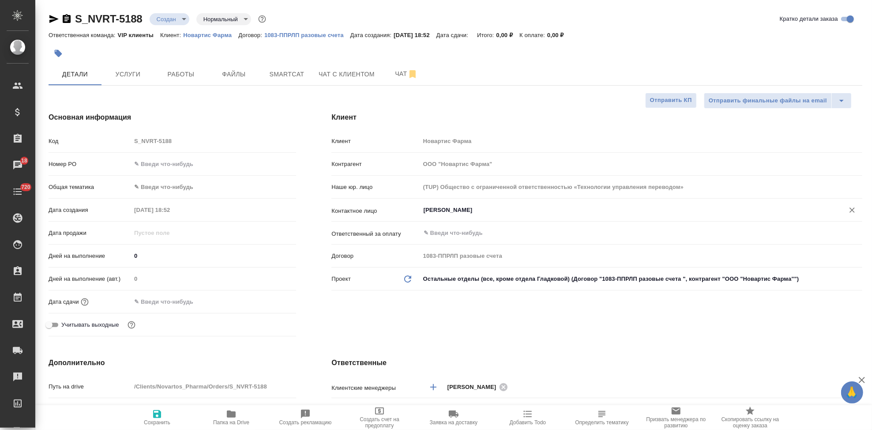
type input "[PERSON_NAME]"
click at [170, 419] on span "Сохранить" at bounding box center [157, 417] width 64 height 17
type textarea "x"
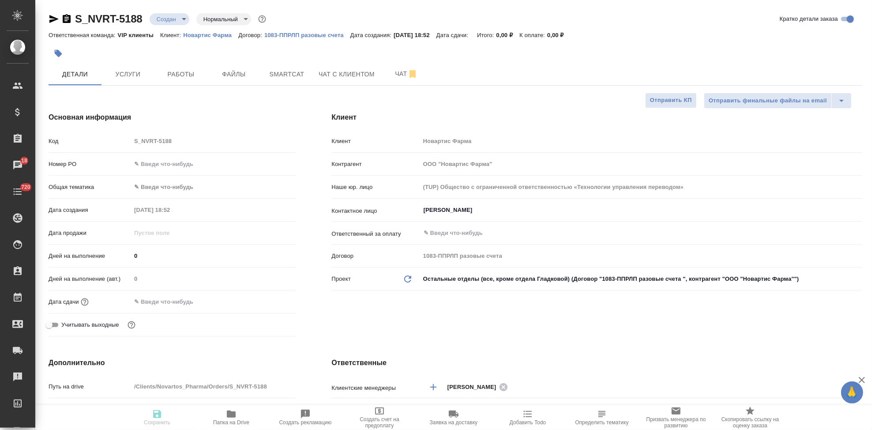
type textarea "x"
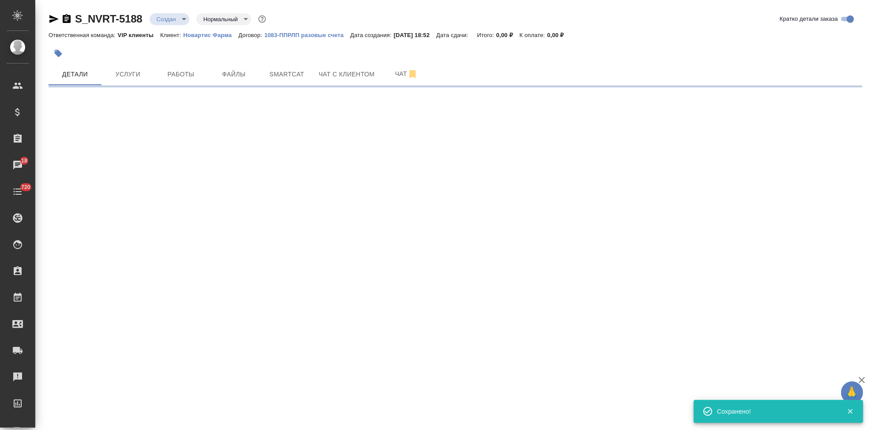
select select "RU"
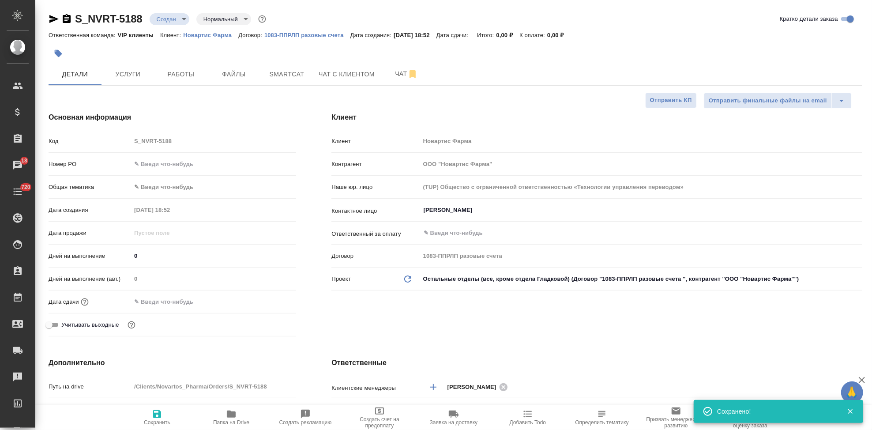
type textarea "x"
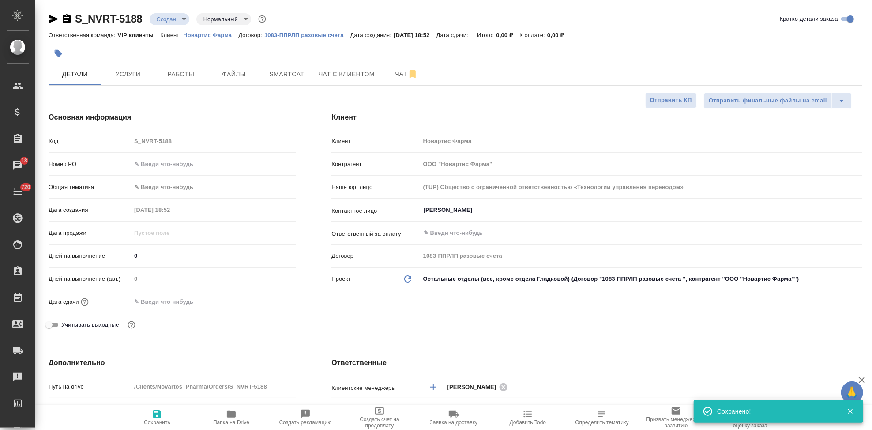
type textarea "x"
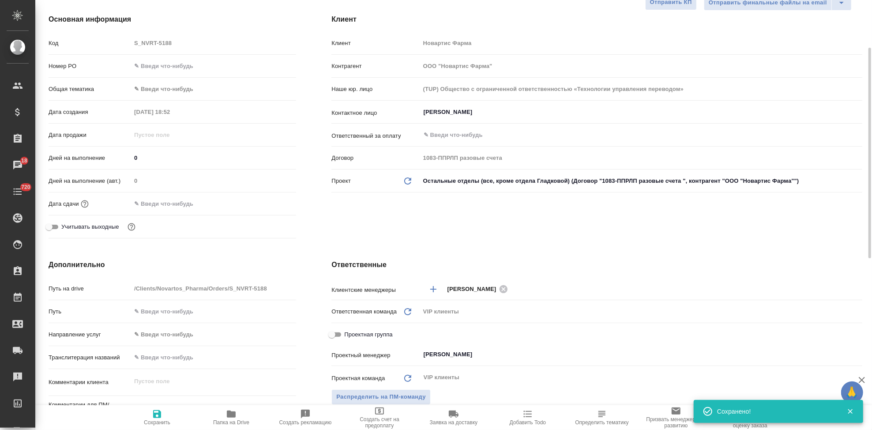
scroll to position [196, 0]
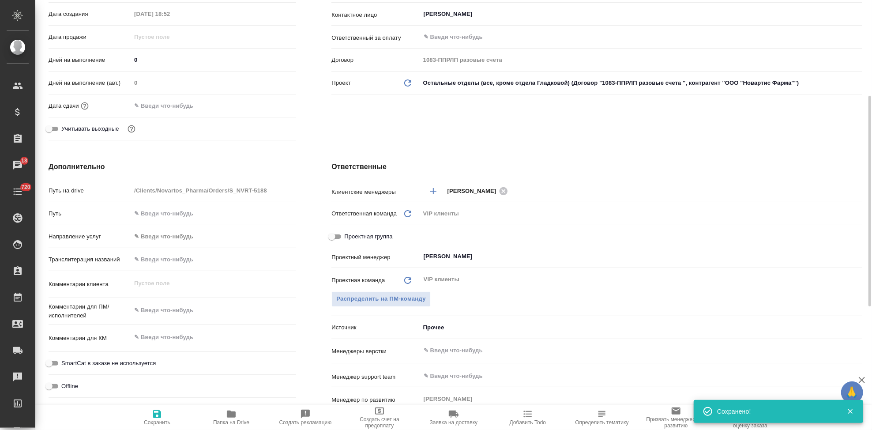
type textarea "x"
click at [178, 309] on textarea at bounding box center [214, 310] width 164 height 15
paste textarea "посмотрите, пожалуйста: прикладываю несколько постеров с конгресса, чтобы понят…"
type textarea "посмотрите, пожалуйста: прикладываю несколько постеров с конгресса, чтобы понят…"
type textarea "x"
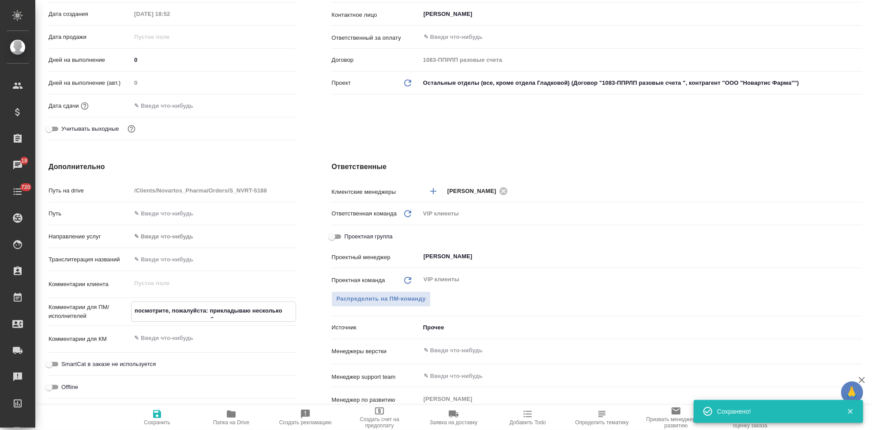
type textarea "x"
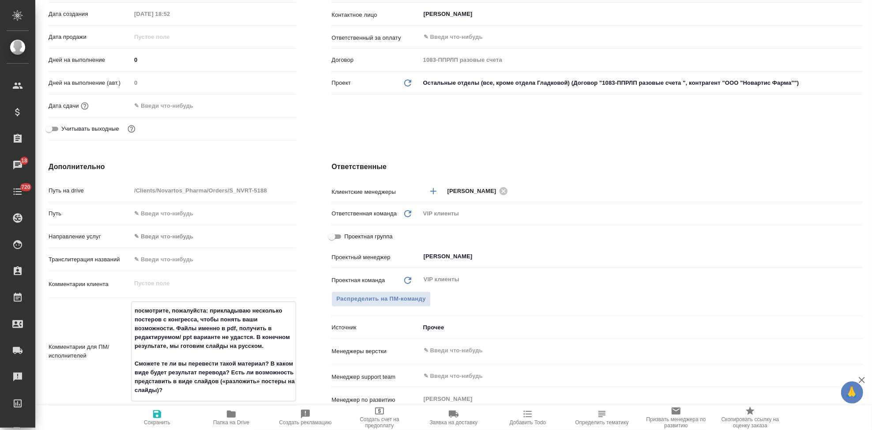
drag, startPoint x: 175, startPoint y: 327, endPoint x: 135, endPoint y: 307, distance: 44.8
click at [135, 307] on textarea "посмотрите, пожалуйста: прикладываю несколько постеров с конгресса, чтобы понят…" at bounding box center [214, 350] width 164 height 94
type textarea "Файлы именно [PERSON_NAME] pdf, получить в редактируемом/ ppt варианте не удаст…"
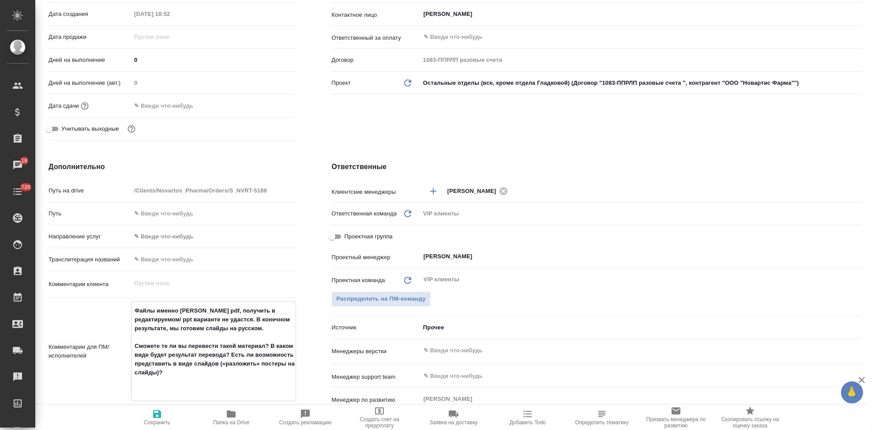
type textarea "x"
drag, startPoint x: 228, startPoint y: 352, endPoint x: 129, endPoint y: 336, distance: 100.6
click at [129, 336] on div "Комментарии для ПМ/исполнителей Файлы именно в pdf, получить в редактируемом/ p…" at bounding box center [173, 342] width 248 height 82
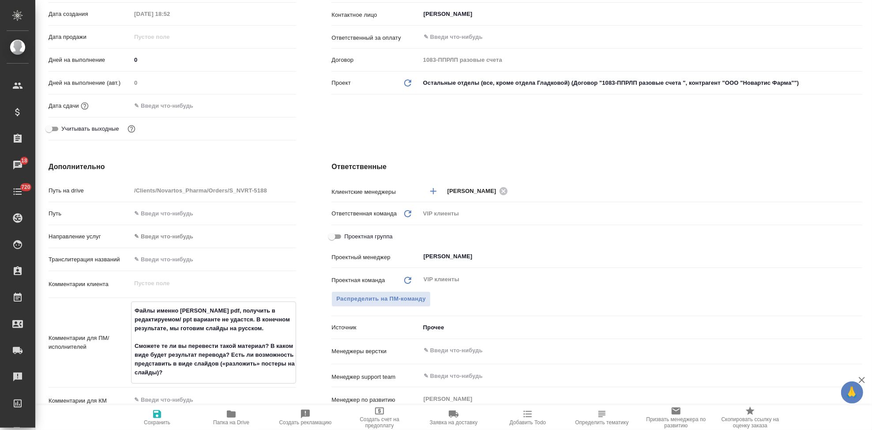
type textarea "x"
type textarea "Файлы именно [PERSON_NAME] pdf, получить в редактируемом/ ppt варианте не удаст…"
type textarea "x"
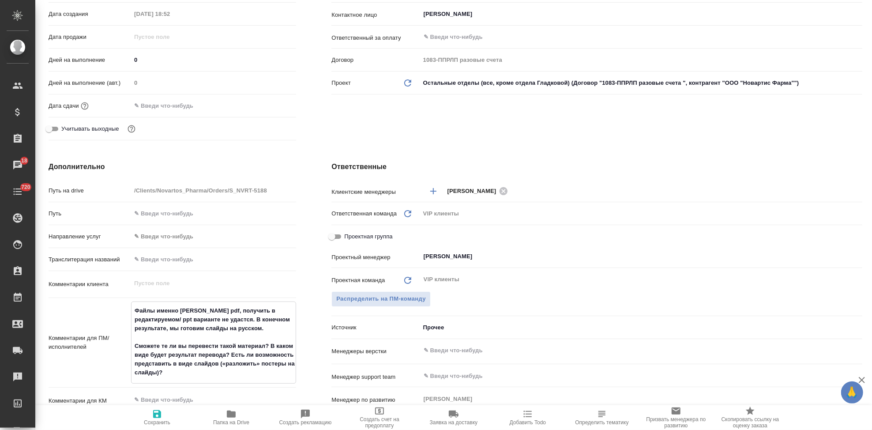
type textarea "x"
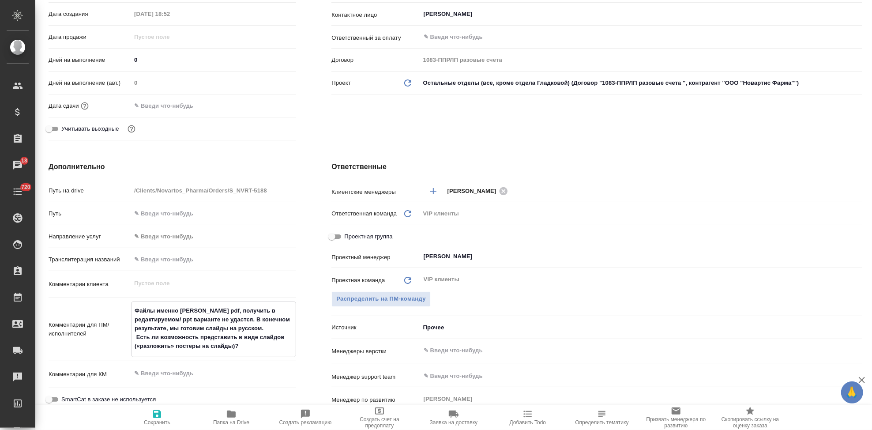
type textarea "Файлы именно [PERSON_NAME] pdf, получить в редактируемом/ ppt варианте не удаст…"
type textarea "x"
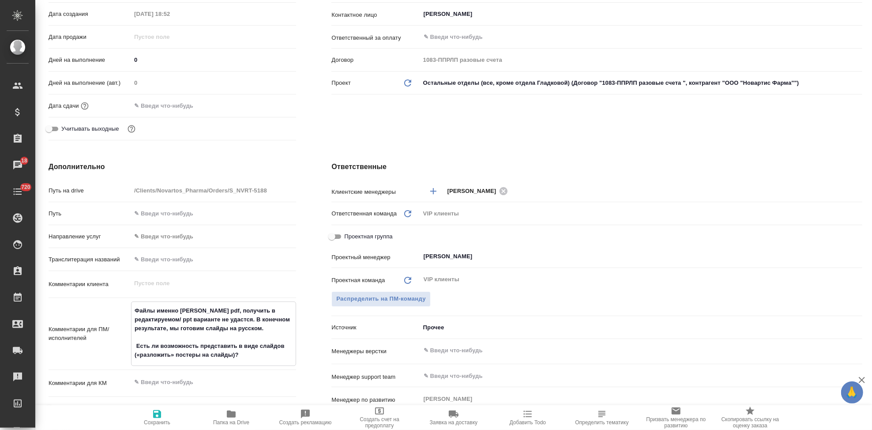
type textarea "Файлы именно [PERSON_NAME] pdf, получить в редактируемом/ ppt варианте не удаст…"
type textarea "x"
type textarea "Файлы именно [PERSON_NAME] pdf, получить в редактируемом/ ppt варианте не удаст…"
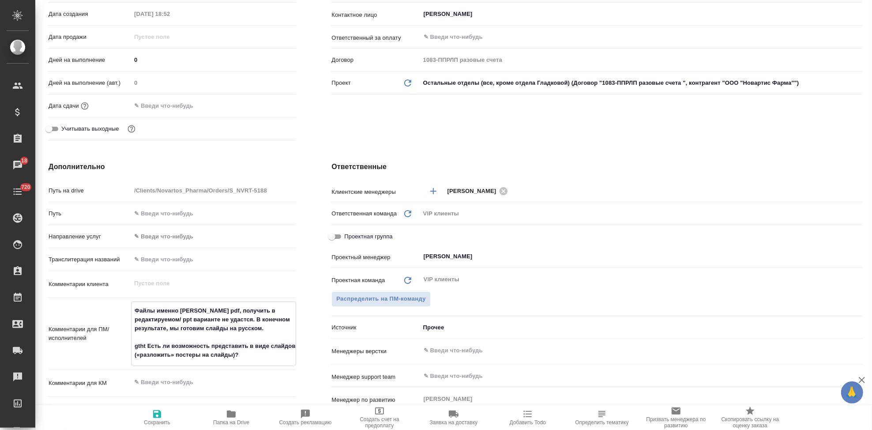
type textarea "x"
type textarea "Файлы именно [PERSON_NAME] pdf, получить в редактируемом/ ppt варианте не удаст…"
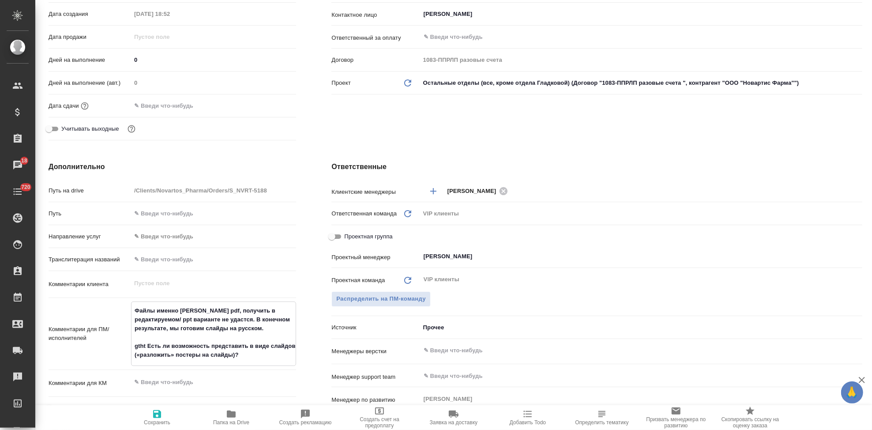
type textarea "x"
type textarea "Файлы именно [PERSON_NAME] pdf, получить в редактируемом/ ppt варианте не удаст…"
type textarea "x"
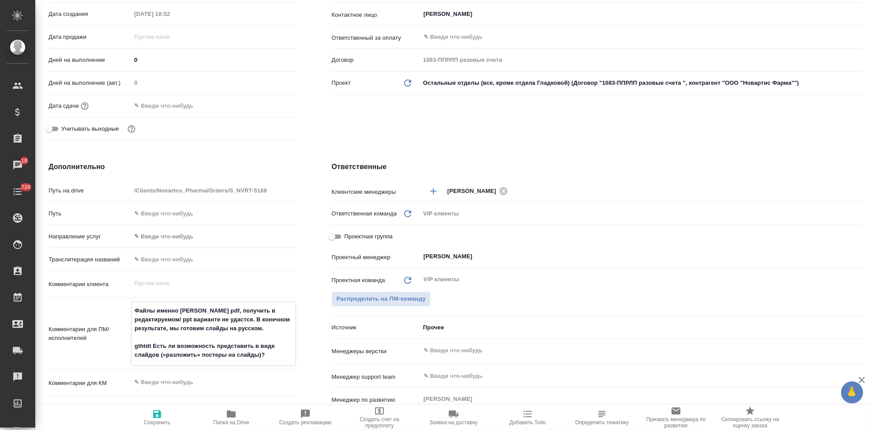
type textarea "x"
type textarea "Файлы именно [PERSON_NAME] pdf, получить в редактируемом/ ppt варианте не удаст…"
type textarea "x"
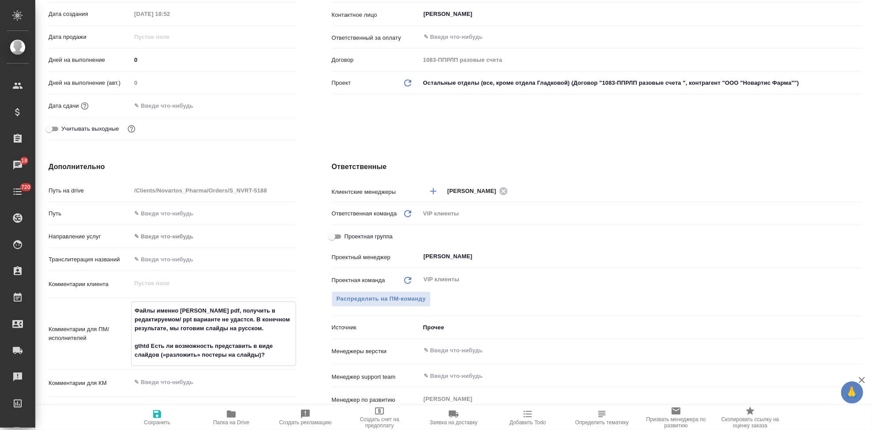
type textarea "Файлы именно [PERSON_NAME] pdf, получить в редактируемом/ ppt варианте не удаст…"
type textarea "x"
type textarea "Файлы именно [PERSON_NAME] pdf, получить в редактируемом/ ppt варианте не удаст…"
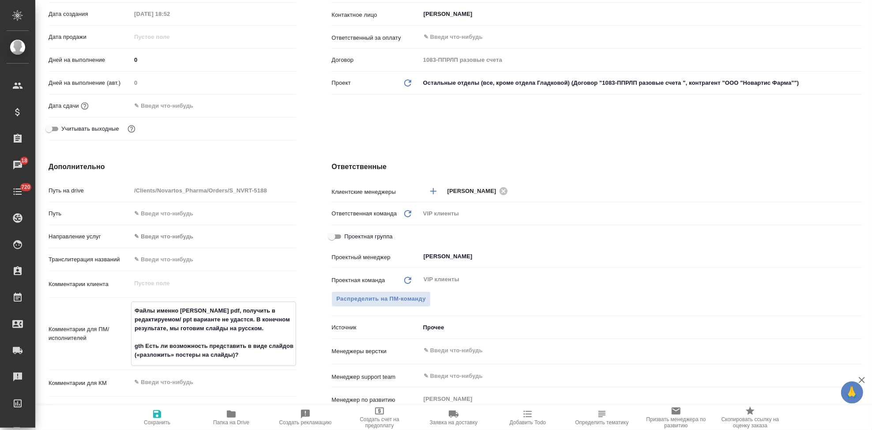
type textarea "x"
type textarea "Файлы именно [PERSON_NAME] pdf, получить в редактируемом/ ppt варианте не удаст…"
type textarea "x"
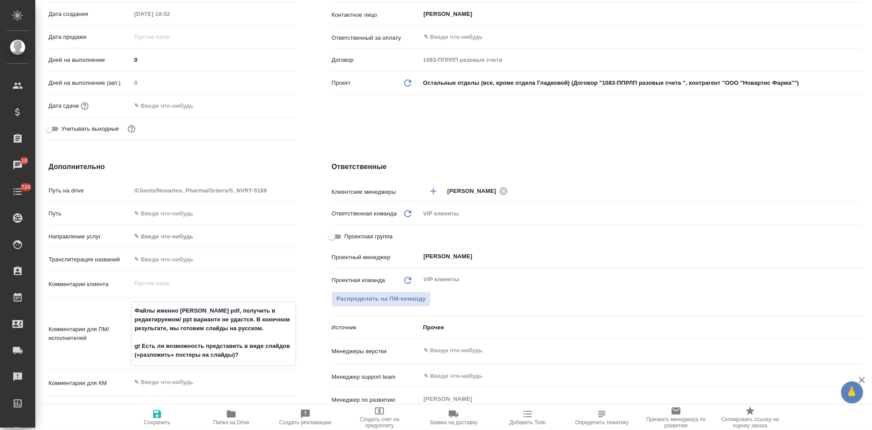
type textarea "x"
type textarea "Файлы именно [PERSON_NAME] pdf, получить в редактируемом/ ppt варианте не удаст…"
type textarea "x"
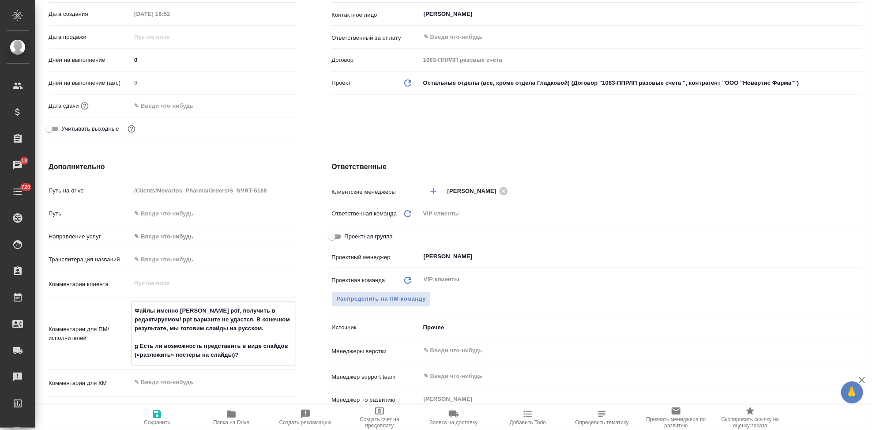
type textarea "x"
type textarea "Файлы именно [PERSON_NAME] pdf, получить в редактируемом/ ppt варианте не удаст…"
type textarea "x"
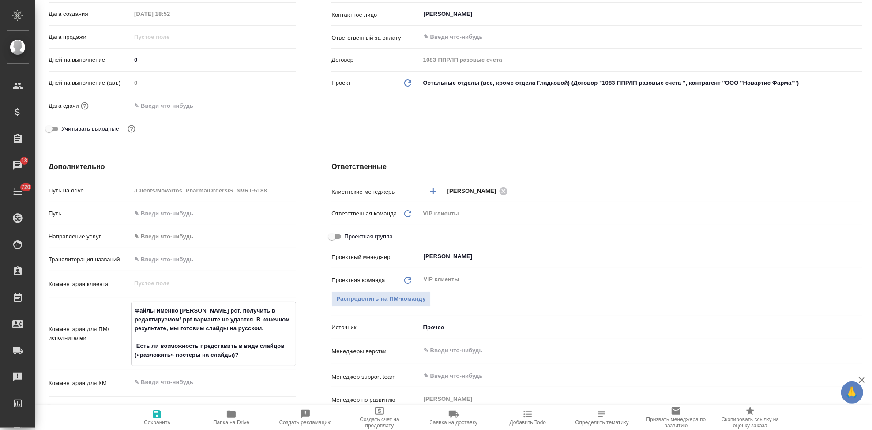
type textarea "Файлы именно [PERSON_NAME] pdf, получить в редактируемом/ ppt варианте не удаст…"
type textarea "x"
type textarea "Файлы именно [PERSON_NAME] pdf, получить в редактируемом/ ppt варианте не удаст…"
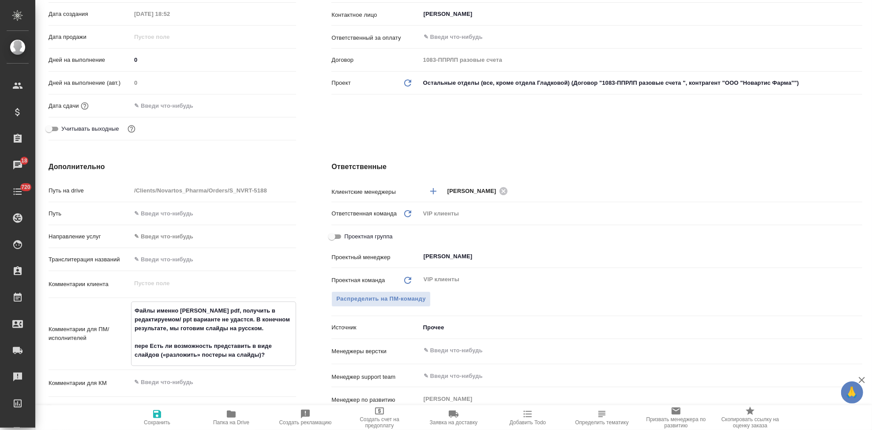
type textarea "x"
type textarea "Файлы именно [PERSON_NAME] pdf, получить в редактируемом/ ppt варианте не удаст…"
type textarea "x"
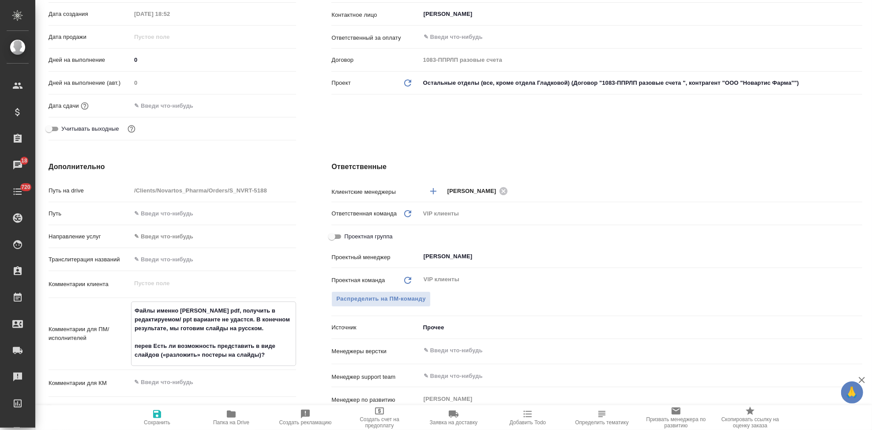
type textarea "x"
type textarea "Файлы именно [PERSON_NAME] pdf, получить в редактируемом/ ppt варианте не удаст…"
type textarea "x"
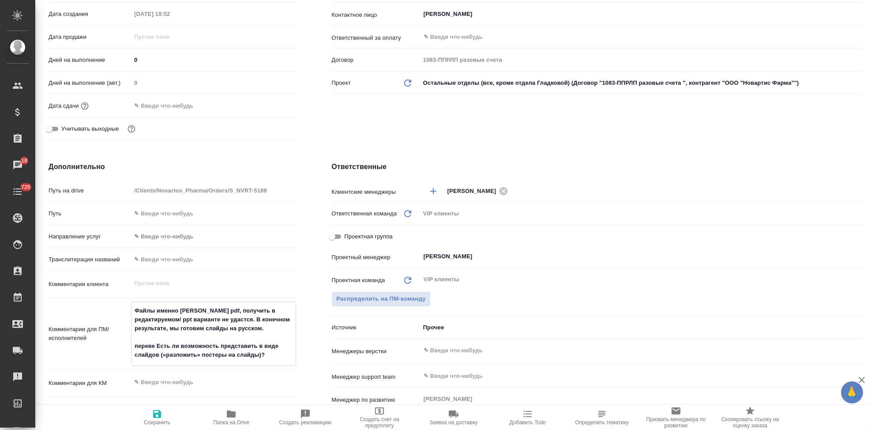
type textarea "x"
type textarea "Файлы именно [PERSON_NAME] pdf, получить в редактируемом/ ppt варианте не удаст…"
type textarea "x"
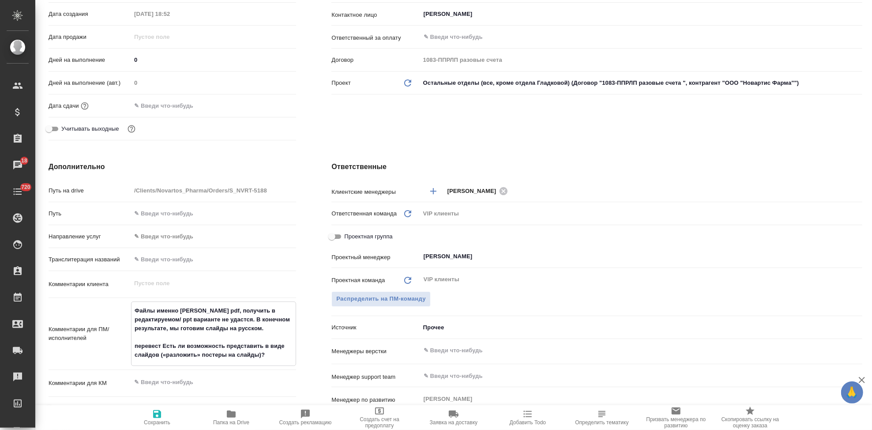
type textarea "Файлы именно [PERSON_NAME] pdf, получить в редактируемом/ ppt варианте не удаст…"
type textarea "x"
type textarea "Файлы именно [PERSON_NAME] pdf, получить в редактируемом/ ppt варианте не удаст…"
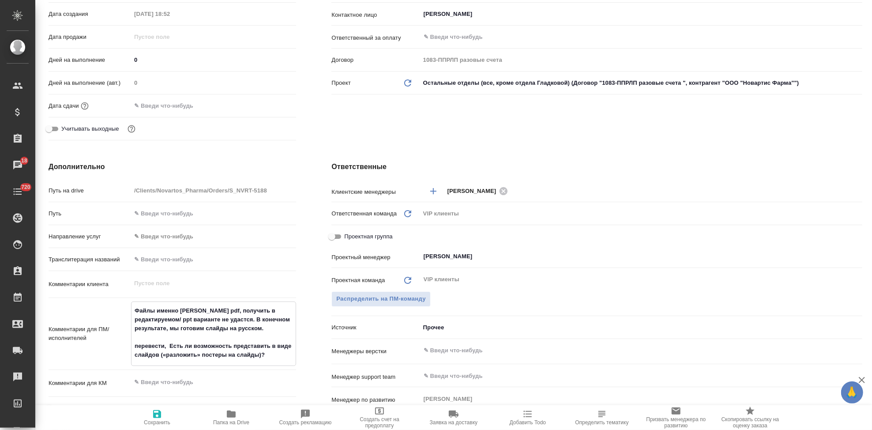
type textarea "x"
type textarea "Файлы именно [PERSON_NAME] pdf, получить в редактируемом/ ppt варианте не удаст…"
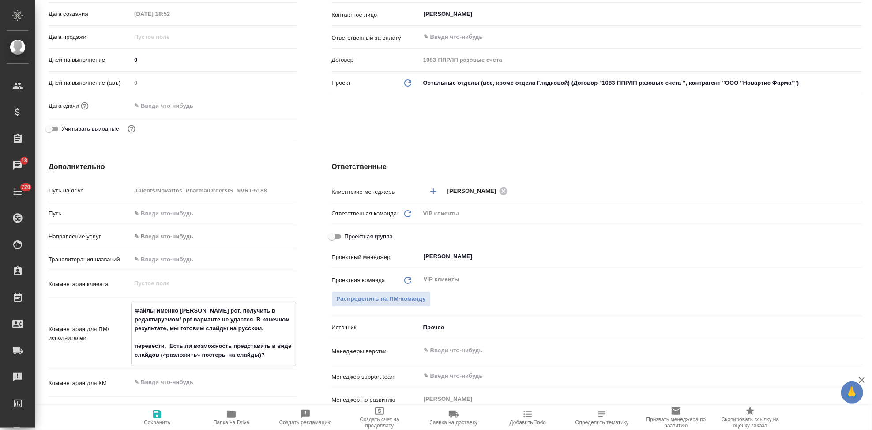
type textarea "x"
type textarea "Файлы именно [PERSON_NAME] pdf, получить в редактируемом/ ppt варианте не удаст…"
type textarea "x"
type textarea "Файлы именно [PERSON_NAME] pdf, получить в редактируемом/ ppt варианте не удаст…"
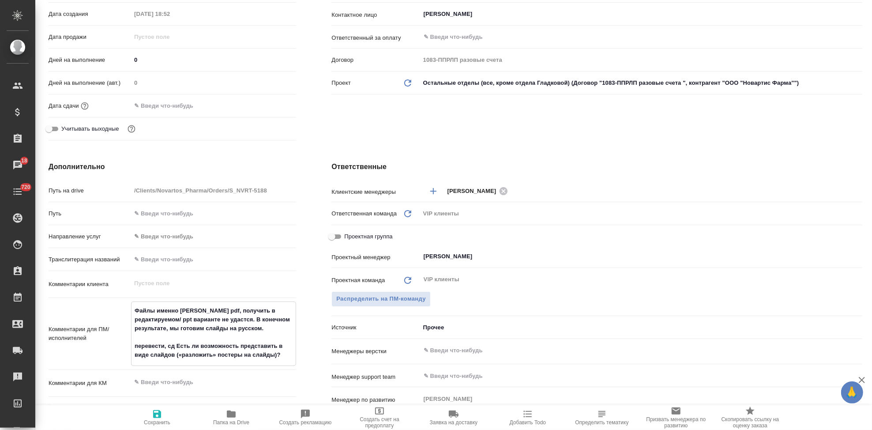
type textarea "x"
type textarea "Файлы именно [PERSON_NAME] pdf, получить в редактируемом/ ppt варианте не удаст…"
type textarea "x"
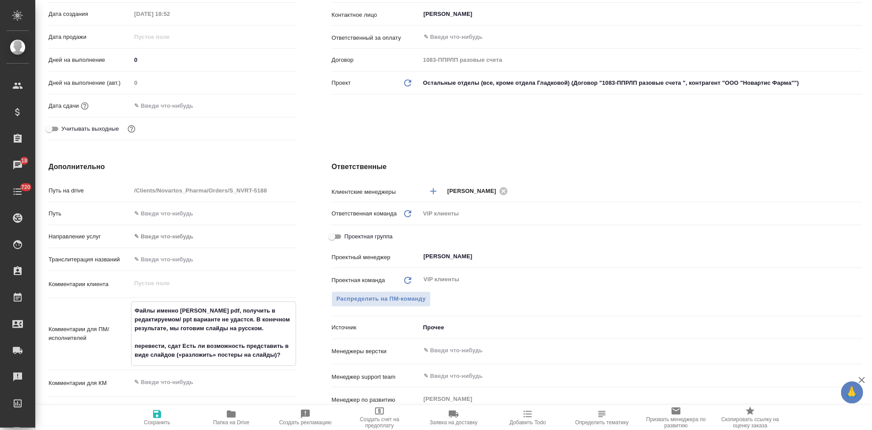
type textarea "x"
type textarea "Файлы именно [PERSON_NAME] pdf, получить в редактируемом/ ppt варианте не удаст…"
type textarea "x"
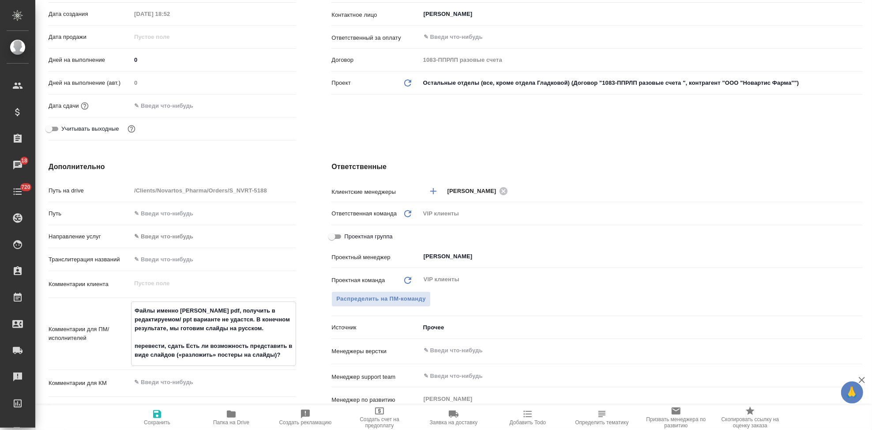
type textarea "Файлы именно [PERSON_NAME] pdf, получить в редактируемом/ ppt варианте не удаст…"
type textarea "x"
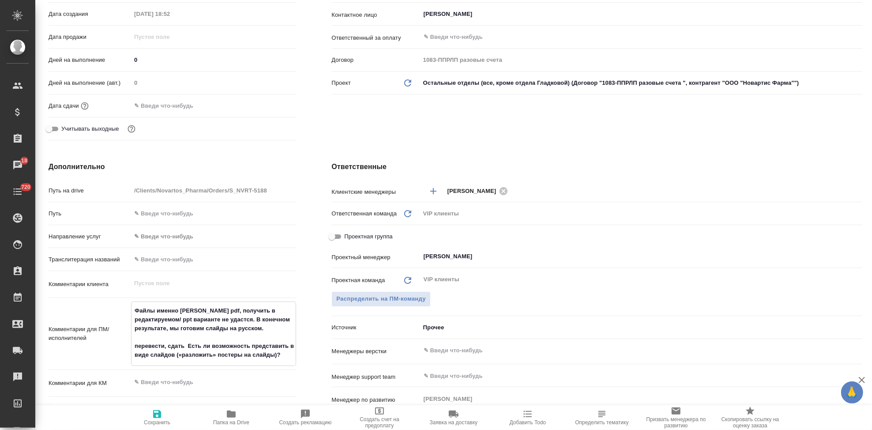
type textarea "Файлы именно [PERSON_NAME] pdf, получить в редактируемом/ ppt варианте не удаст…"
type textarea "x"
type textarea "Файлы именно [PERSON_NAME] pdf, получить в редактируемом/ ppt варианте не удаст…"
type textarea "x"
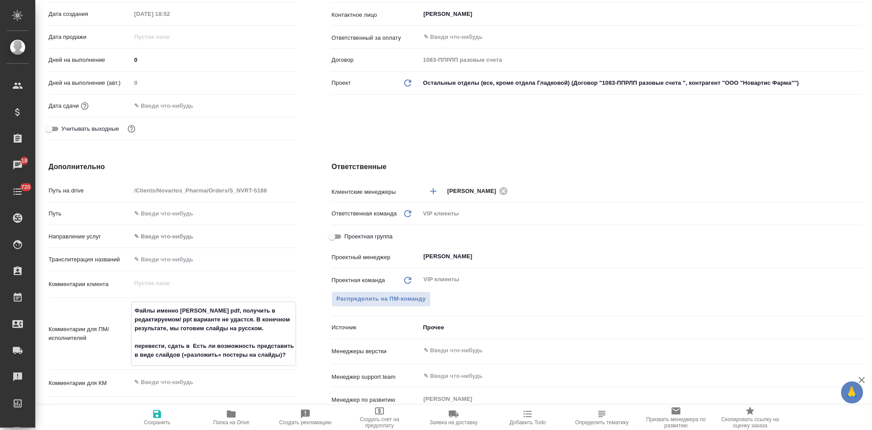
type textarea "x"
type textarea "Файлы именно [PERSON_NAME] pdf, получить в редактируемом/ ppt варианте не удаст…"
type textarea "x"
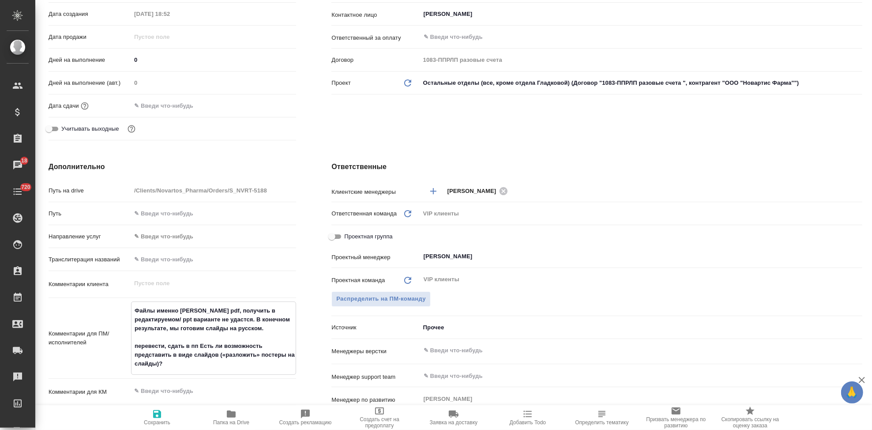
type textarea "x"
type textarea "Файлы именно [PERSON_NAME] pdf, получить в редактируемом/ ppt варианте не удаст…"
type textarea "x"
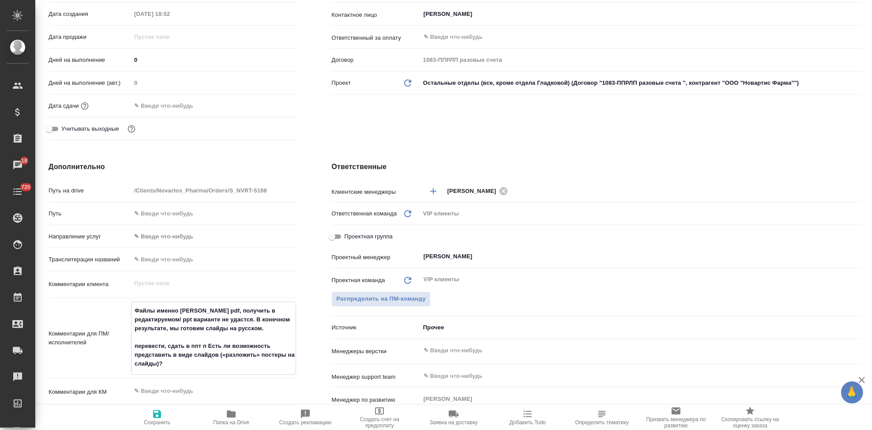
type textarea "Файлы именно [PERSON_NAME] pdf, получить в редактируемом/ ppt варианте не удаст…"
type textarea "x"
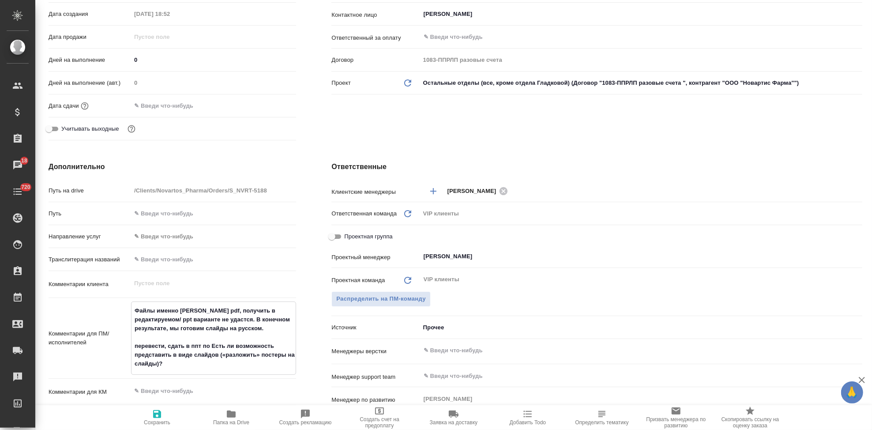
type textarea "Файлы именно [PERSON_NAME] pdf, получить в редактируемом/ ppt варианте не удаст…"
type textarea "x"
type textarea "Файлы именно [PERSON_NAME] pdf, получить в редактируемом/ ppt варианте не удаст…"
type textarea "x"
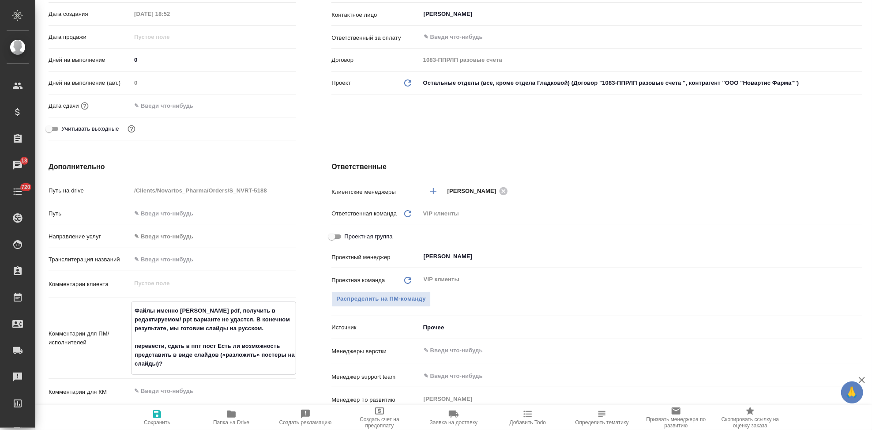
type textarea "x"
type textarea "Файлы именно [PERSON_NAME] pdf, получить в редактируемом/ ppt варианте не удаст…"
type textarea "x"
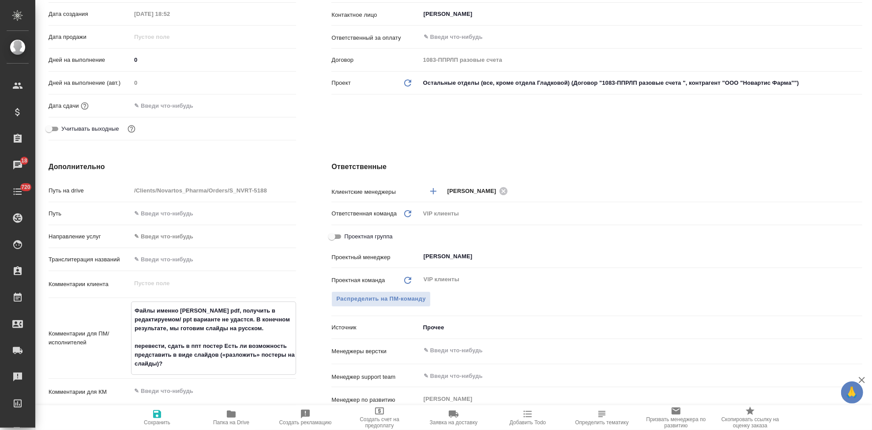
type textarea "x"
type textarea "Файлы именно [PERSON_NAME] pdf, получить в редактируемом/ ppt варианте не удаст…"
type textarea "x"
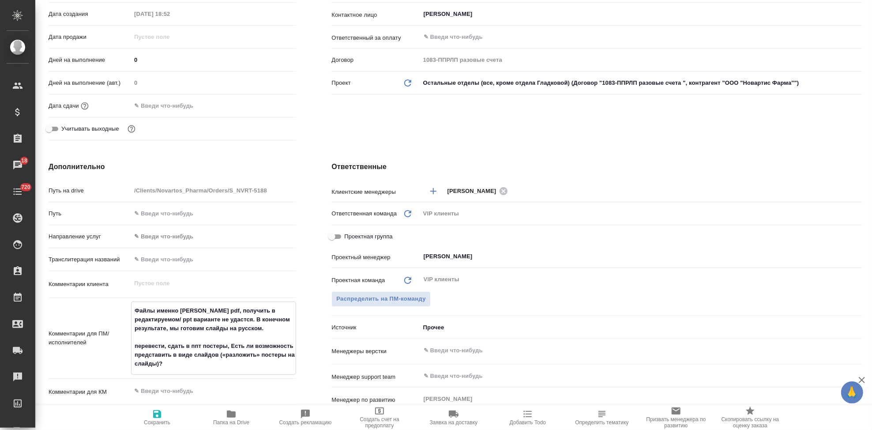
type textarea "Файлы именно [PERSON_NAME] pdf, получить в редактируемом/ ppt варианте не удаст…"
type textarea "x"
type textarea "Файлы именно [PERSON_NAME] pdf, получить в редактируемом/ ppt варианте не удаст…"
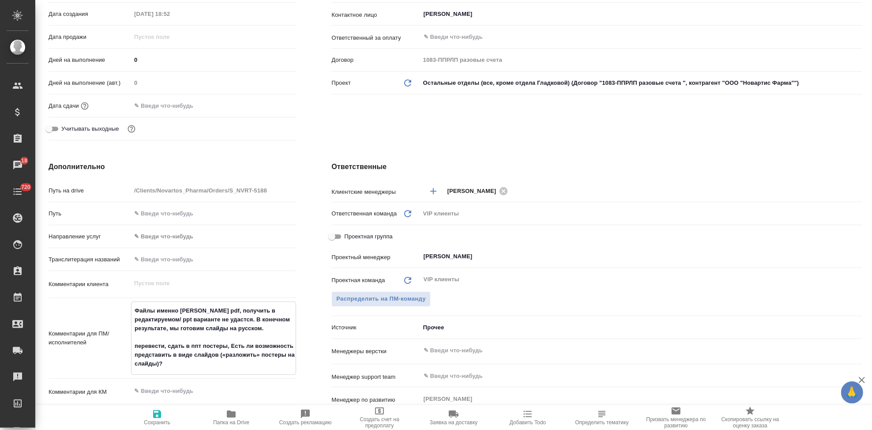
type textarea "x"
drag, startPoint x: 229, startPoint y: 343, endPoint x: 295, endPoint y: 346, distance: 66.2
click at [295, 346] on div "Дополнительно Путь на drive /Clients/Novartos_Pharma/Orders/S_NVRT-5188 Путь На…" at bounding box center [172, 322] width 283 height 356
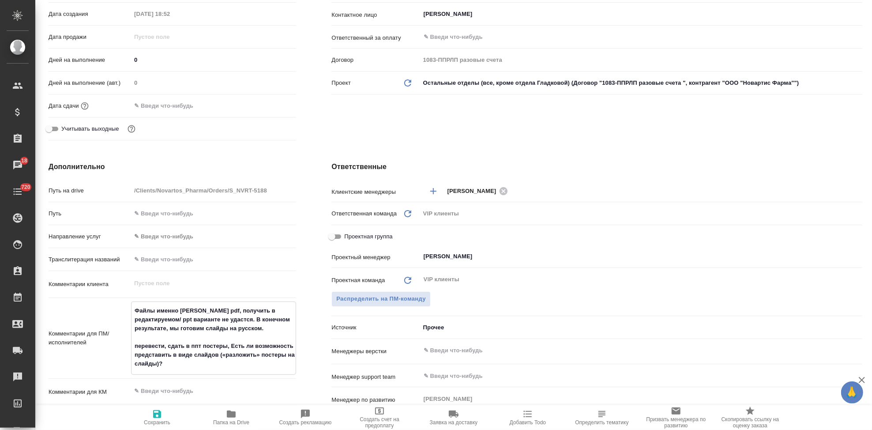
type textarea "Файлы именно [PERSON_NAME] pdf, получить в редактируемом/ ppt варианте не удаст…"
type textarea "x"
type textarea "Файлы именно [PERSON_NAME] pdf, получить в редактируемом/ ppt варианте не удаст…"
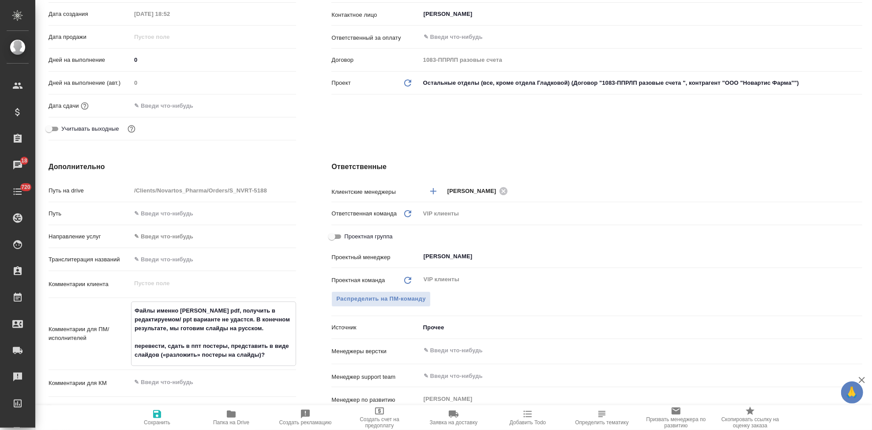
type textarea "x"
click at [263, 353] on textarea "Файлы именно [PERSON_NAME] pdf, получить в редактируемом/ ppt варианте не удаст…" at bounding box center [214, 332] width 164 height 59
type textarea "Файлы именно [PERSON_NAME] pdf, получить в редактируемом/ ppt варианте не удаст…"
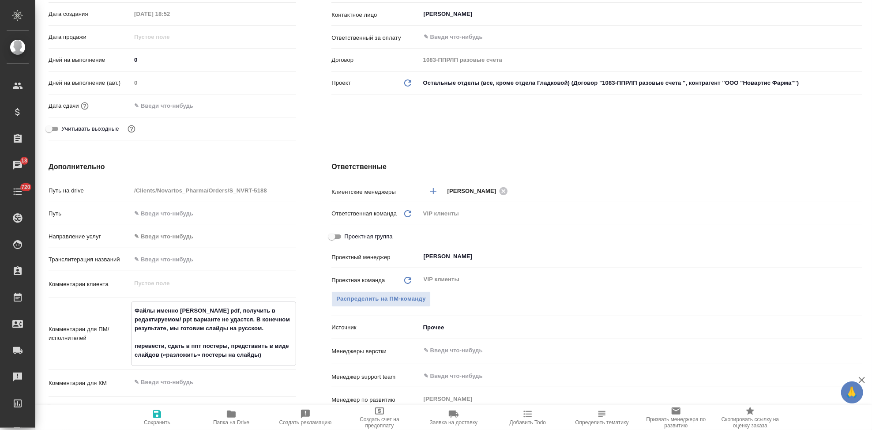
type textarea "x"
type textarea "Файлы именно [PERSON_NAME] pdf, получить в редактируемом/ ppt варианте не удаст…"
type textarea "x"
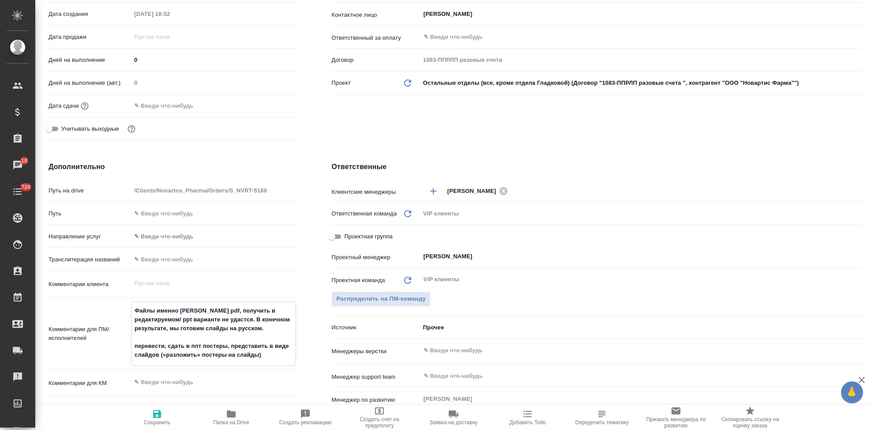
click at [157, 415] on icon "button" at bounding box center [157, 414] width 11 height 11
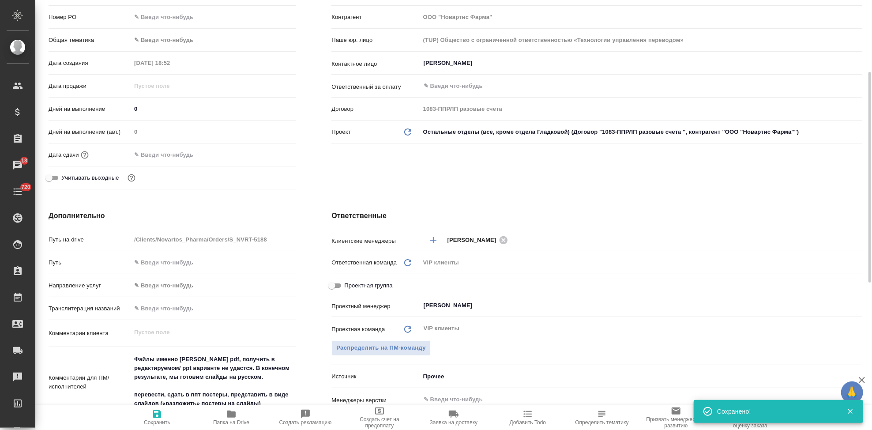
scroll to position [245, 0]
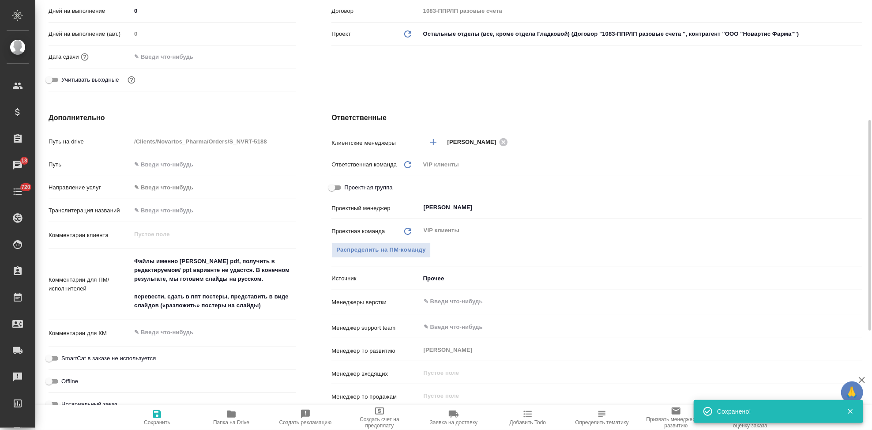
click at [270, 307] on textarea "Файлы именно [PERSON_NAME] pdf, получить в редактируемом/ ppt варианте не удаст…" at bounding box center [213, 283] width 165 height 59
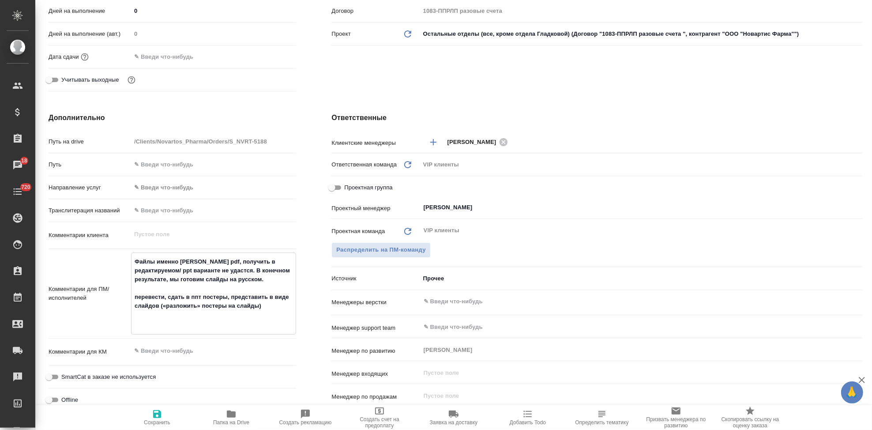
paste textarea "В презентации Lp(a)... скрытые слайды переводить не требуется."
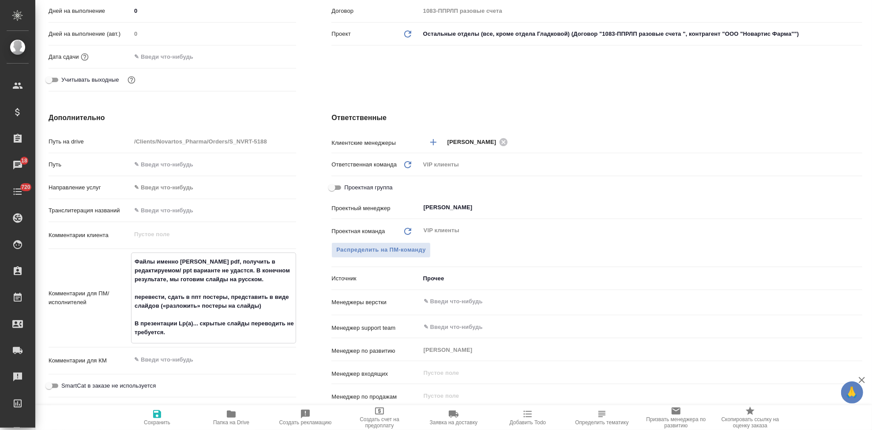
click at [159, 420] on span "Сохранить" at bounding box center [157, 422] width 26 height 6
click at [163, 415] on span "Сохранить" at bounding box center [157, 417] width 64 height 17
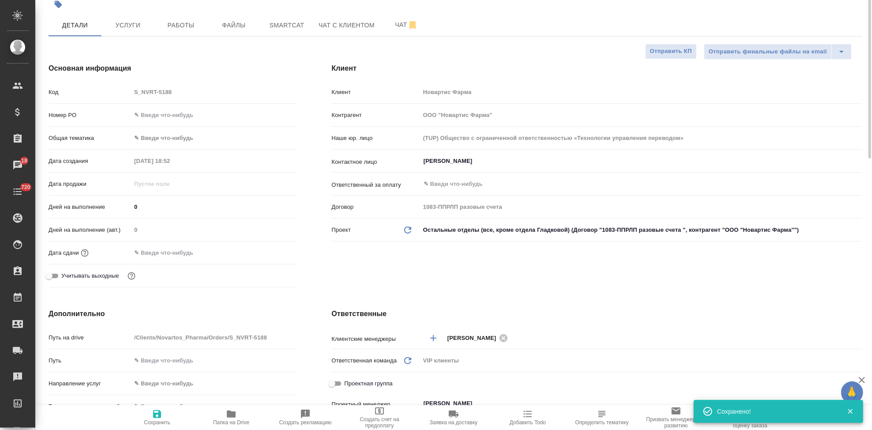
scroll to position [0, 0]
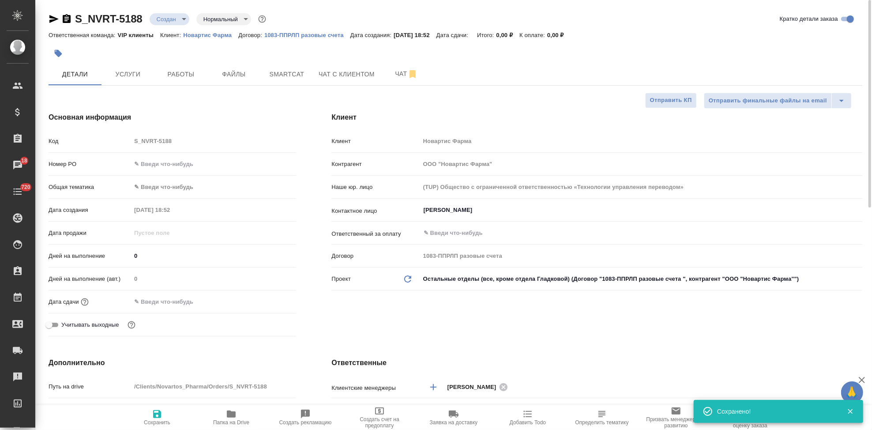
drag, startPoint x: 244, startPoint y: 79, endPoint x: 384, endPoint y: 89, distance: 140.7
click at [244, 79] on span "Файлы" at bounding box center [234, 74] width 42 height 11
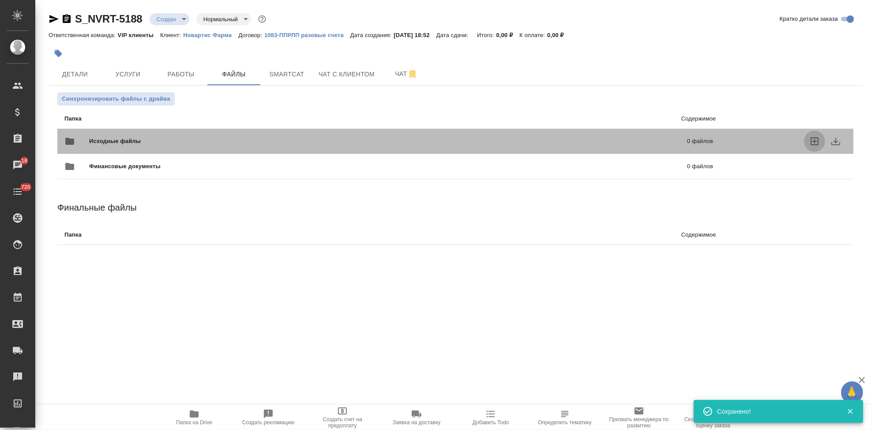
click at [809, 142] on icon "uploadFiles" at bounding box center [814, 141] width 11 height 11
click at [0, 0] on input "uploadFiles" at bounding box center [0, 0] width 0 height 0
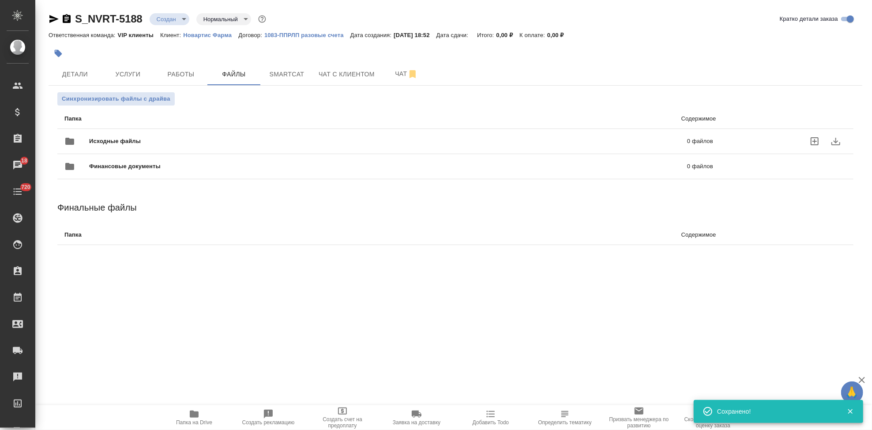
click at [815, 143] on icon "uploadFiles" at bounding box center [814, 141] width 11 height 11
click at [0, 0] on input "uploadFiles" at bounding box center [0, 0] width 0 height 0
click at [178, 18] on body "🙏 .cls-1 fill:#fff; AWATERA Kabargina [PERSON_NAME] Спецификации Заказы 18 Чаты…" at bounding box center [436, 215] width 872 height 430
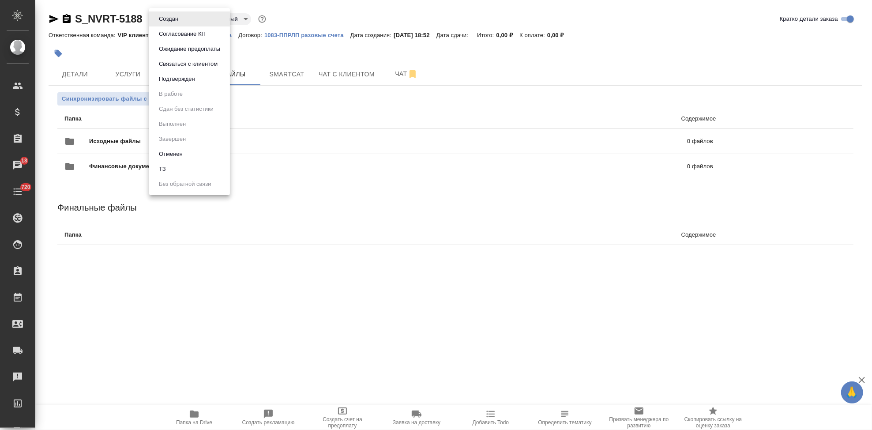
click at [177, 167] on li "ТЗ" at bounding box center [189, 169] width 81 height 15
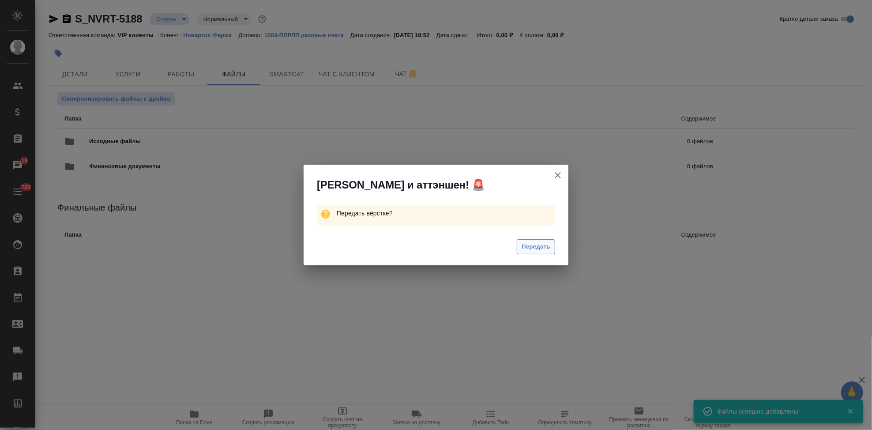
click at [545, 244] on span "Передать" at bounding box center [536, 247] width 29 height 10
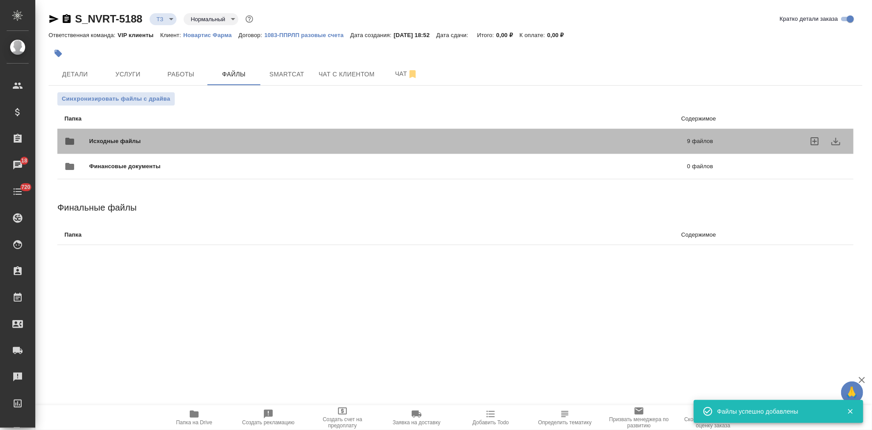
click at [727, 132] on div at bounding box center [788, 141] width 133 height 39
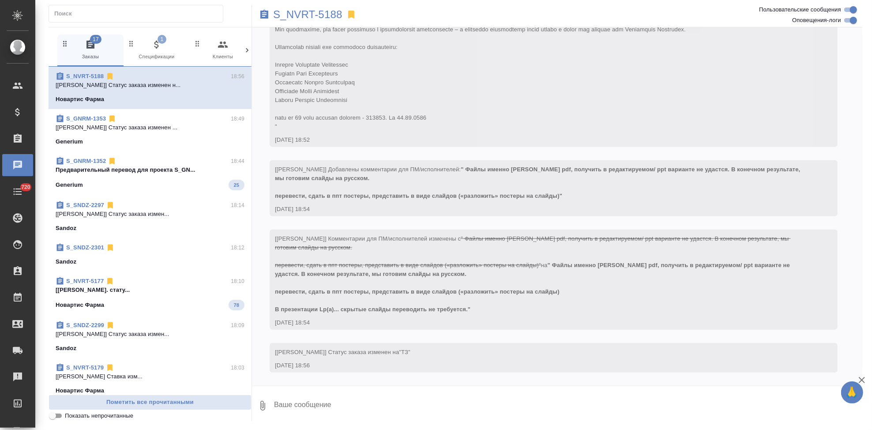
scroll to position [451, 0]
